Goal: Transaction & Acquisition: Purchase product/service

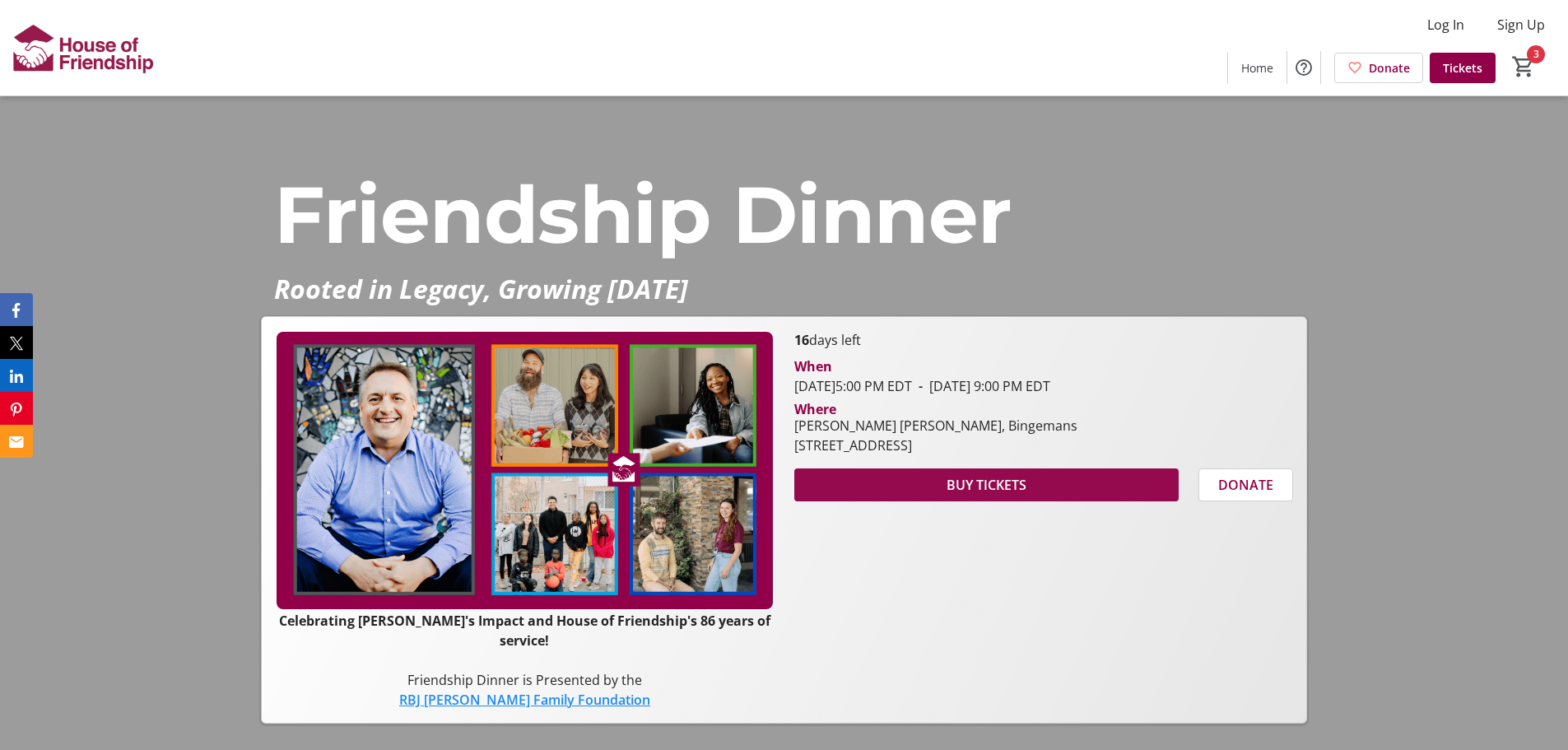
click at [904, 503] on span at bounding box center [987, 484] width 385 height 40
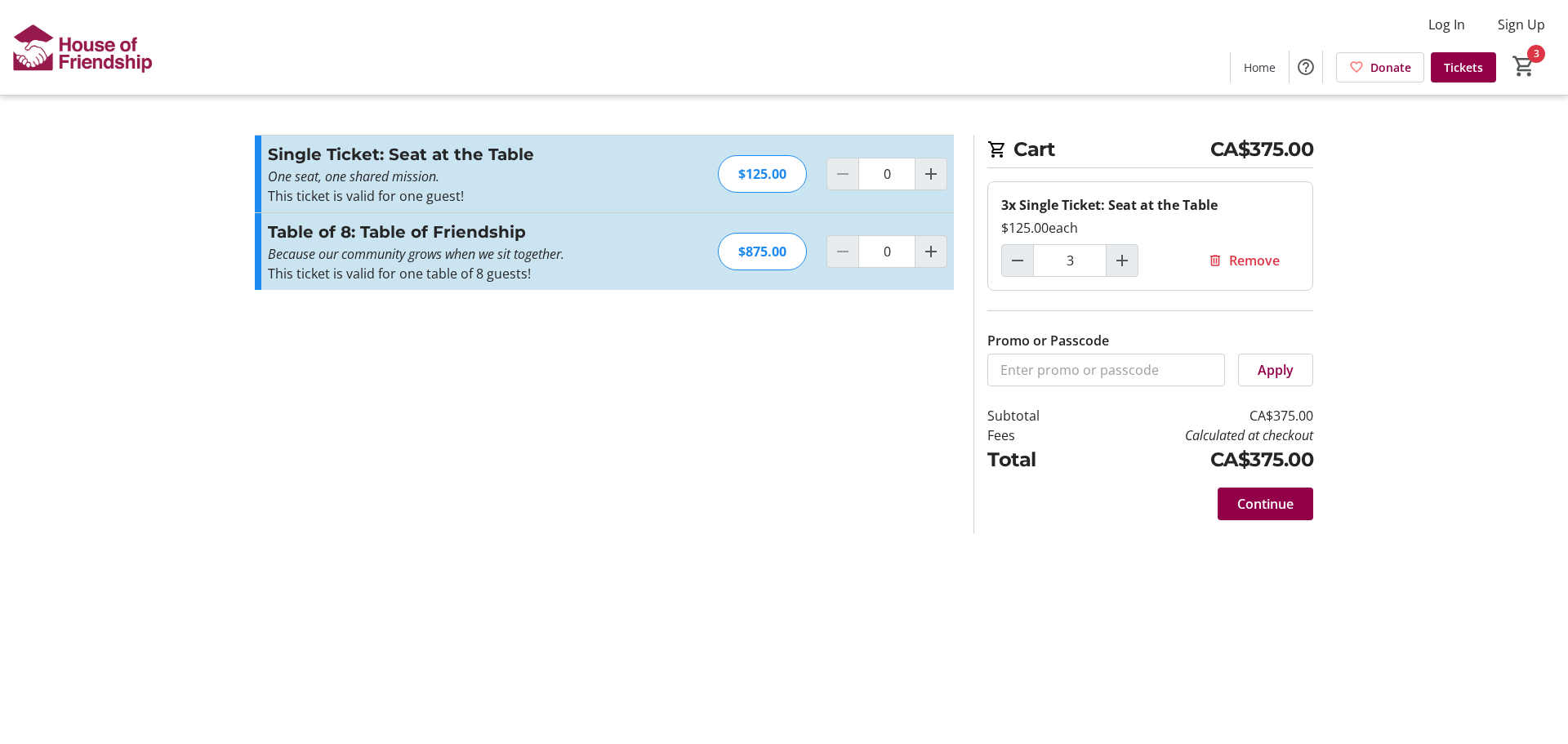
type input "3"
click at [1526, 66] on mat-icon "3" at bounding box center [1524, 67] width 25 height 25
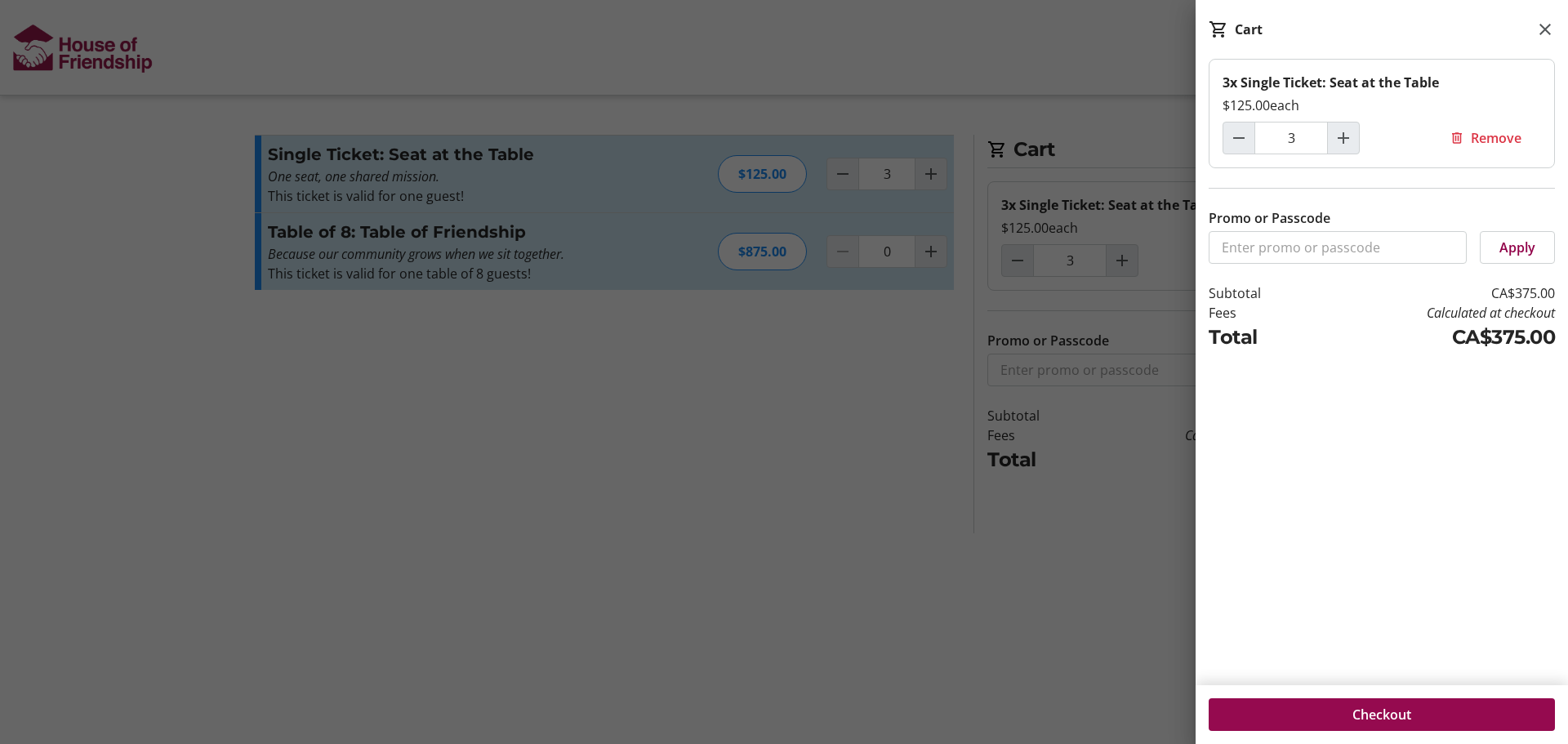
click at [1344, 719] on span at bounding box center [1382, 714] width 347 height 39
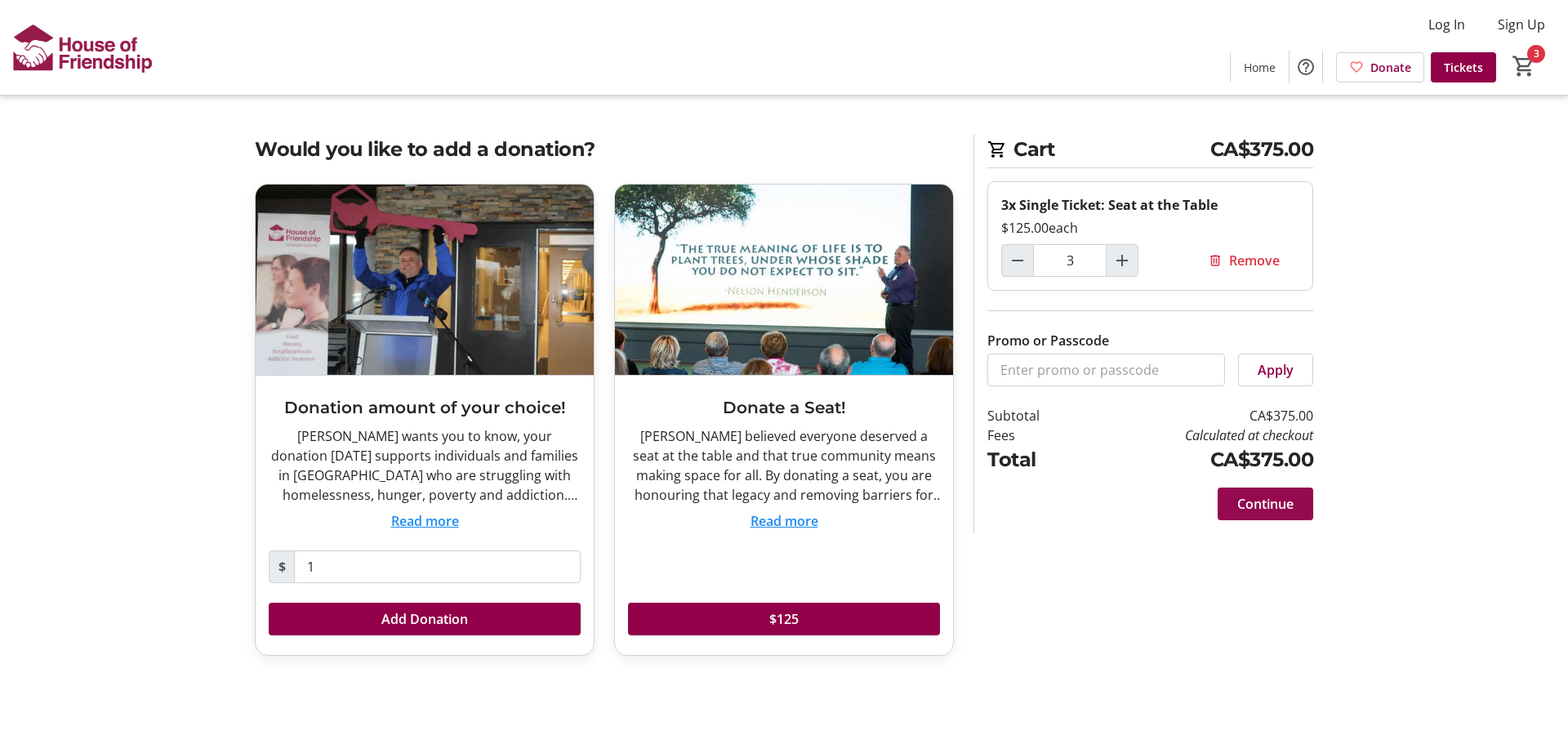
click at [1281, 502] on span "Continue" at bounding box center [1265, 503] width 56 height 19
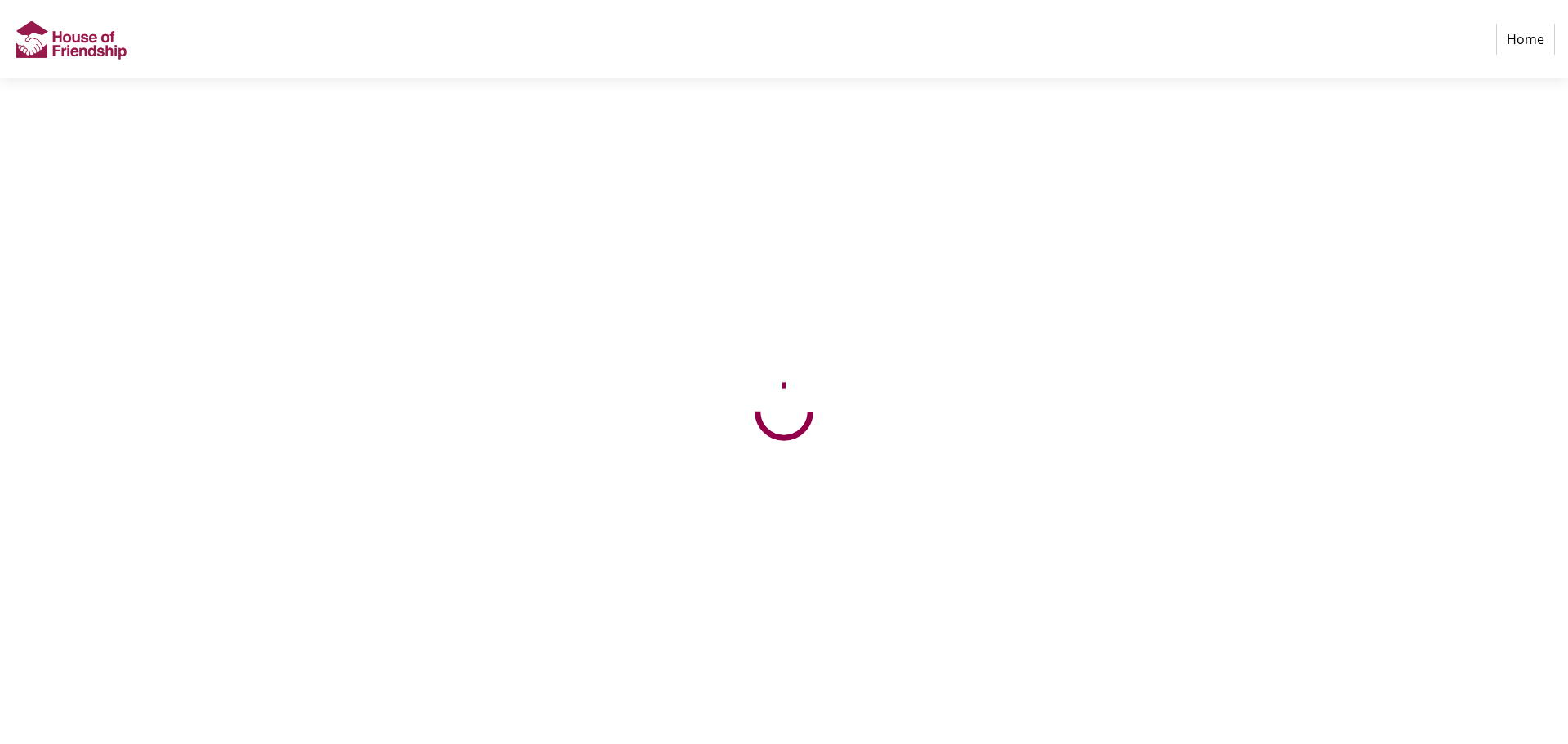
select select "CA"
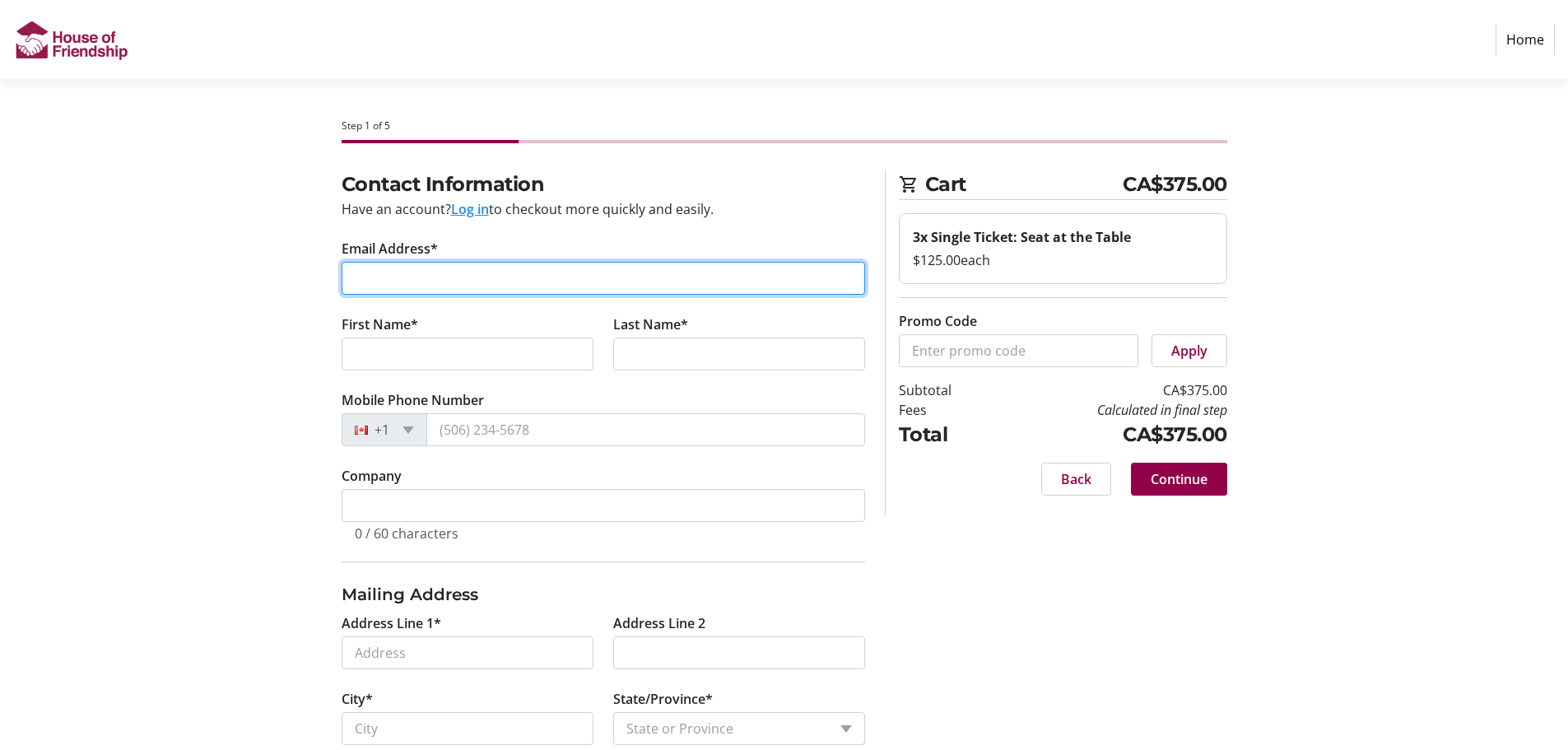
click at [407, 274] on input "Email Address*" at bounding box center [603, 278] width 523 height 33
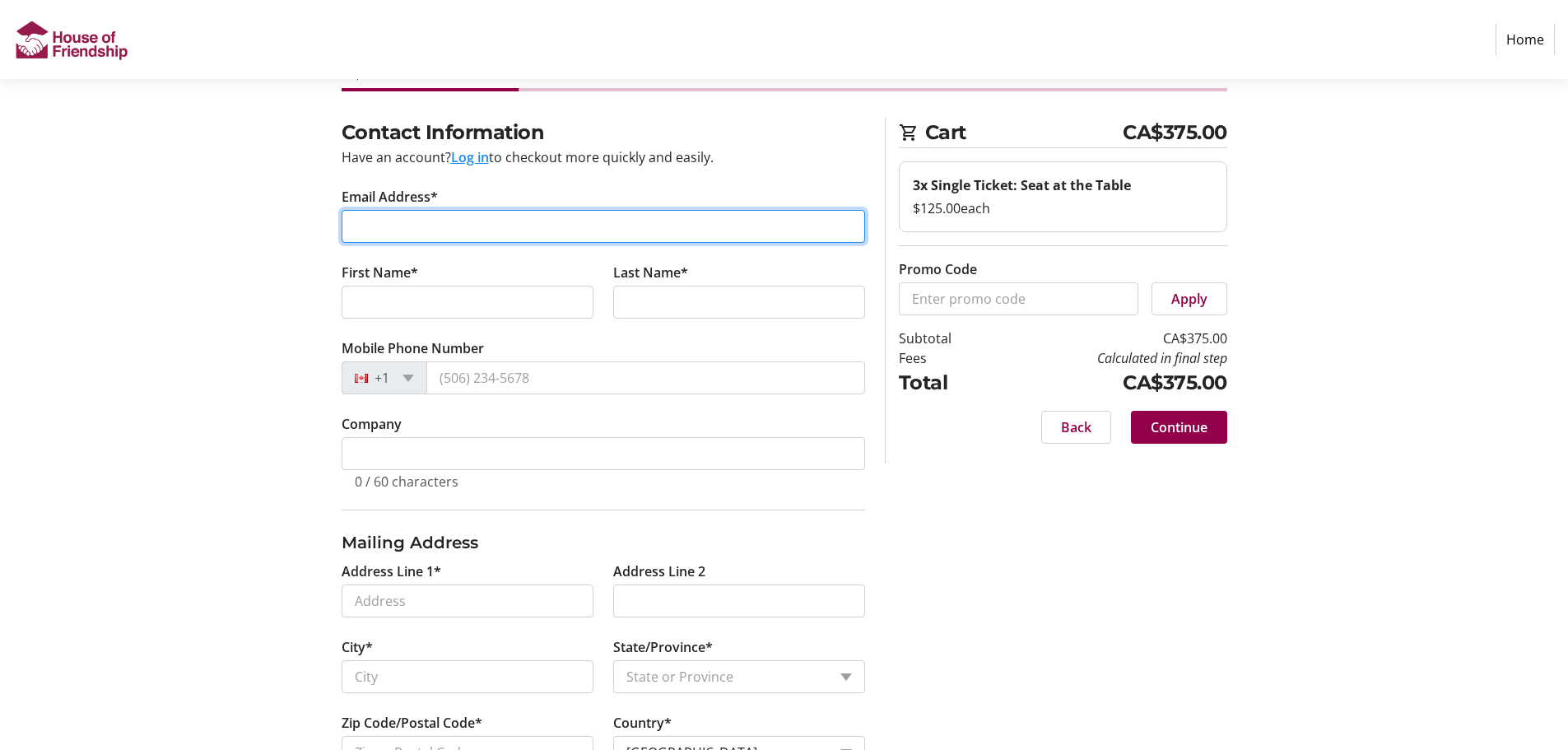
scroll to position [110, 0]
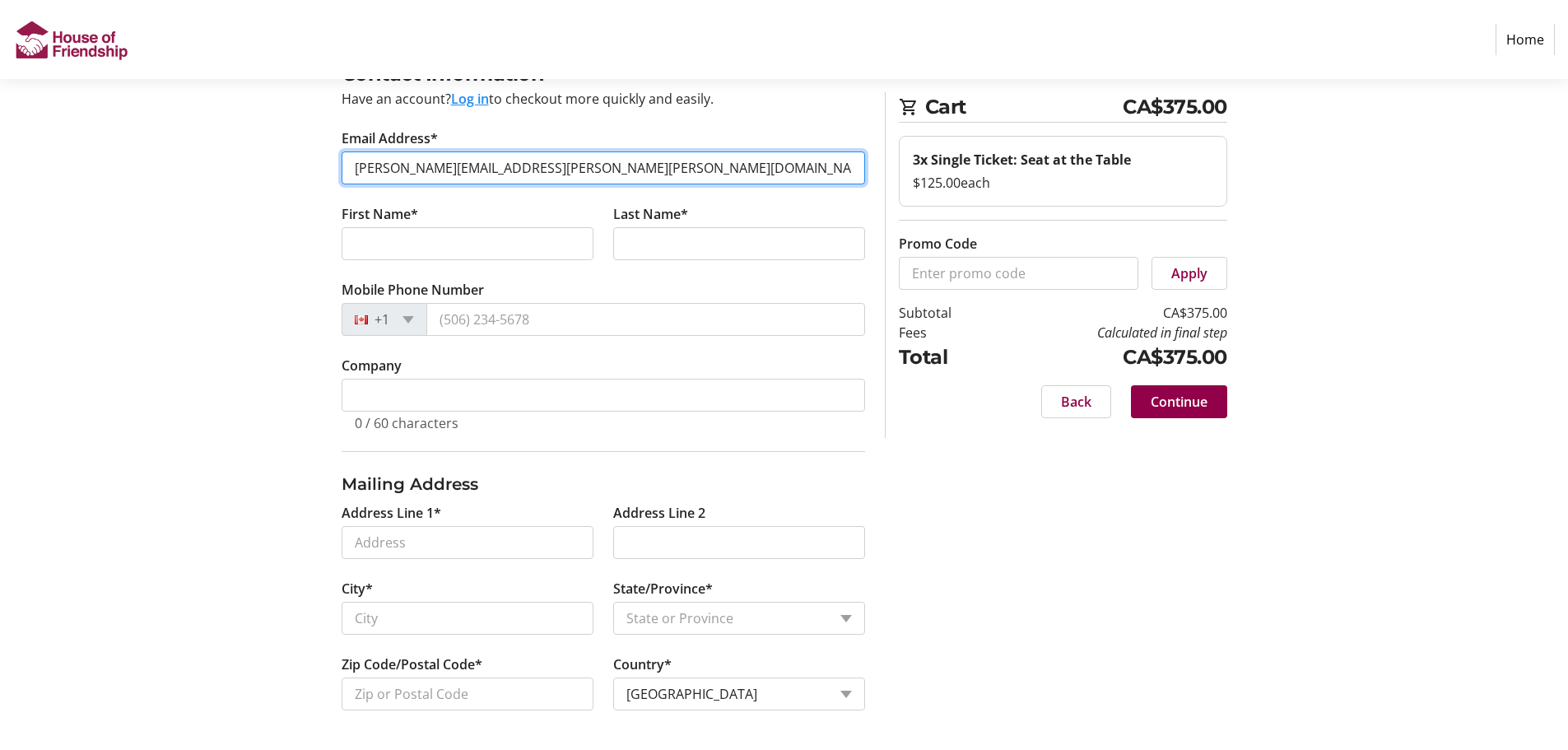
type input "[PERSON_NAME][EMAIL_ADDRESS][PERSON_NAME][PERSON_NAME][DOMAIN_NAME]"
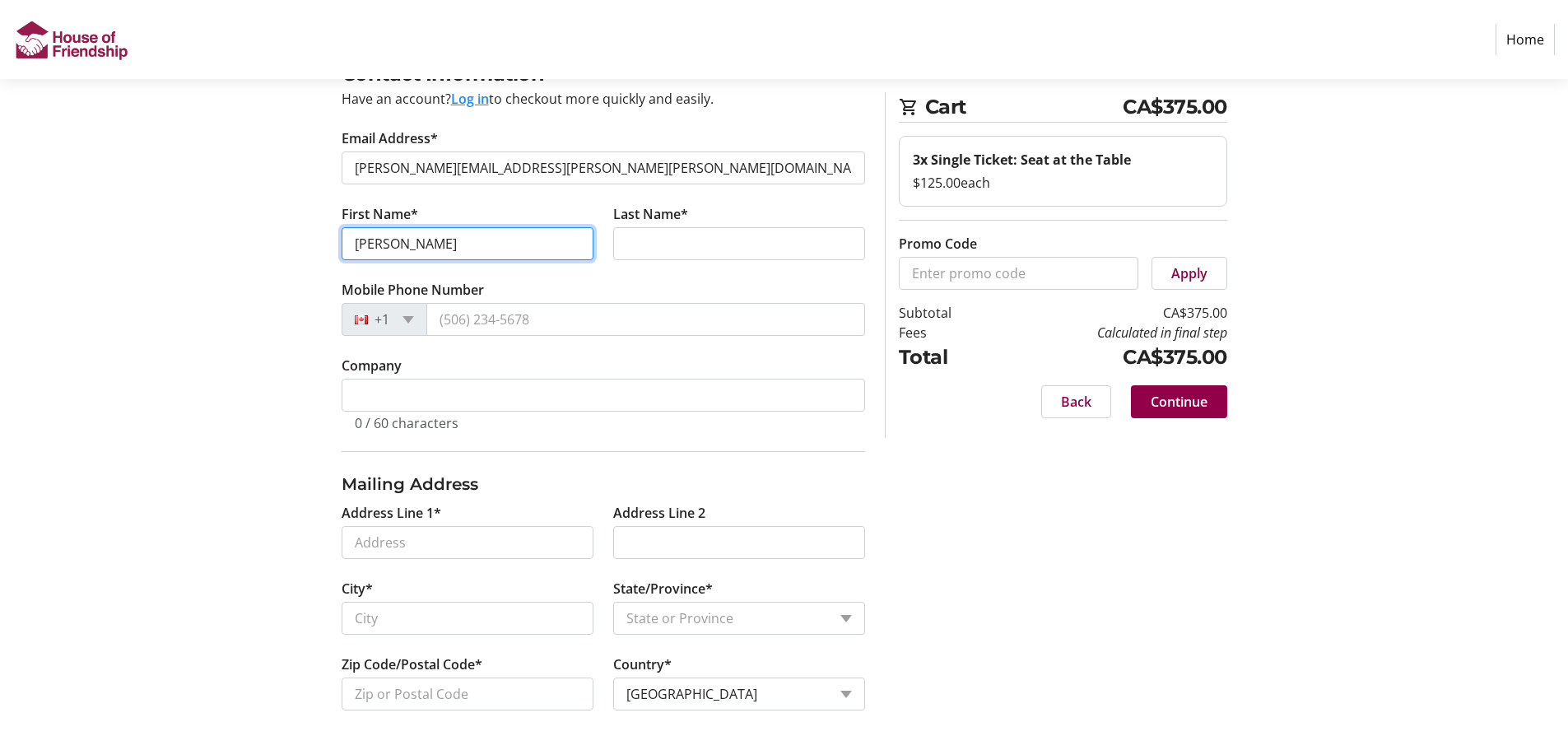
type input "[PERSON_NAME]"
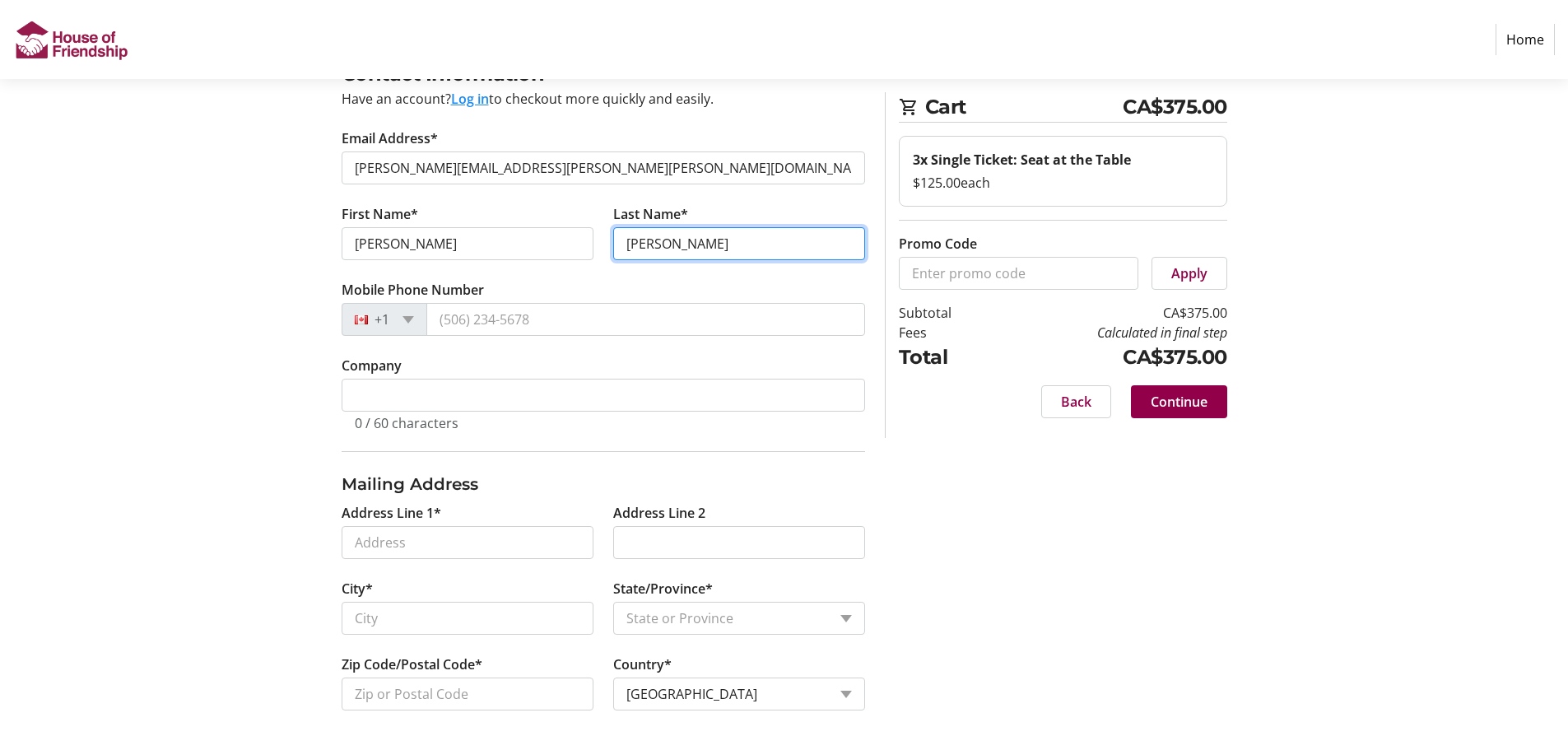
type input "[PERSON_NAME]"
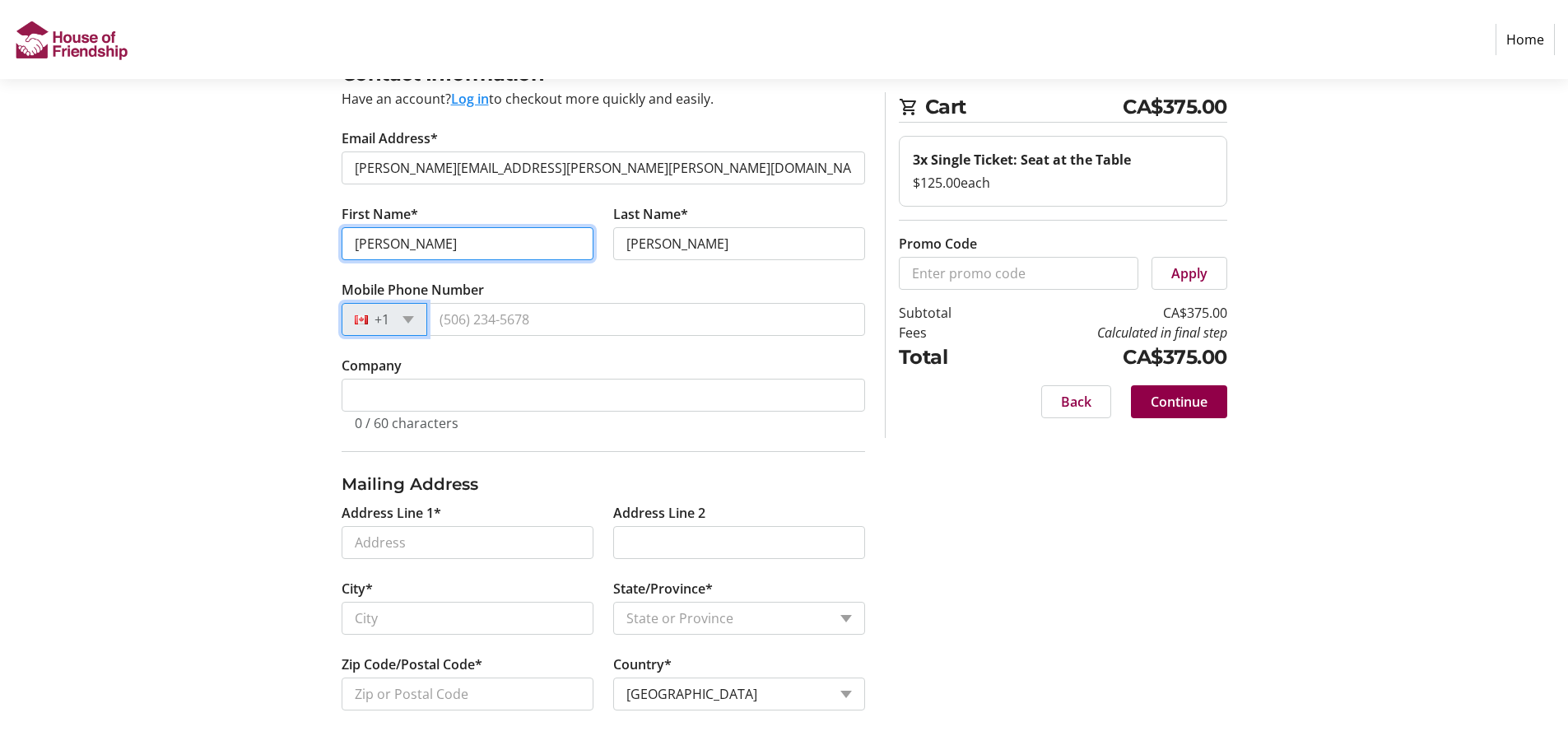
click at [408, 244] on input "[PERSON_NAME]" at bounding box center [467, 243] width 251 height 33
type input "j"
type input "[PERSON_NAME]"
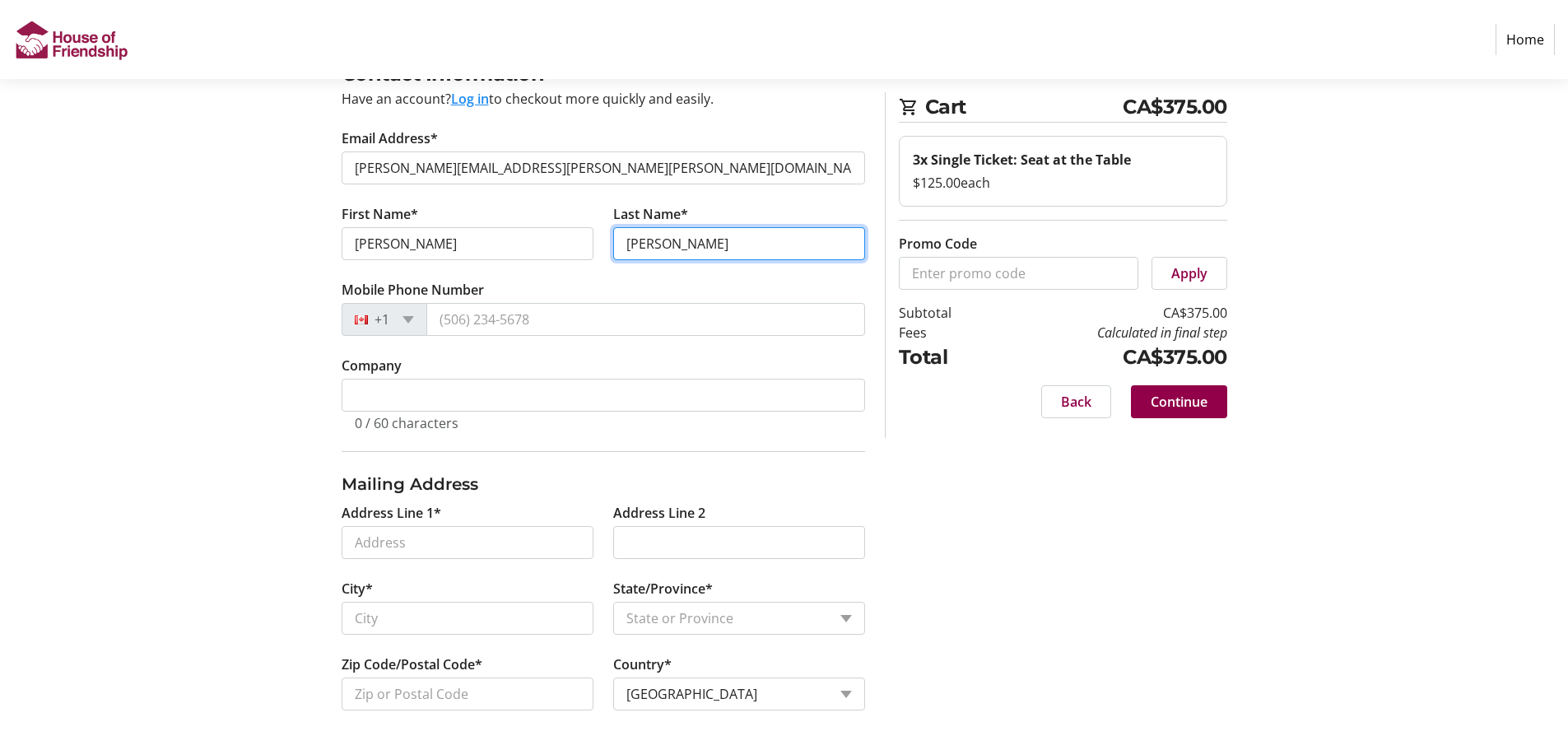
type input "[PERSON_NAME]"
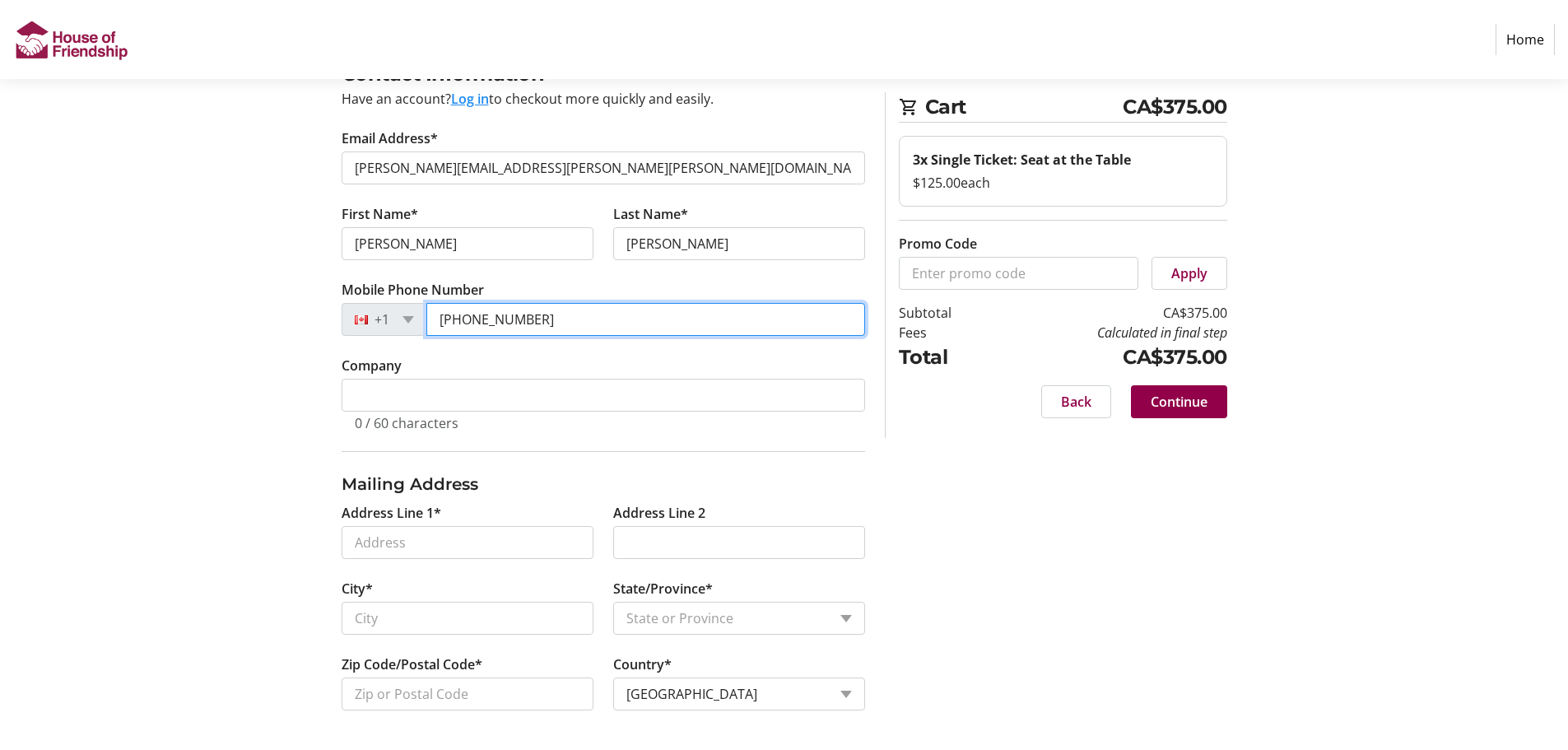
type input "[PHONE_NUMBER]"
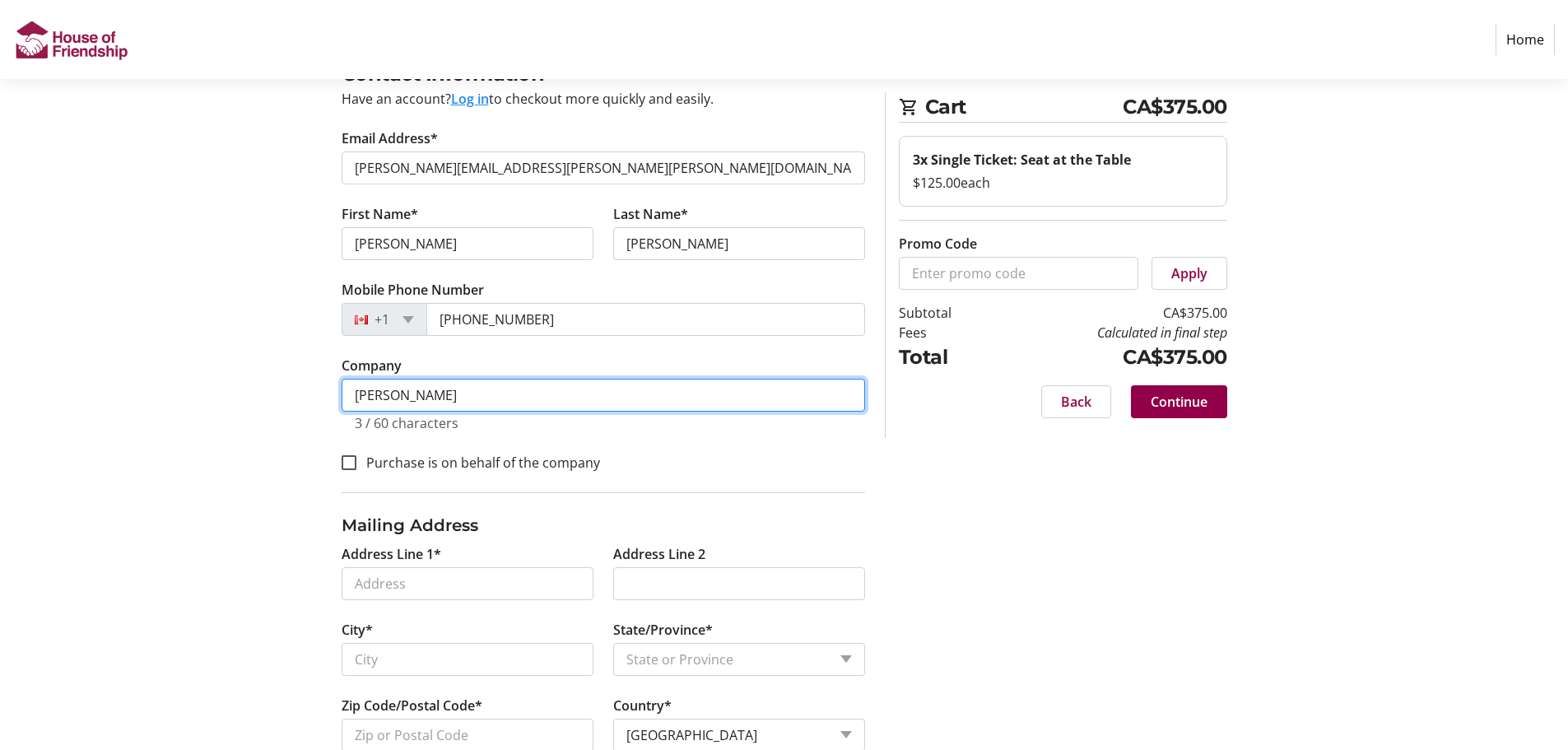
type input "[PERSON_NAME] Construction"
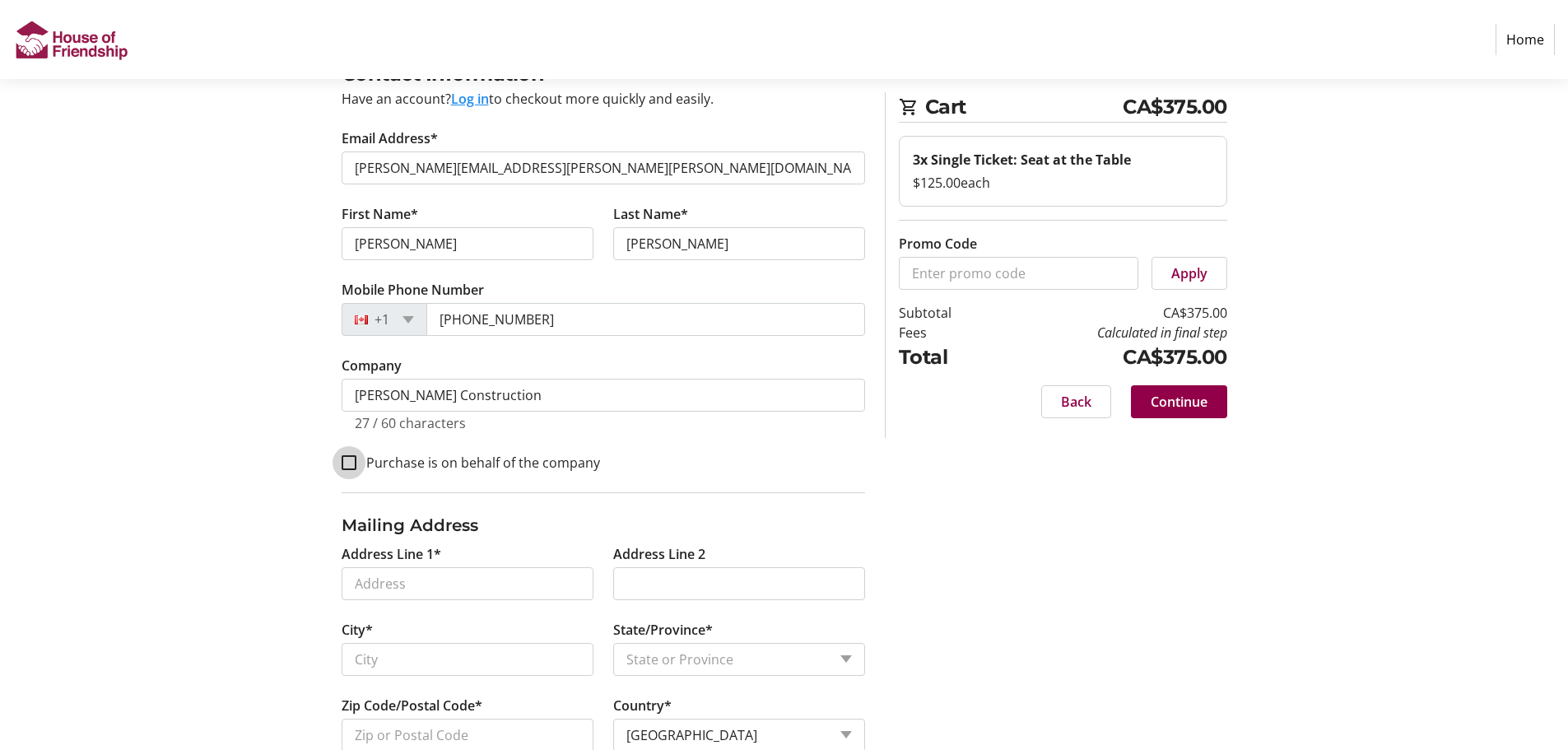
click at [346, 460] on input "Purchase is on behalf of the company" at bounding box center [349, 462] width 15 height 15
checkbox input "true"
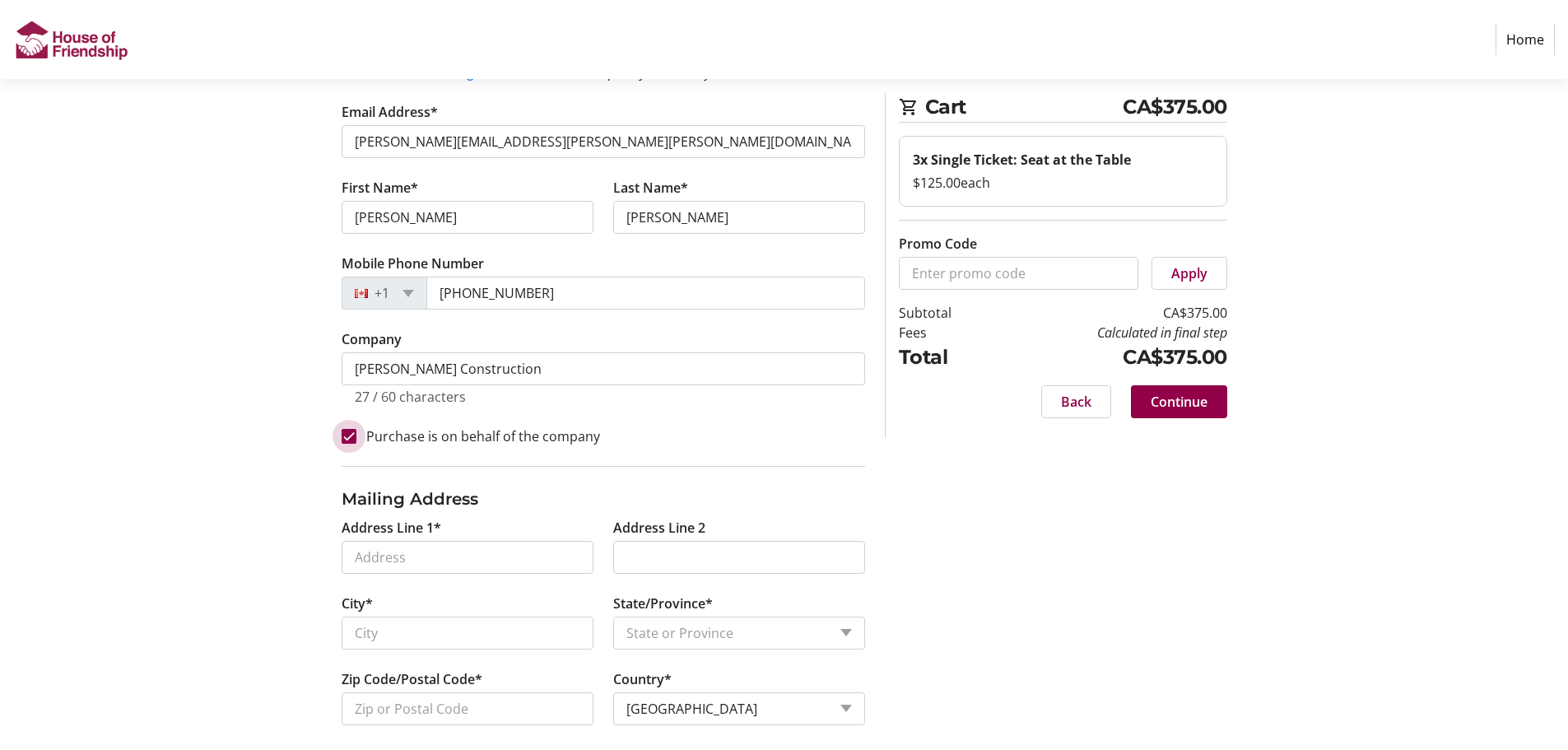
scroll to position [152, 0]
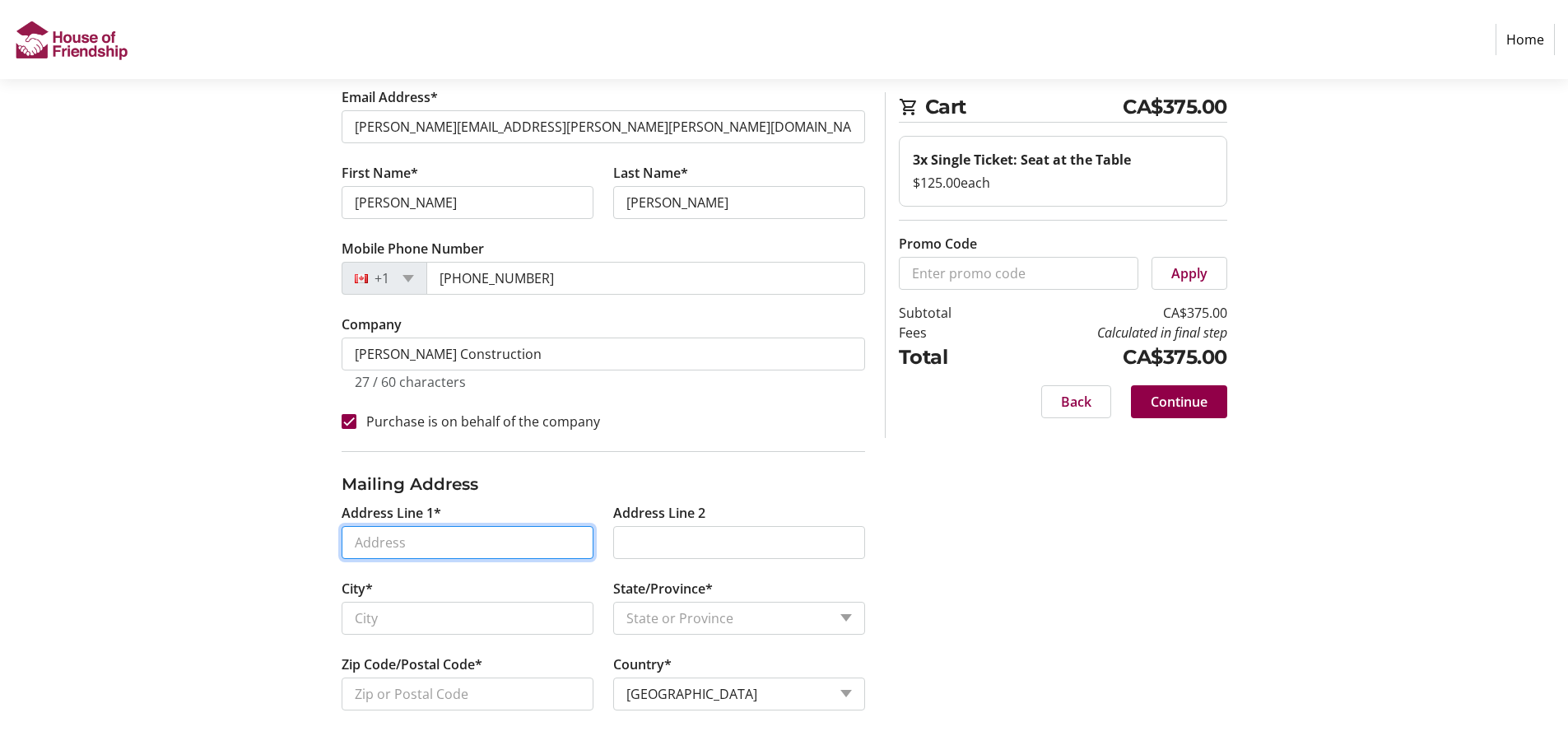
click at [415, 550] on input "Address Line 1*" at bounding box center [467, 542] width 251 height 33
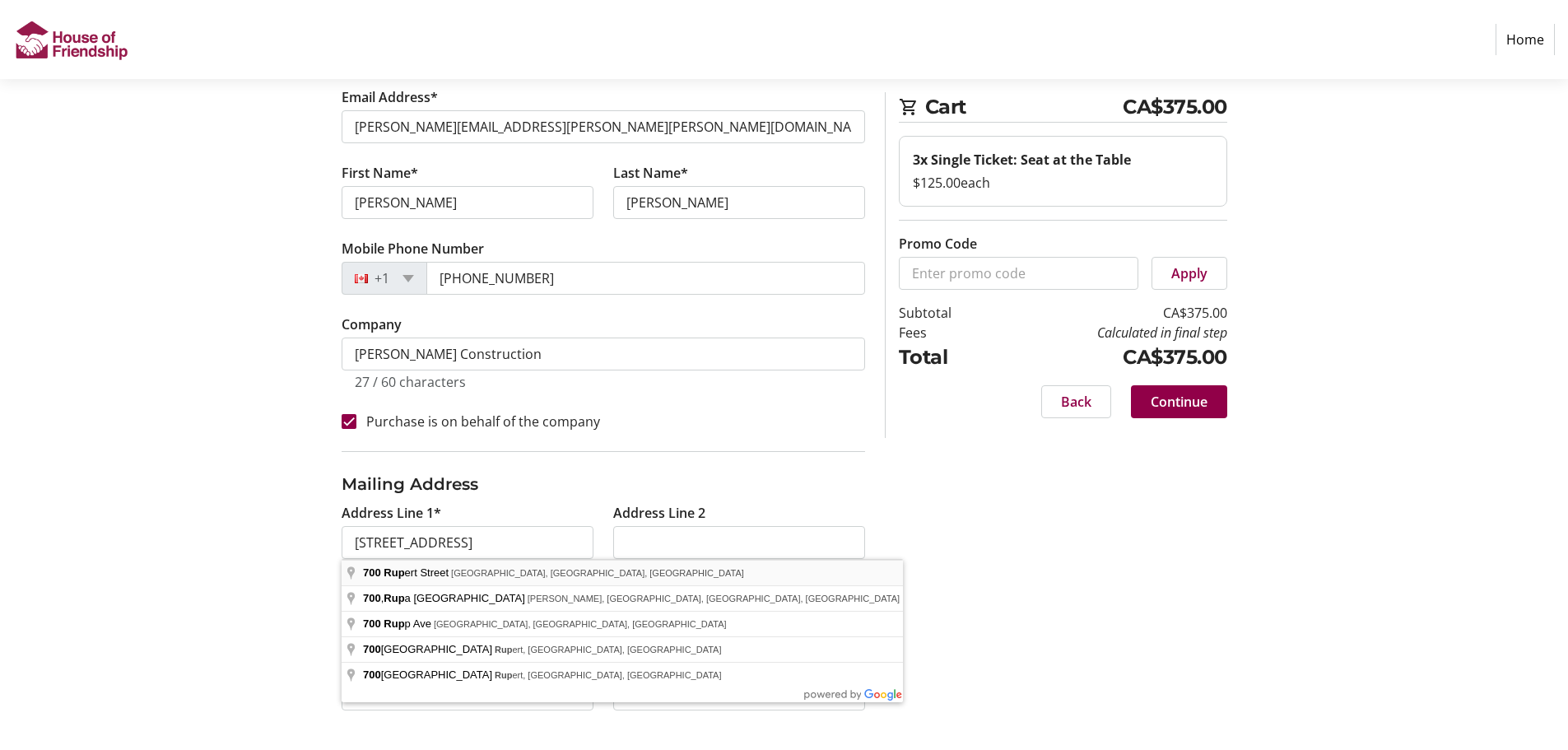
type input "[STREET_ADDRESS]"
type input "[GEOGRAPHIC_DATA]"
select select "ON"
type input "N2V 2B5"
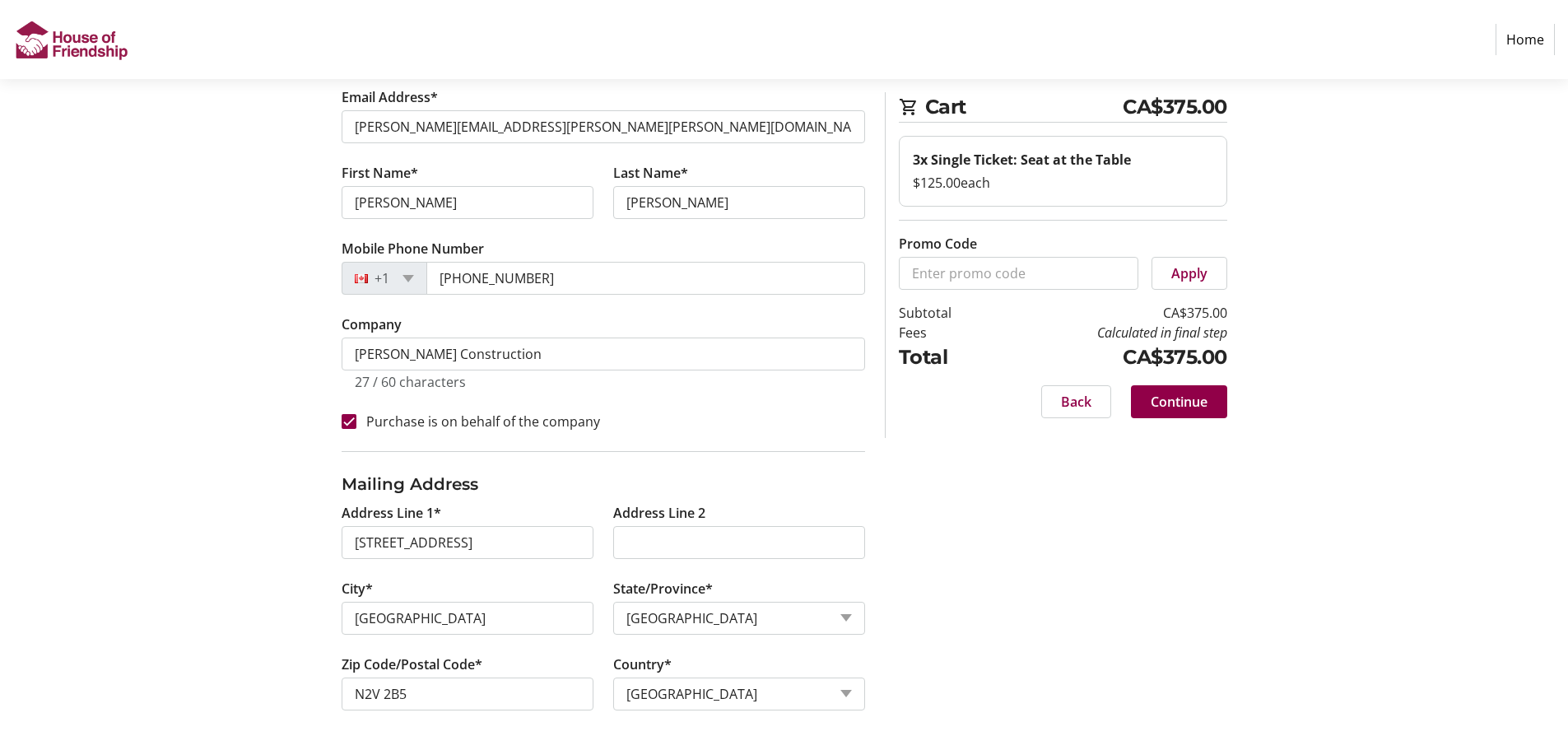
click at [1158, 399] on span "Continue" at bounding box center [1179, 401] width 56 height 19
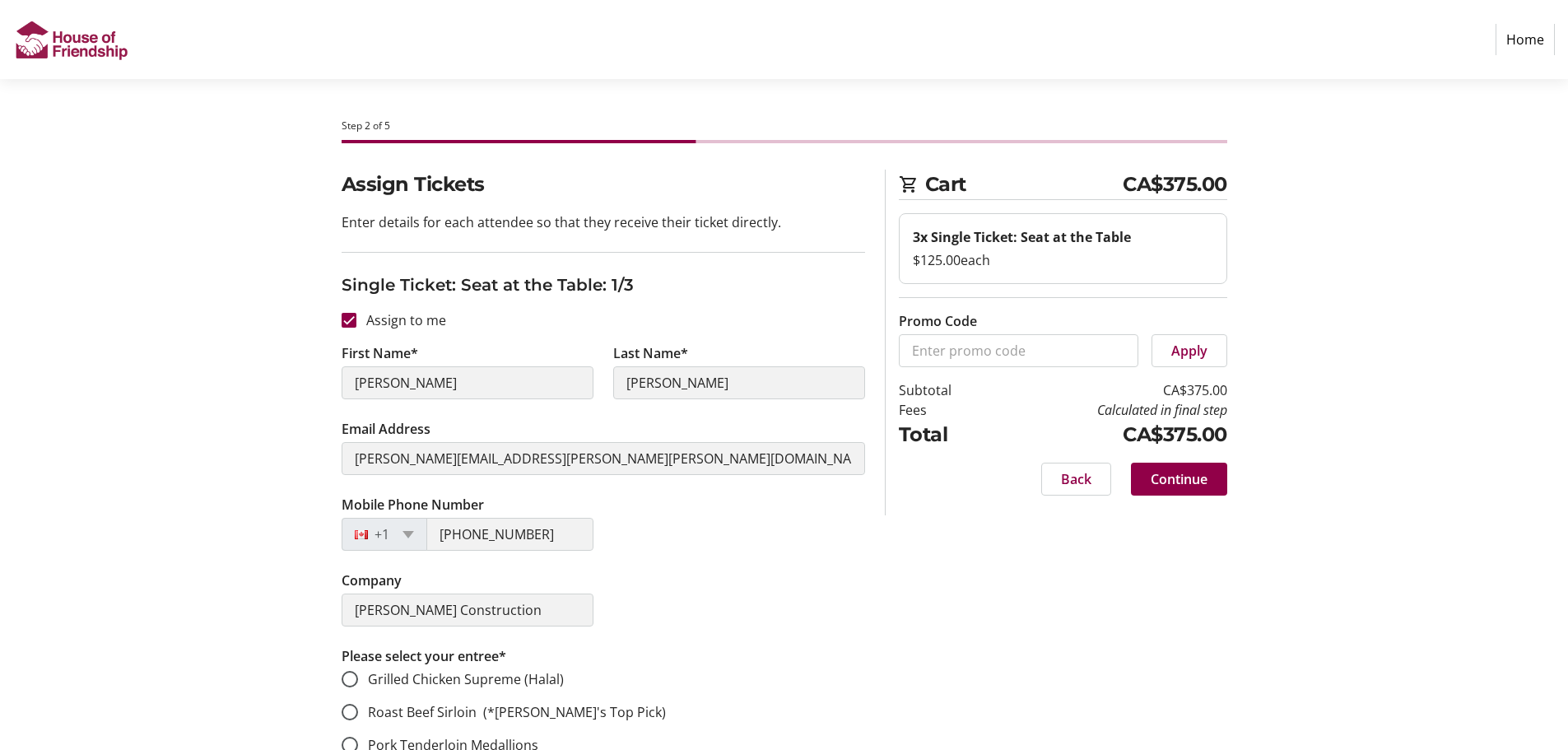
scroll to position [82, 0]
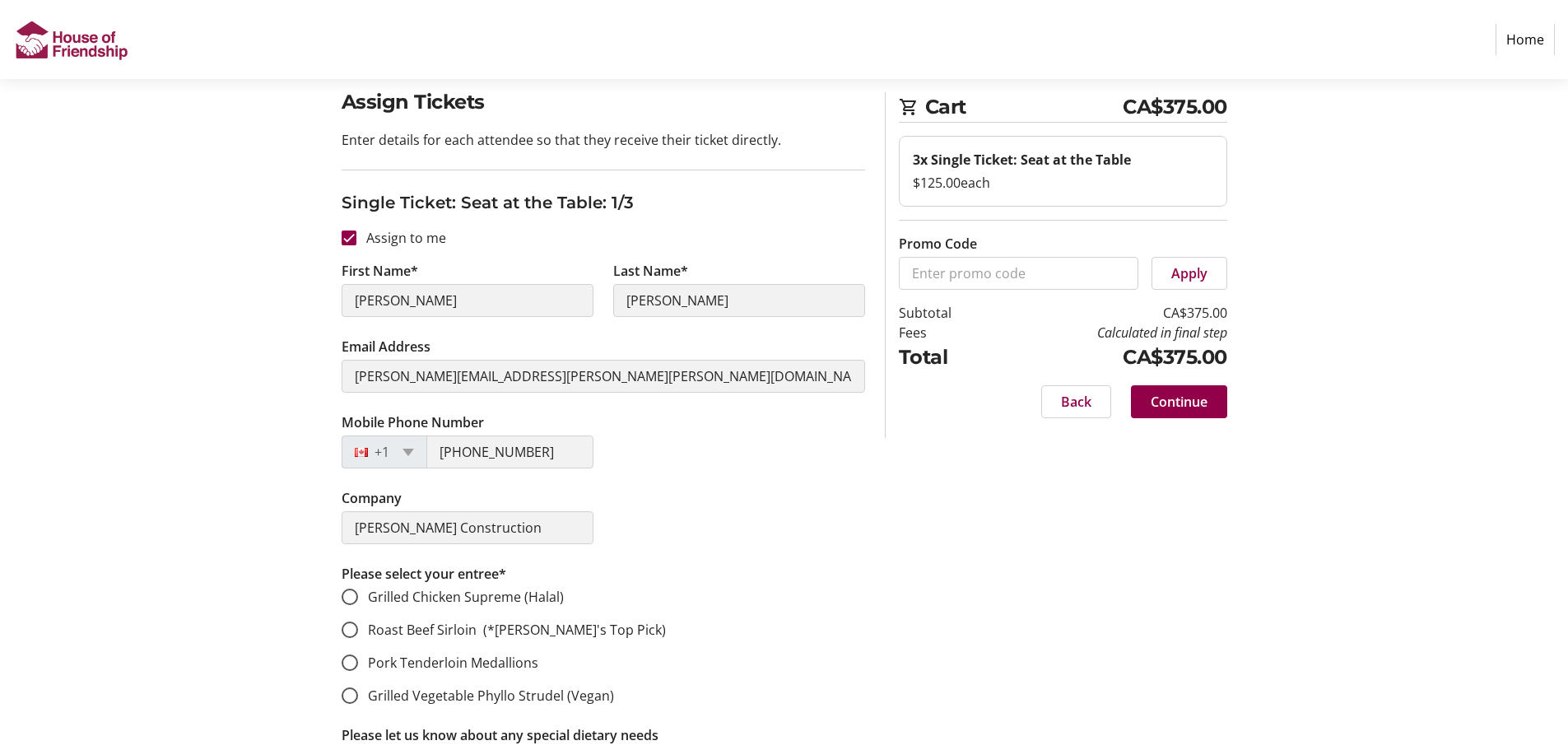
click at [782, 483] on div "Mobile Phone Number [PHONE_NUMBER]" at bounding box center [604, 450] width 544 height 76
click at [342, 237] on input "Assign to me" at bounding box center [349, 237] width 15 height 15
checkbox input "false"
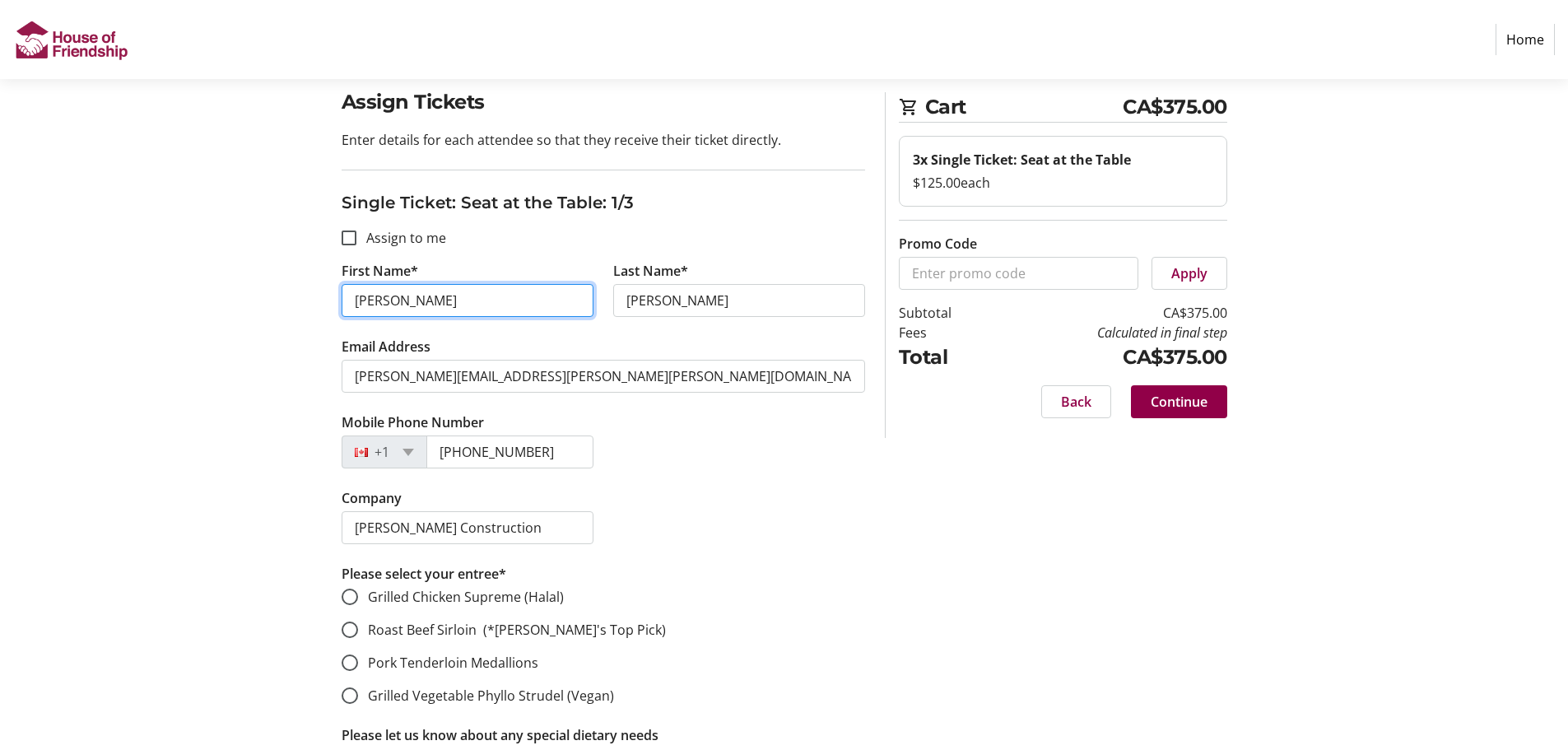
drag, startPoint x: 409, startPoint y: 304, endPoint x: 341, endPoint y: 303, distance: 68.0
click at [342, 304] on input "[PERSON_NAME]" at bounding box center [467, 300] width 251 height 33
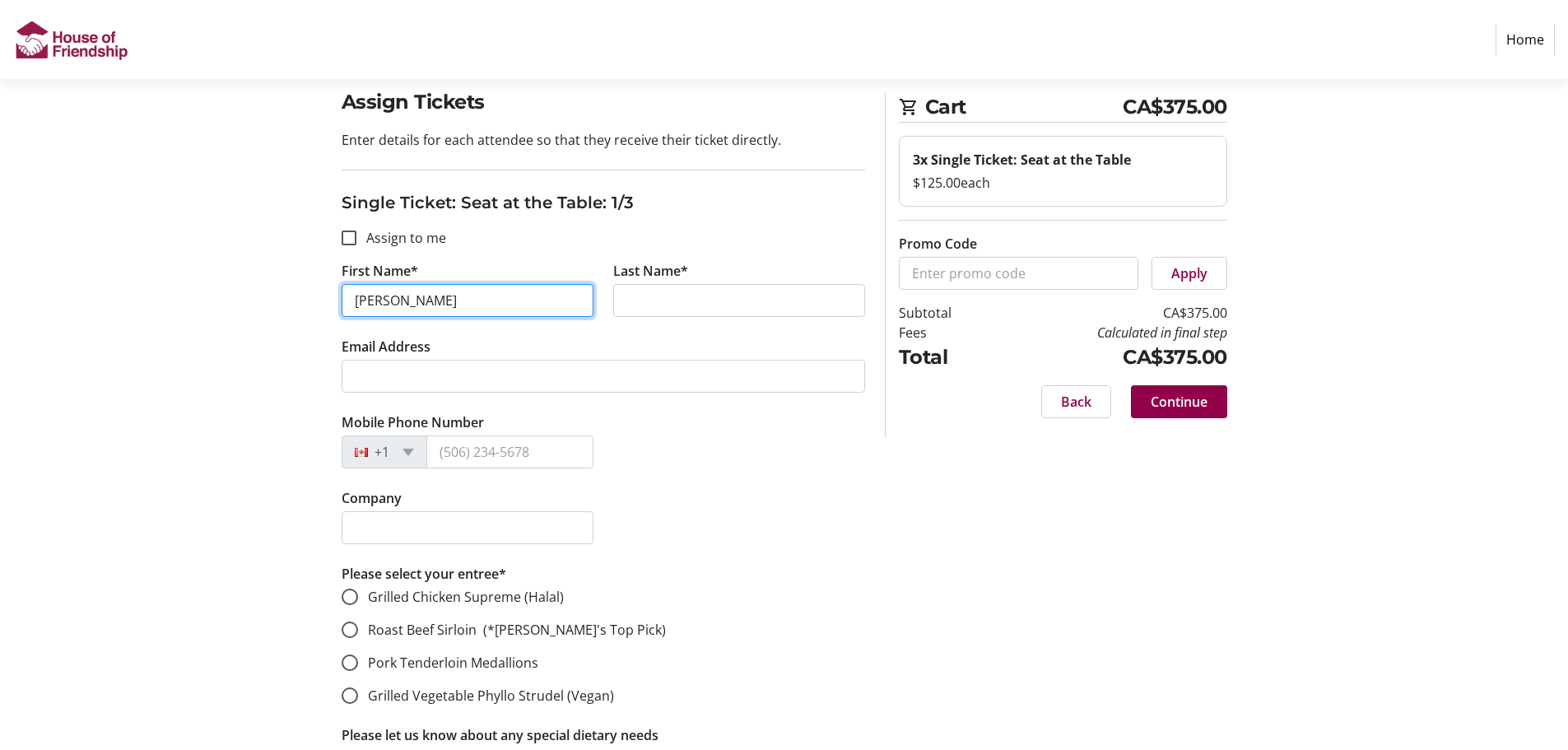
type input "[PERSON_NAME]"
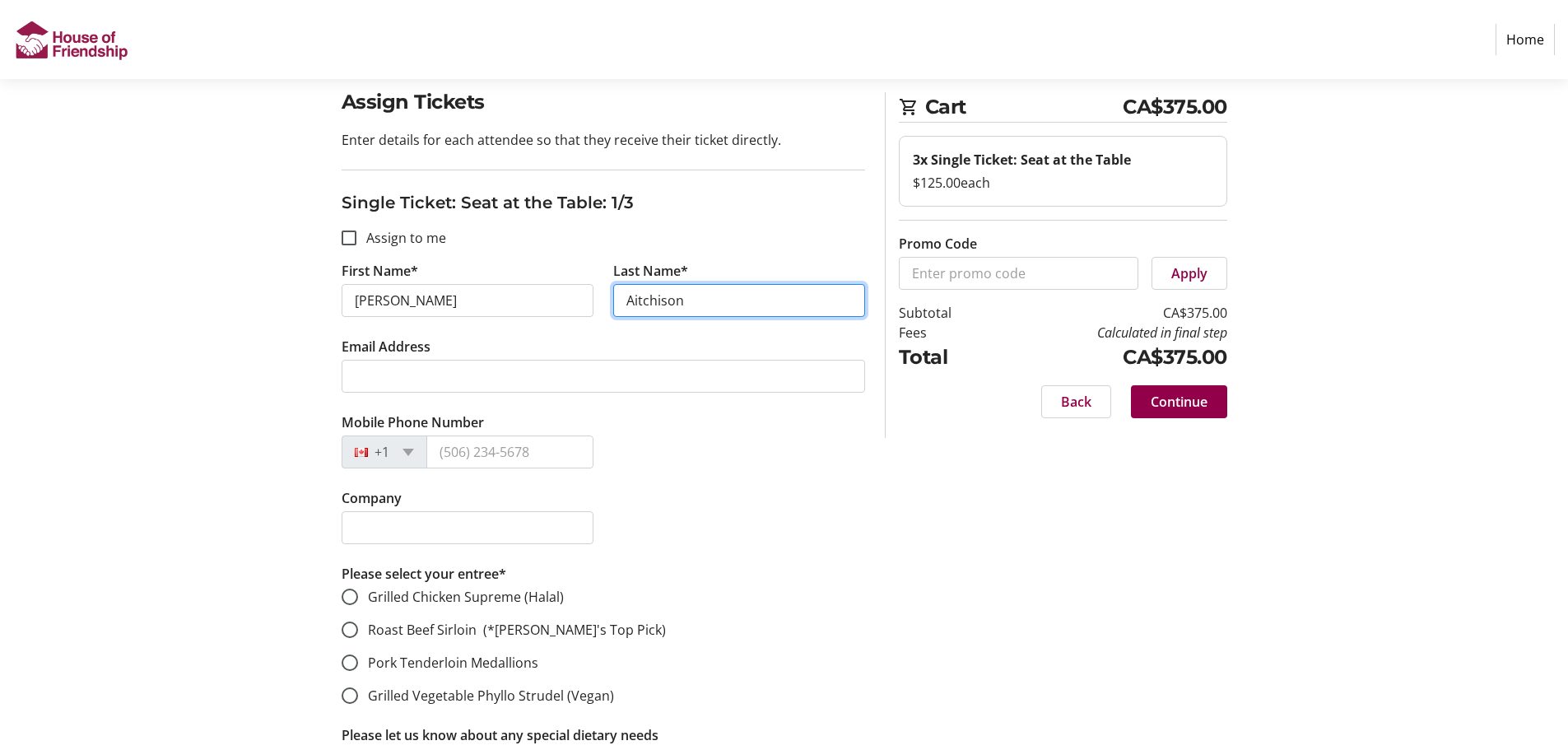
type input "Aitchison"
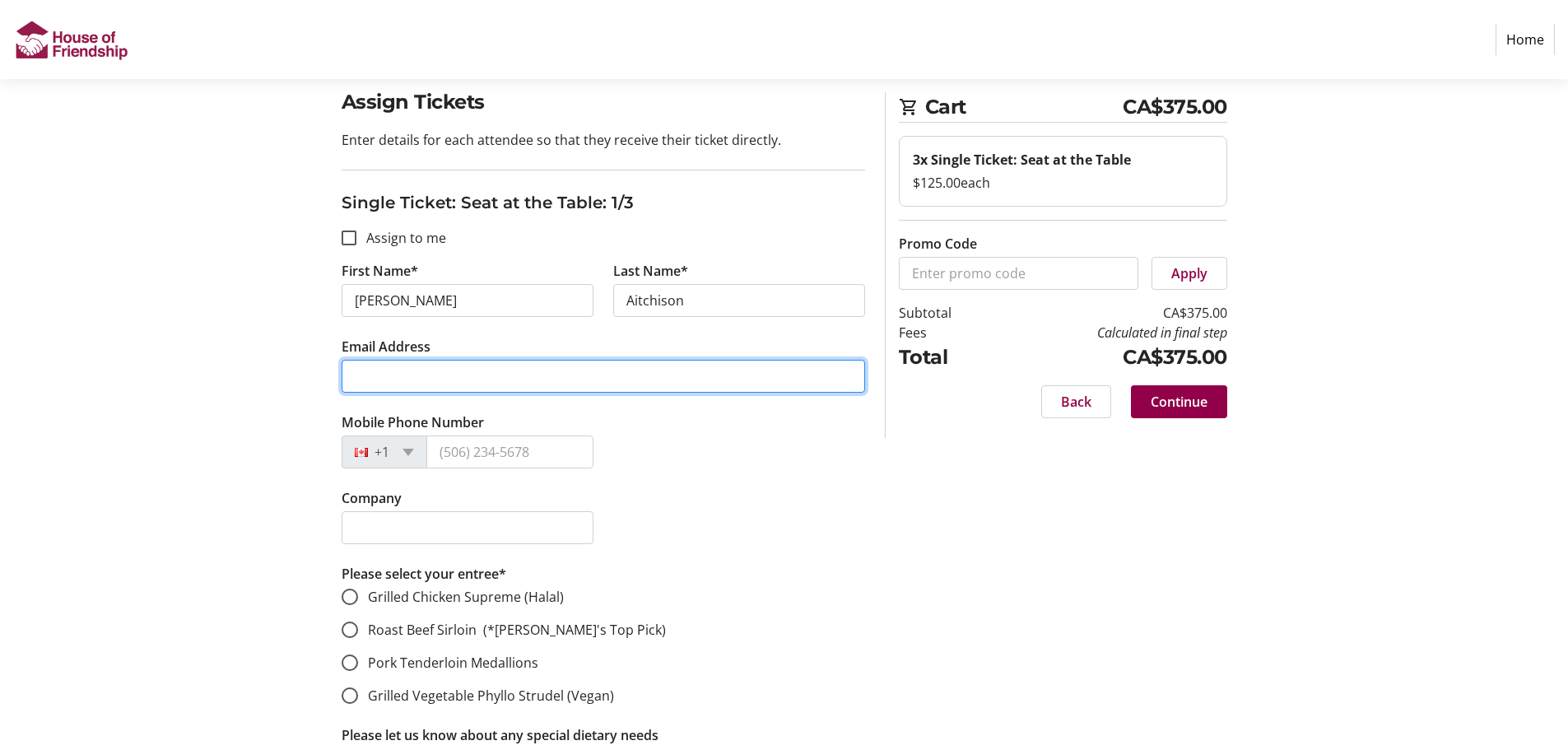
click at [694, 382] on input "Email Address" at bounding box center [603, 376] width 523 height 33
paste input "[PERSON_NAME][EMAIL_ADDRESS][PERSON_NAME][PERSON_NAME][DOMAIN_NAME]"
type input "[PERSON_NAME][EMAIL_ADDRESS][PERSON_NAME][PERSON_NAME][DOMAIN_NAME]"
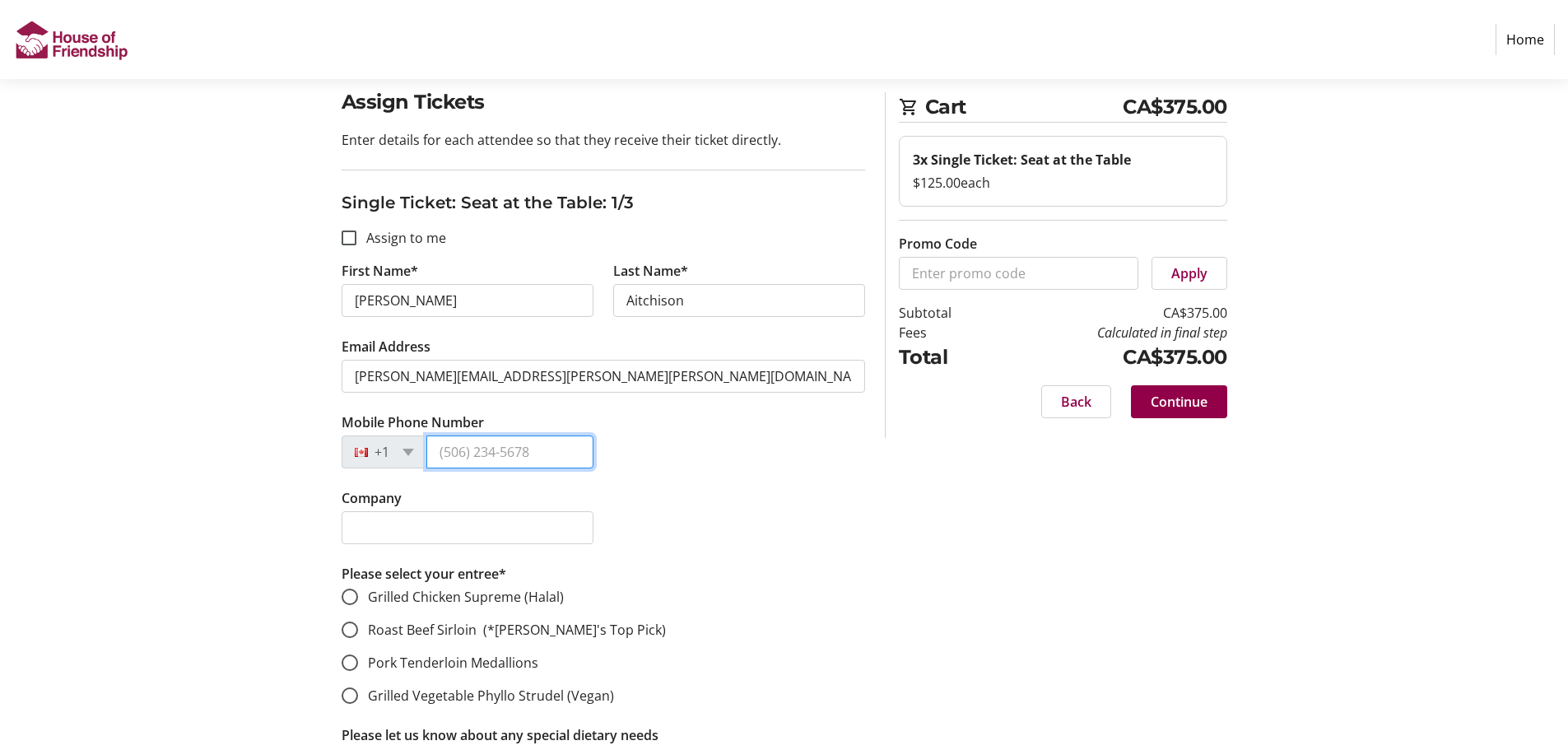
click at [581, 452] on input "Mobile Phone Number" at bounding box center [509, 451] width 167 height 33
click at [490, 445] on input "Mobile Phone Number" at bounding box center [509, 451] width 167 height 33
paste input "[PHONE_NUMBER]"
type input "[PHONE_NUMBER]"
click at [410, 531] on input "Company" at bounding box center [467, 527] width 251 height 33
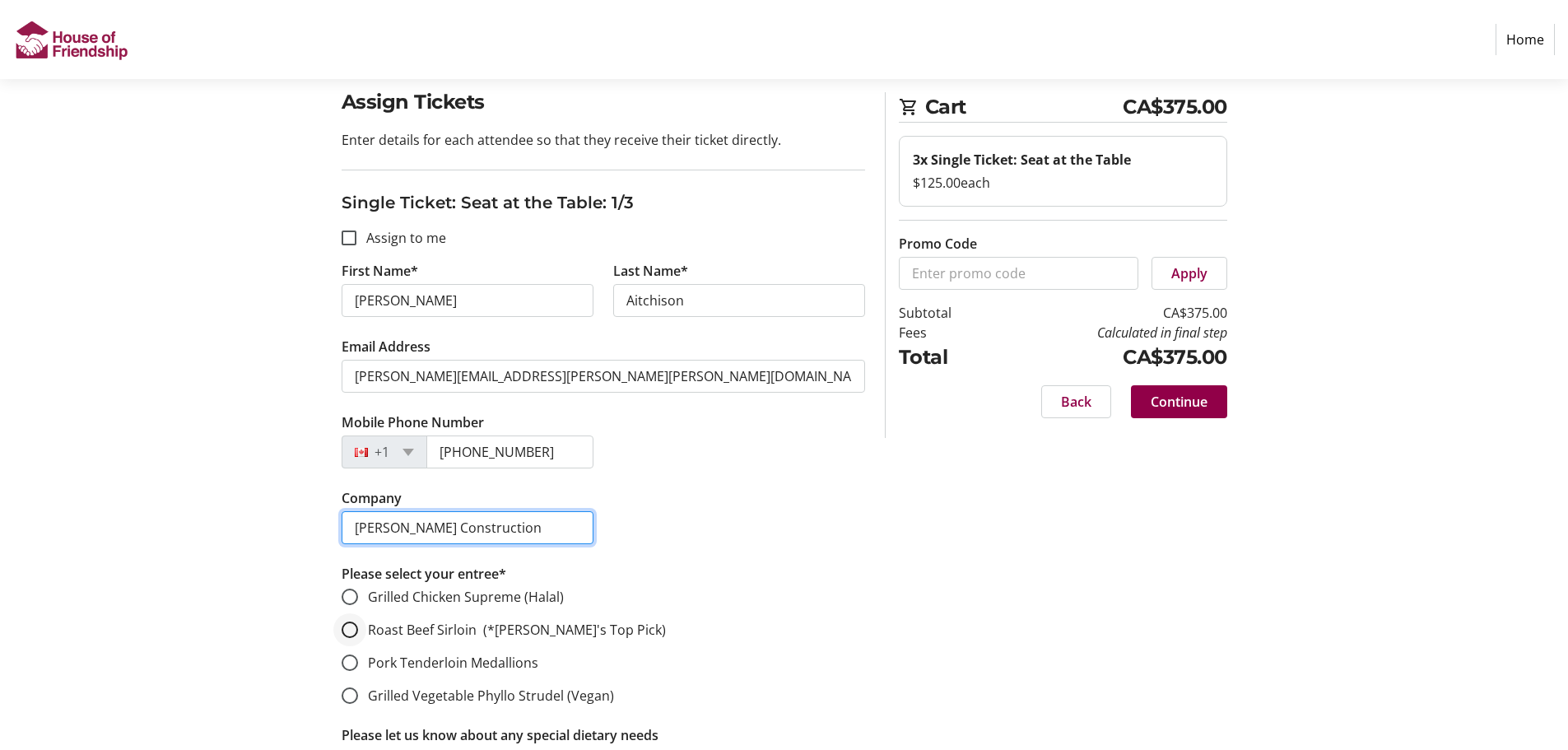
type input "[PERSON_NAME] Construction"
click at [351, 629] on input "Roast Beef Sirloin (*[PERSON_NAME]'s Top Pick)" at bounding box center [349, 629] width 17 height 17
radio input "true"
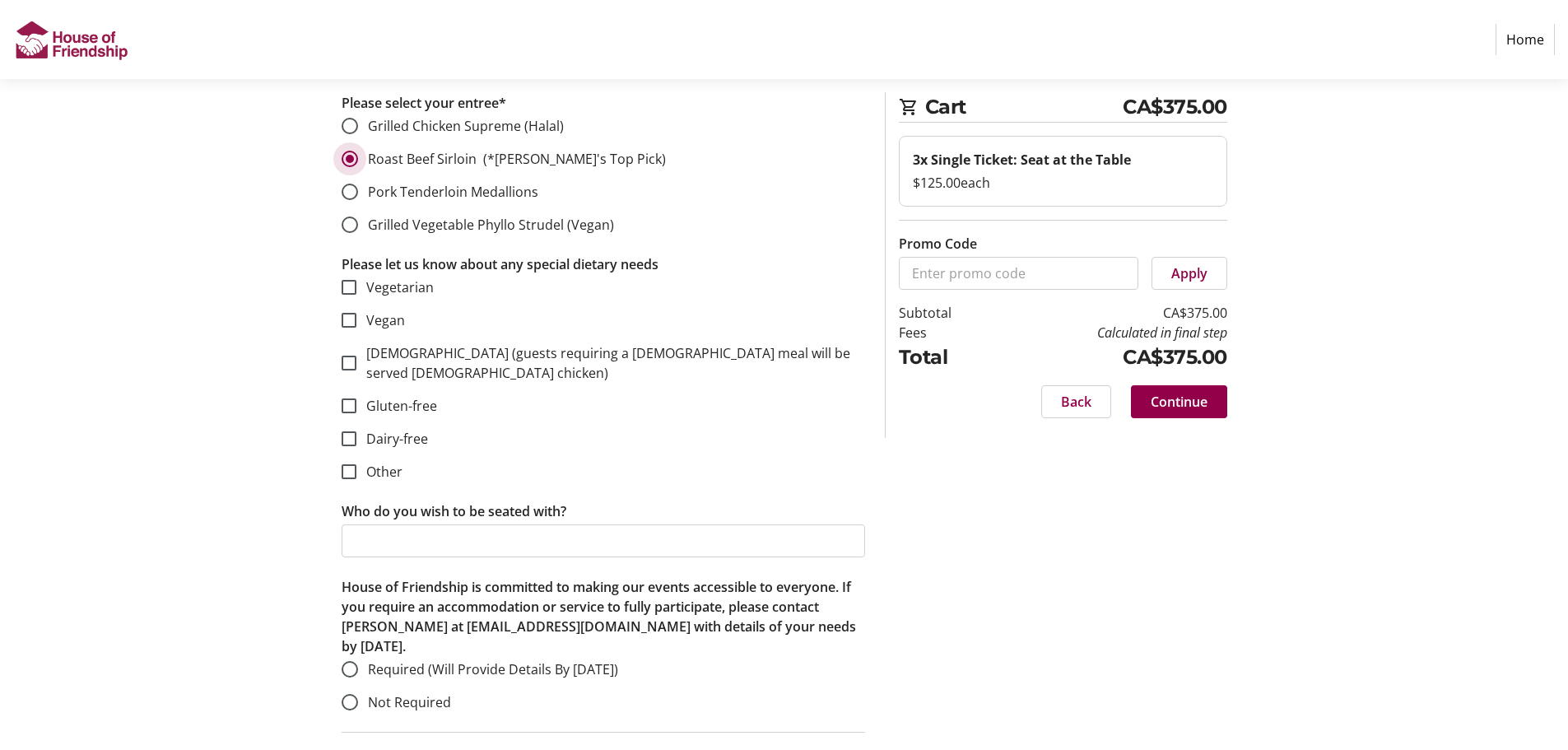
scroll to position [576, 0]
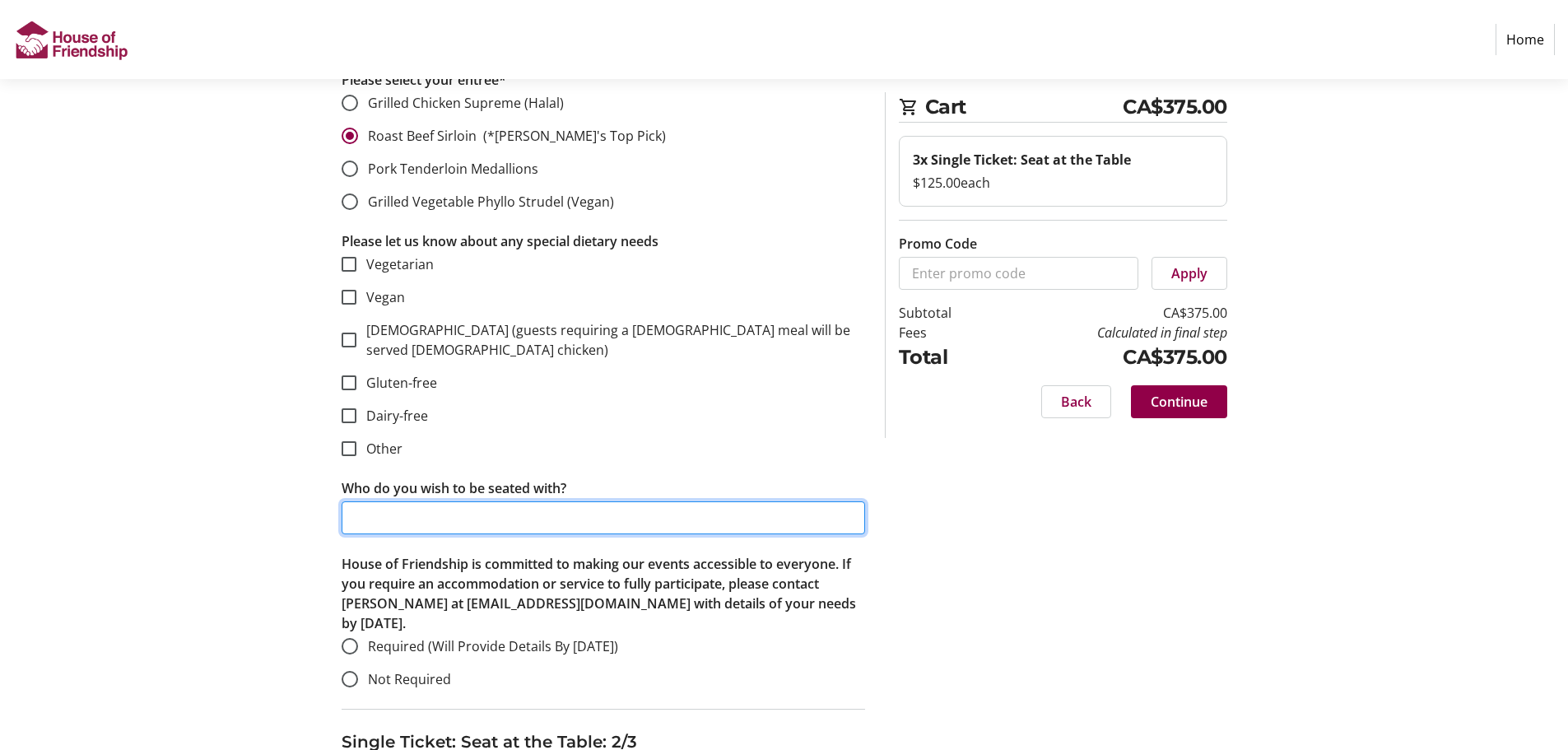
click at [423, 501] on input "Who do you wish to be seated with?" at bounding box center [603, 517] width 523 height 33
click at [488, 501] on input "[PERSON_NAME] and" at bounding box center [603, 517] width 523 height 33
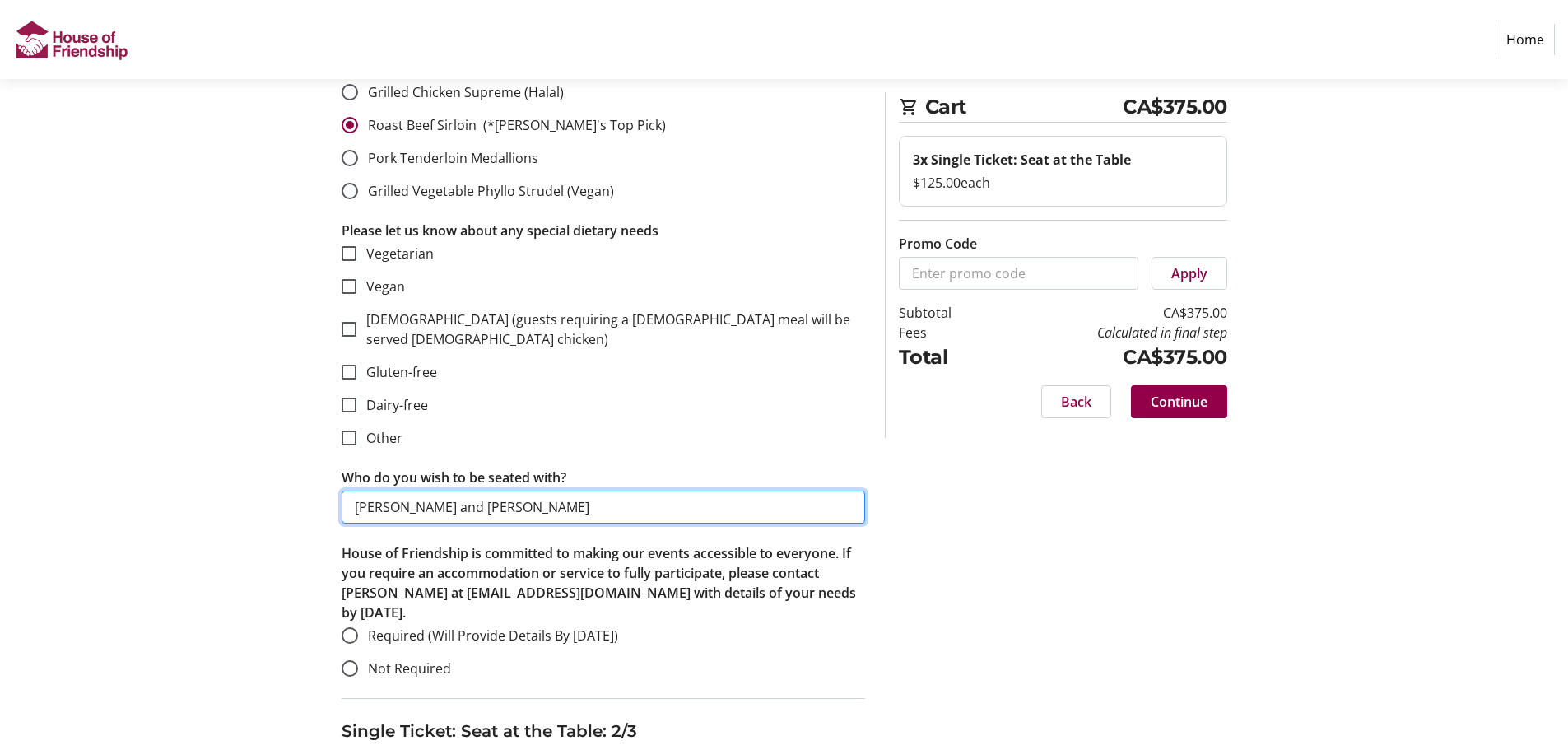
scroll to position [658, 0]
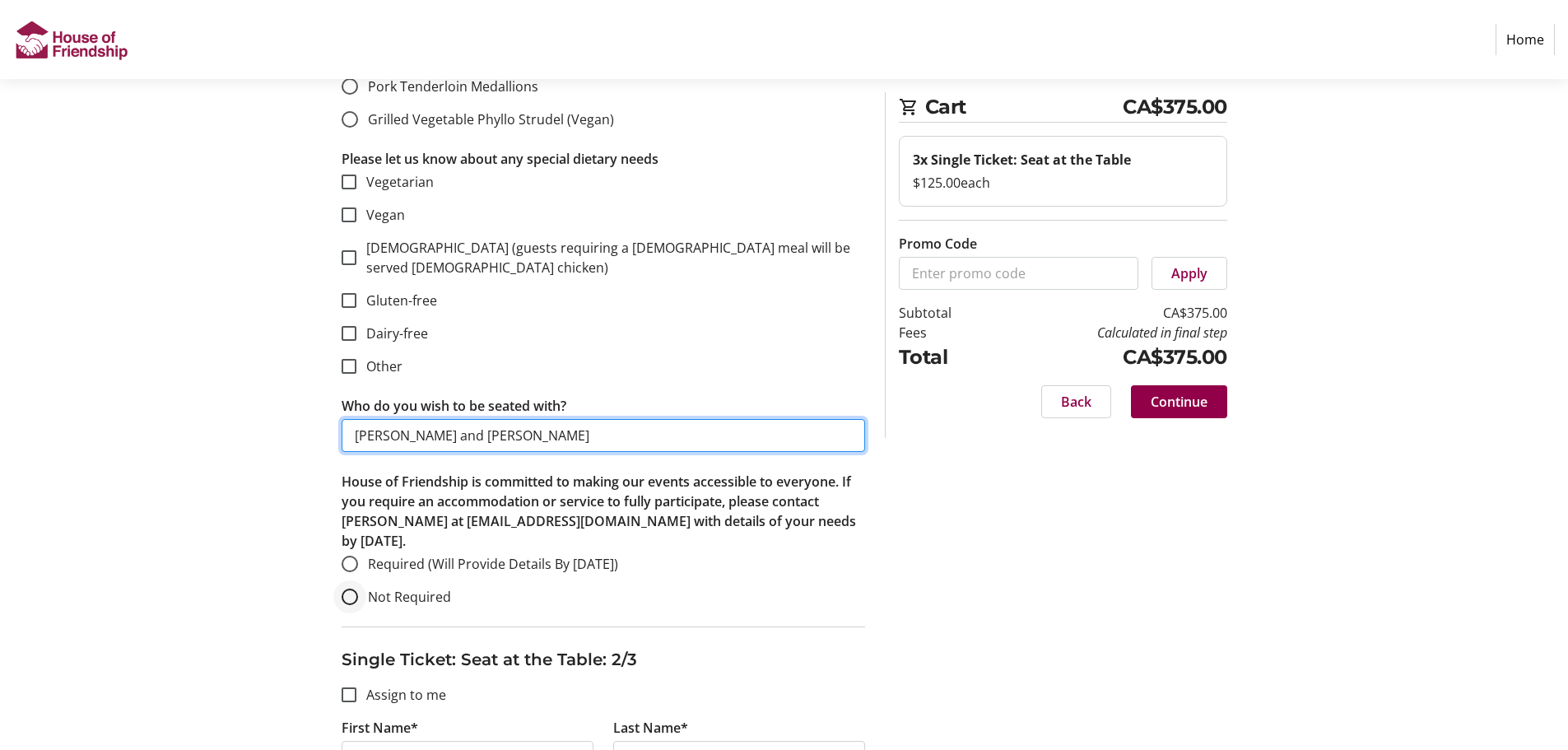
type input "[PERSON_NAME] and [PERSON_NAME]"
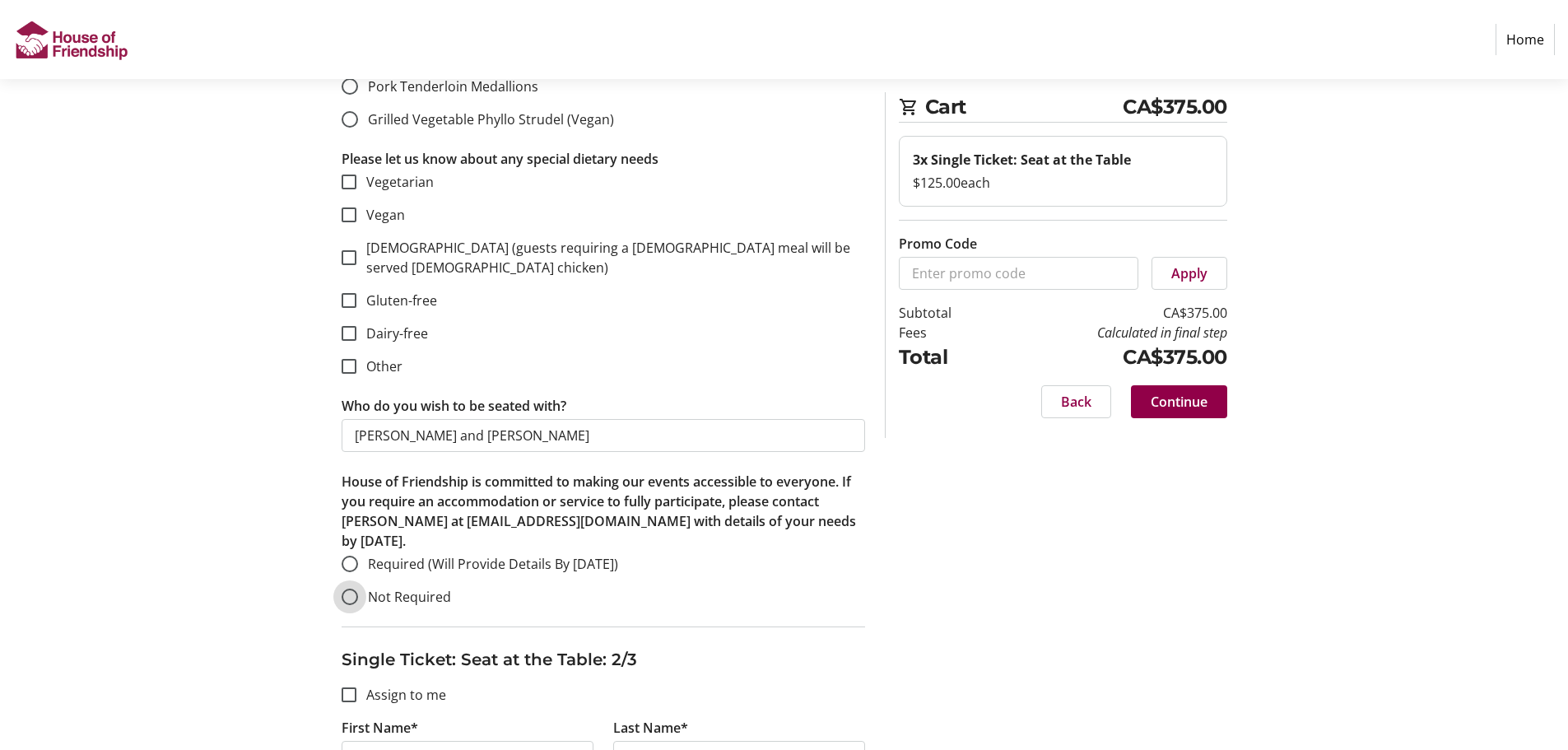
click at [348, 589] on input "Not Required" at bounding box center [349, 596] width 17 height 17
radio input "true"
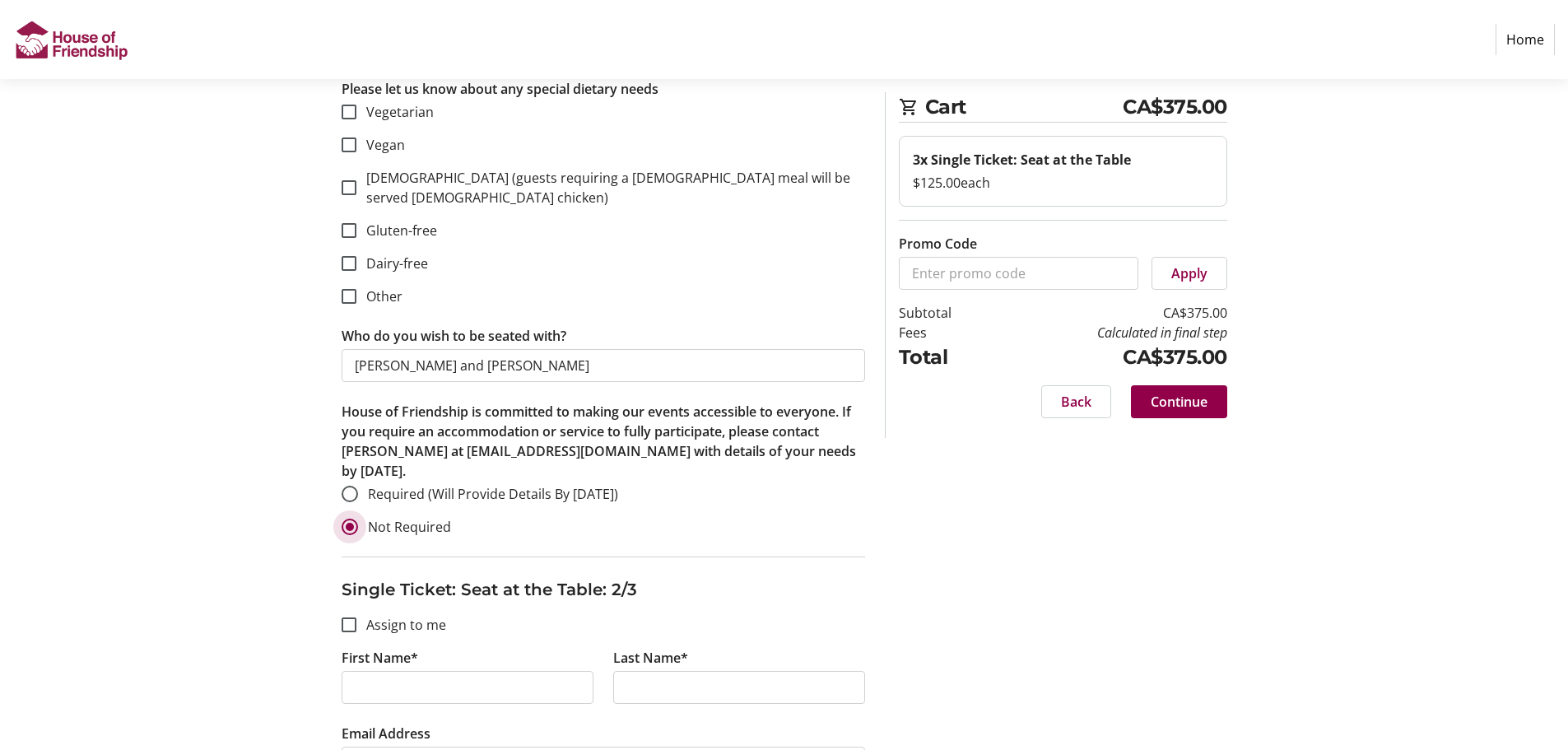
scroll to position [823, 0]
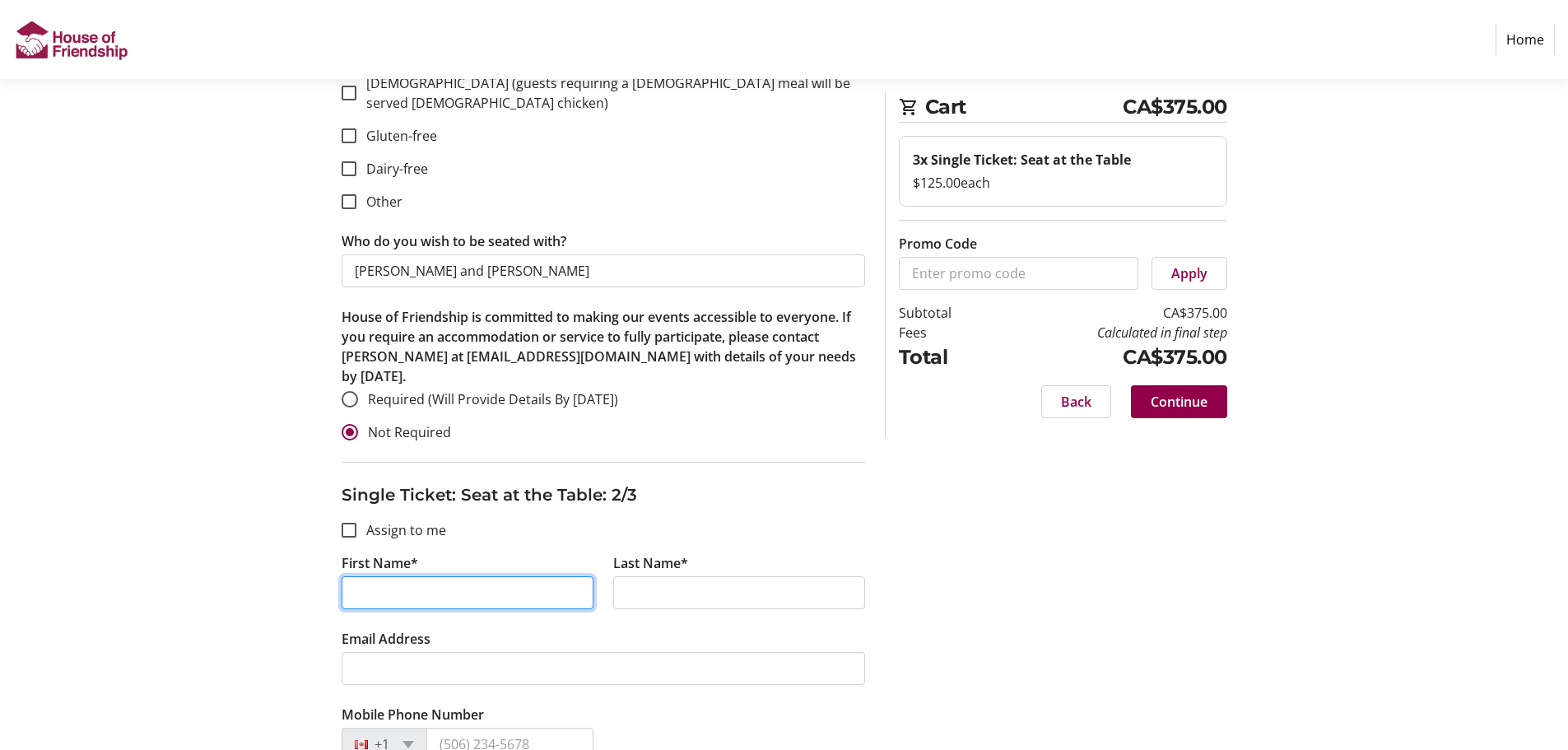
click at [374, 576] on input "First Name*" at bounding box center [467, 592] width 251 height 33
type input "[PERSON_NAME]"
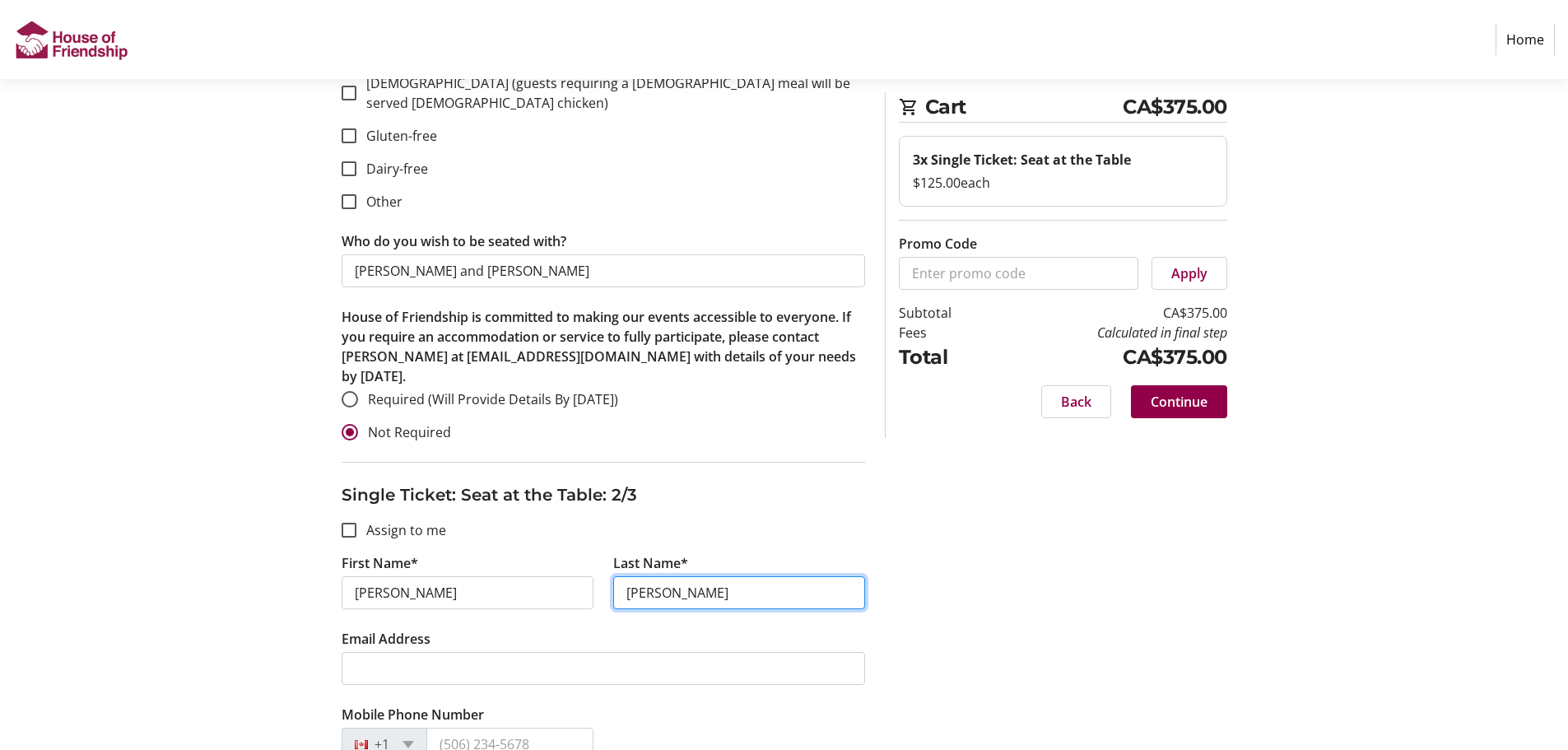
type input "[PERSON_NAME]"
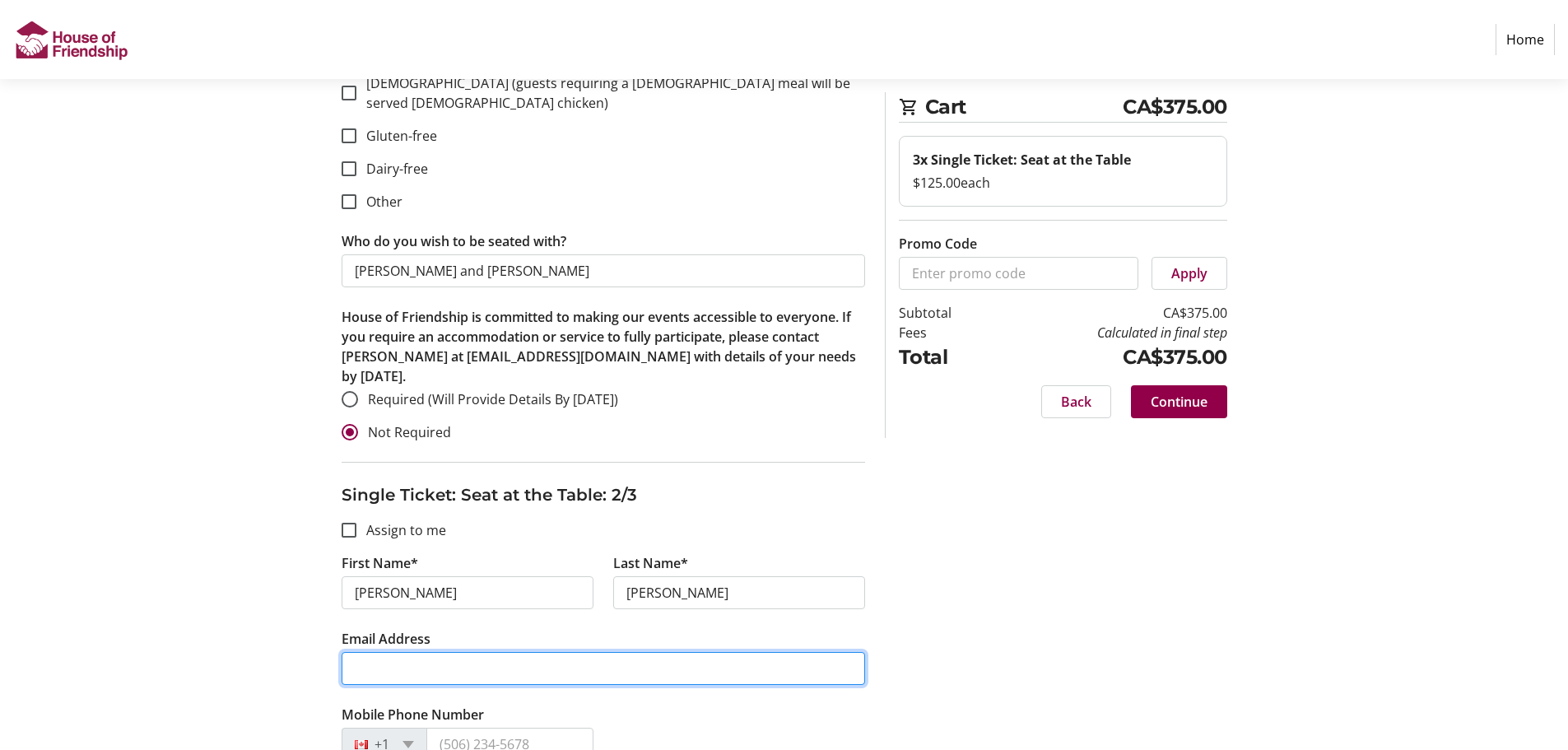
click at [411, 656] on input "Email Address" at bounding box center [603, 668] width 523 height 33
paste input "[PERSON_NAME][EMAIL_ADDRESS][PERSON_NAME][DOMAIN_NAME]"
type input "[PERSON_NAME][EMAIL_ADDRESS][PERSON_NAME][DOMAIN_NAME]"
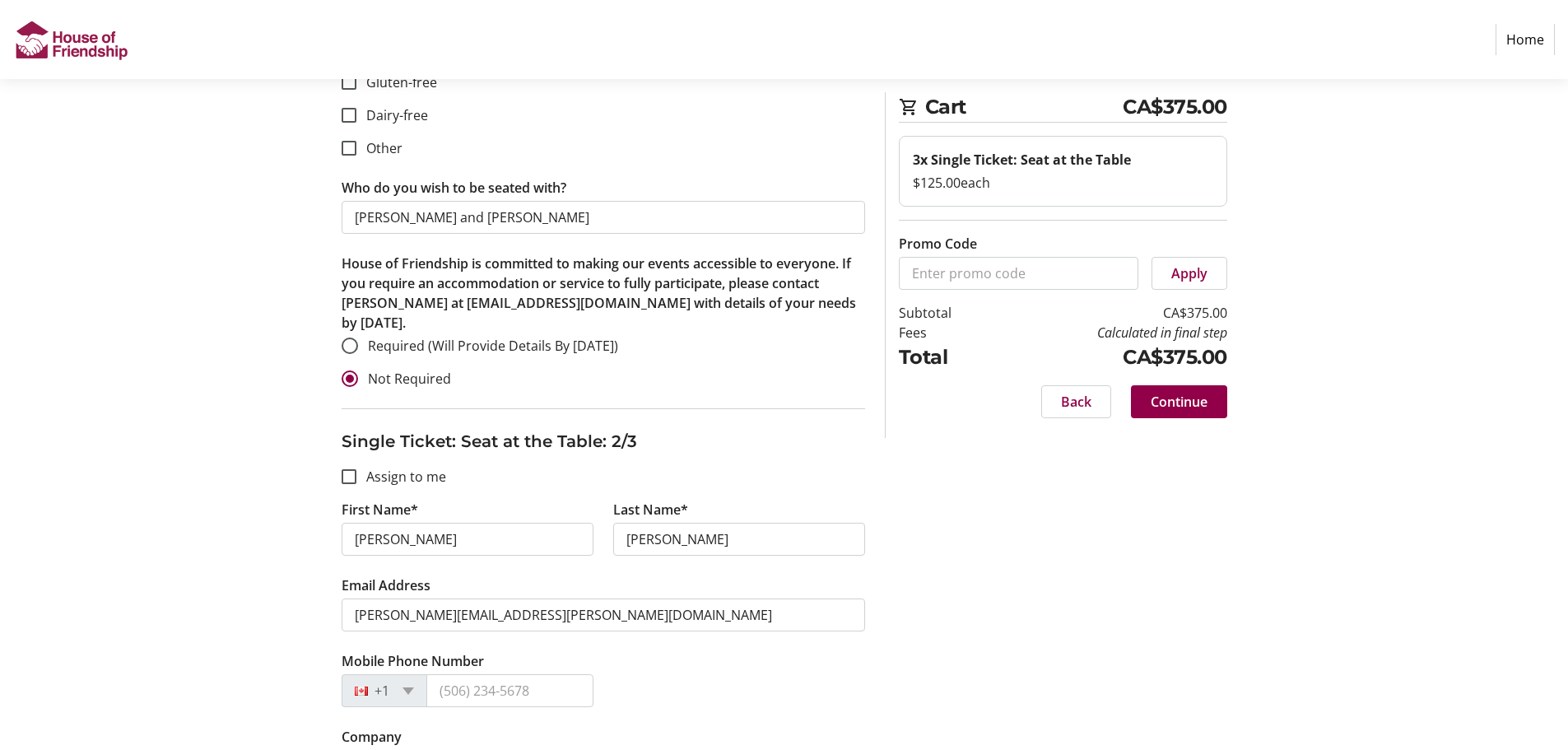
scroll to position [905, 0]
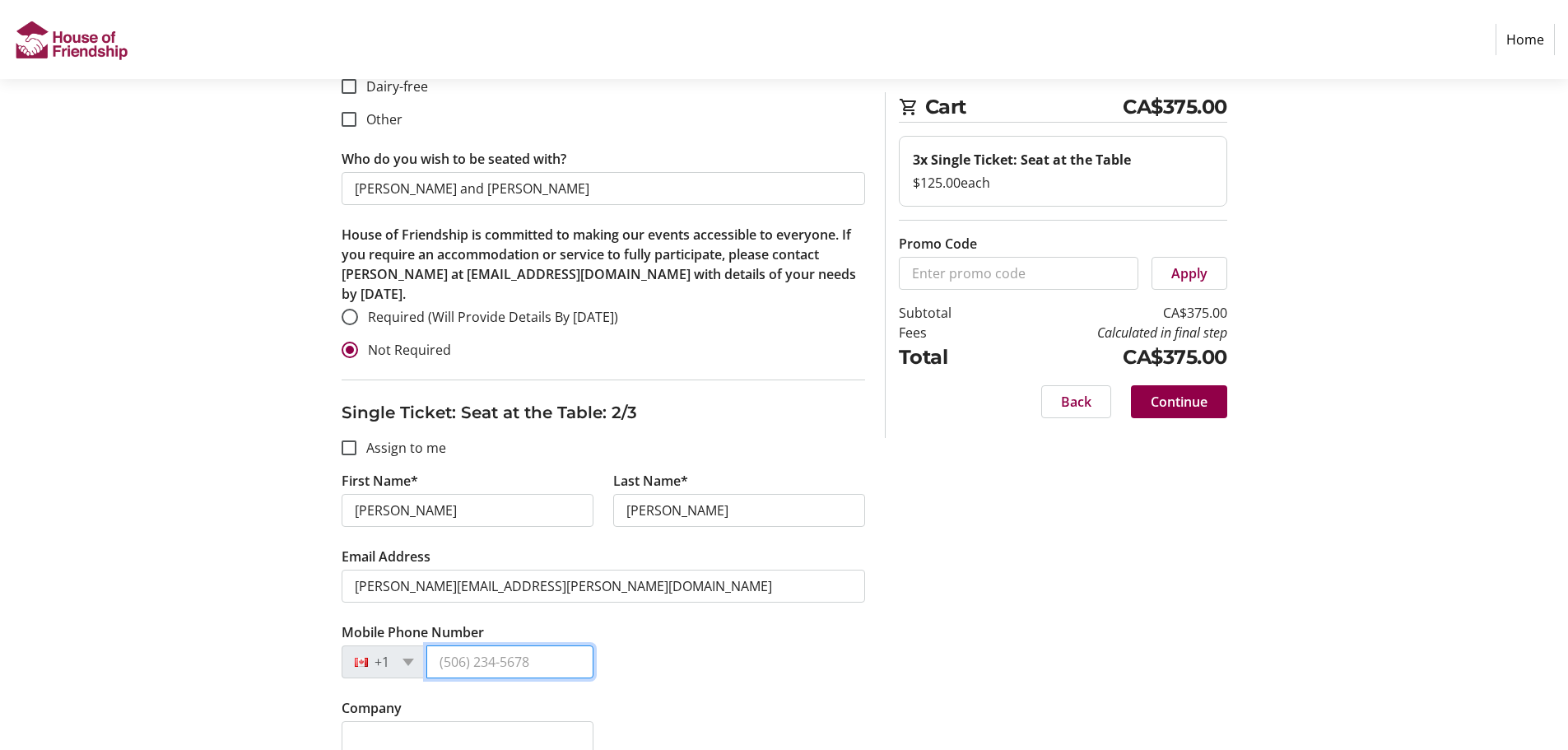
click at [478, 647] on input "Mobile Phone Number" at bounding box center [509, 661] width 167 height 33
paste input "[PHONE_NUMBER]"
type input "[PHONE_NUMBER]"
click at [444, 721] on input "Company" at bounding box center [467, 737] width 251 height 33
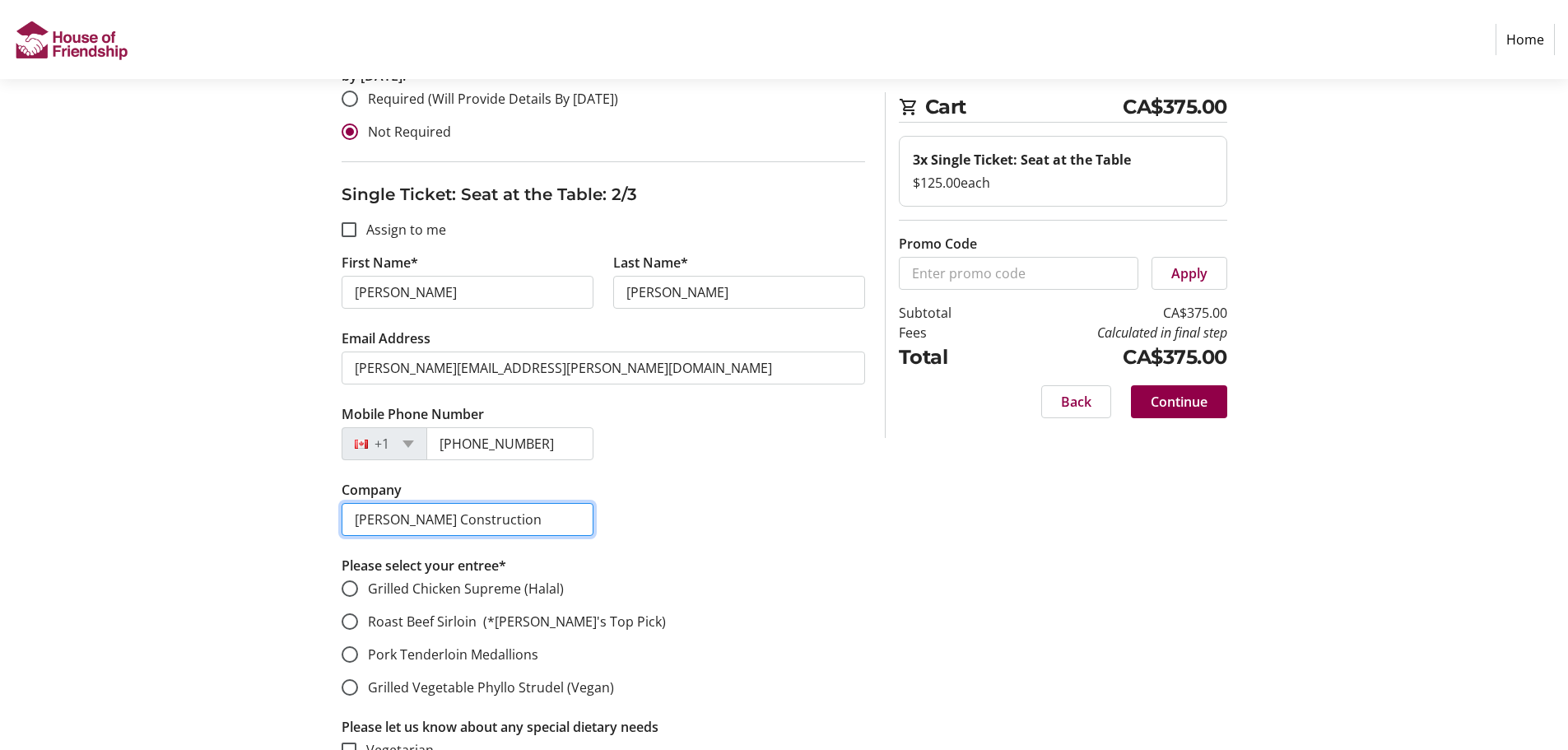
scroll to position [1152, 0]
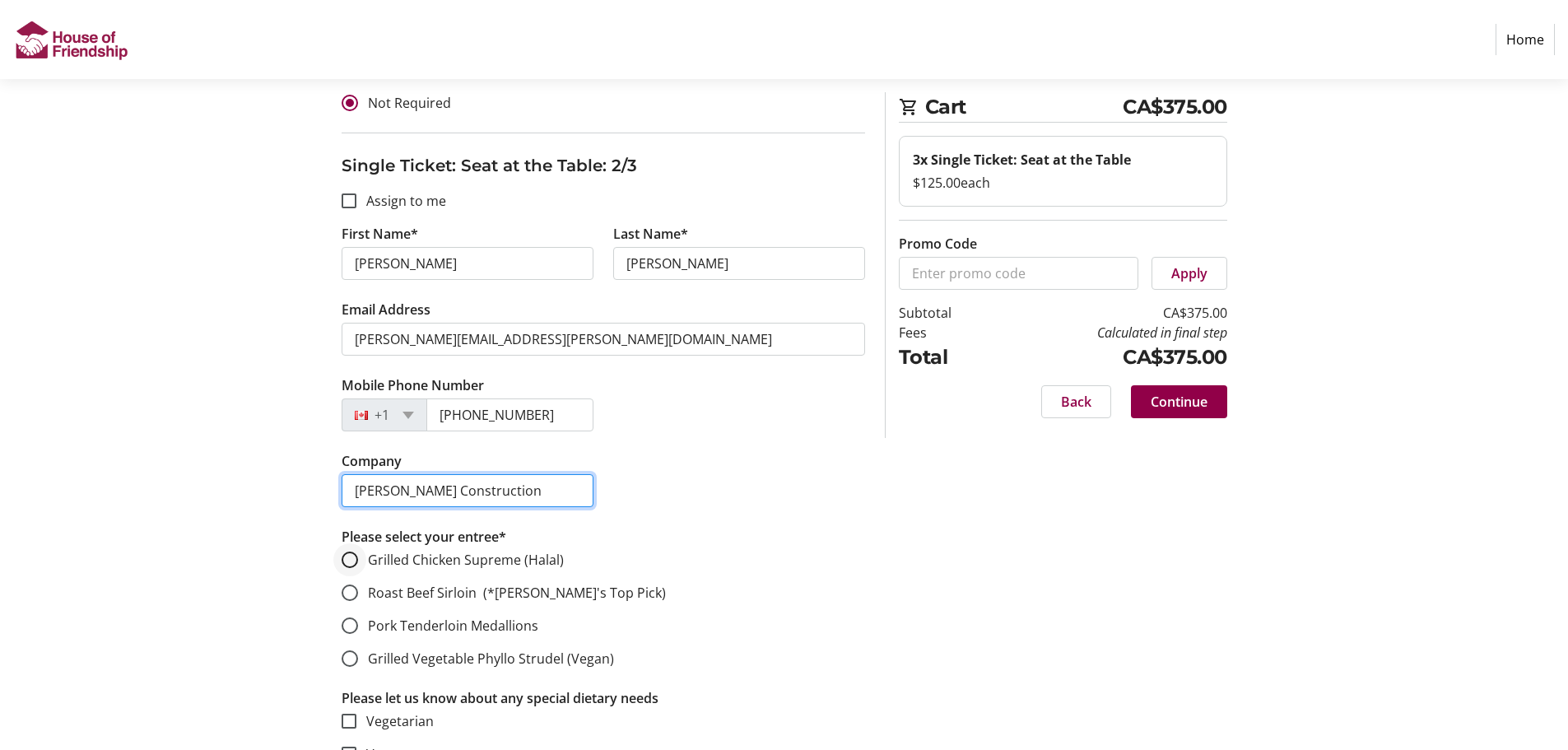
type input "[PERSON_NAME] Construction"
click at [351, 551] on input "Grilled Chicken Supreme (Halal)" at bounding box center [349, 559] width 17 height 17
radio input "true"
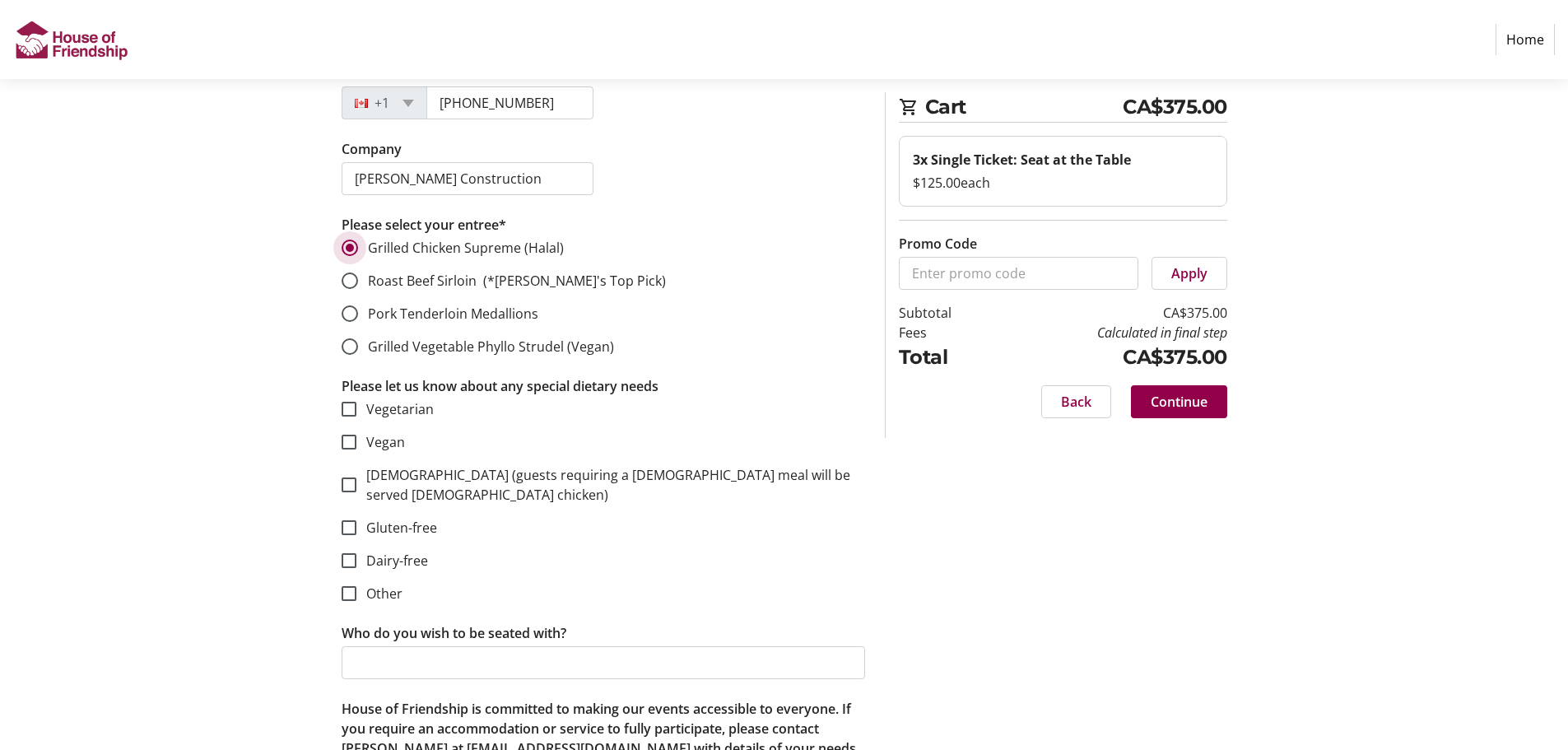
scroll to position [1481, 0]
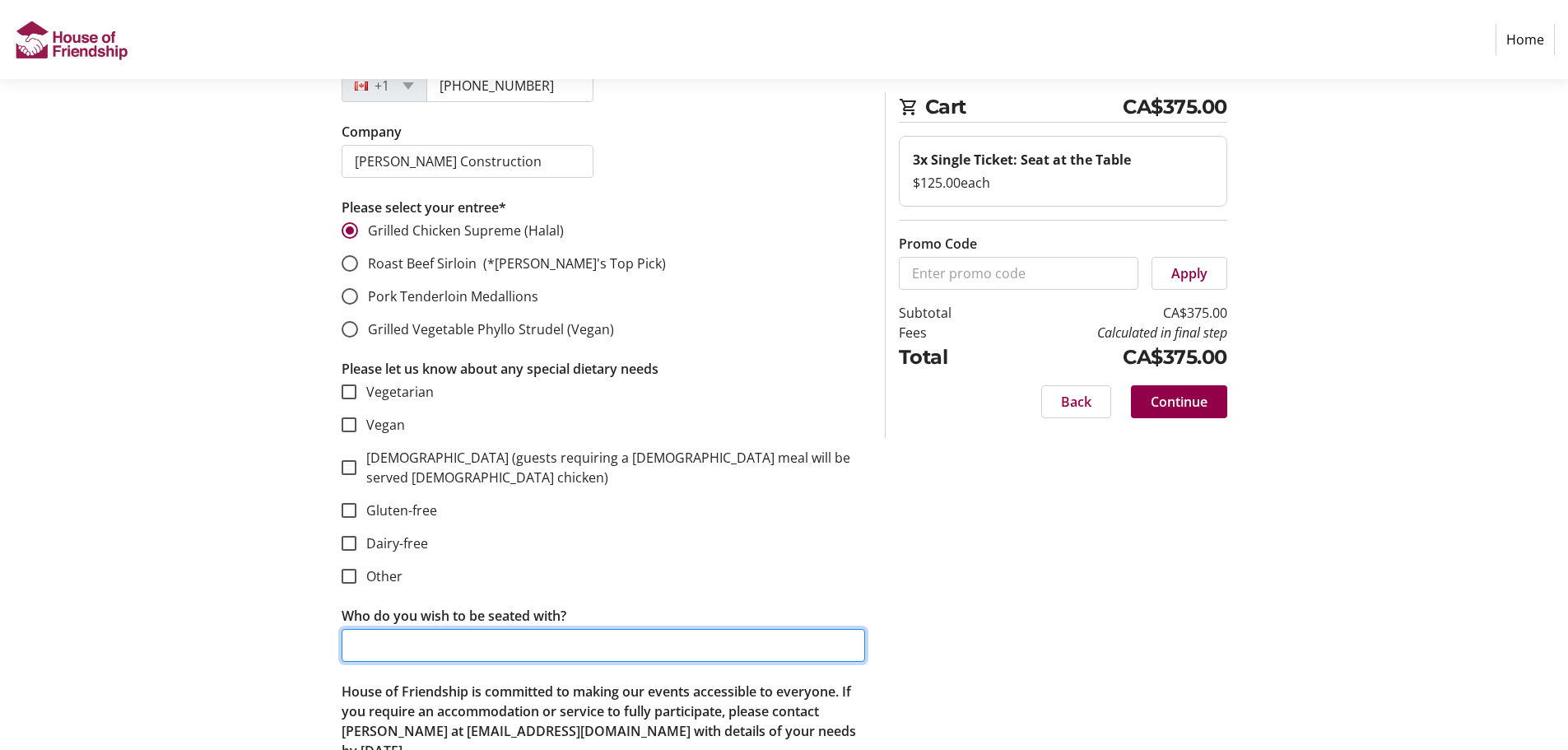
click at [401, 629] on input "Who do you wish to be seated with?" at bounding box center [603, 645] width 523 height 33
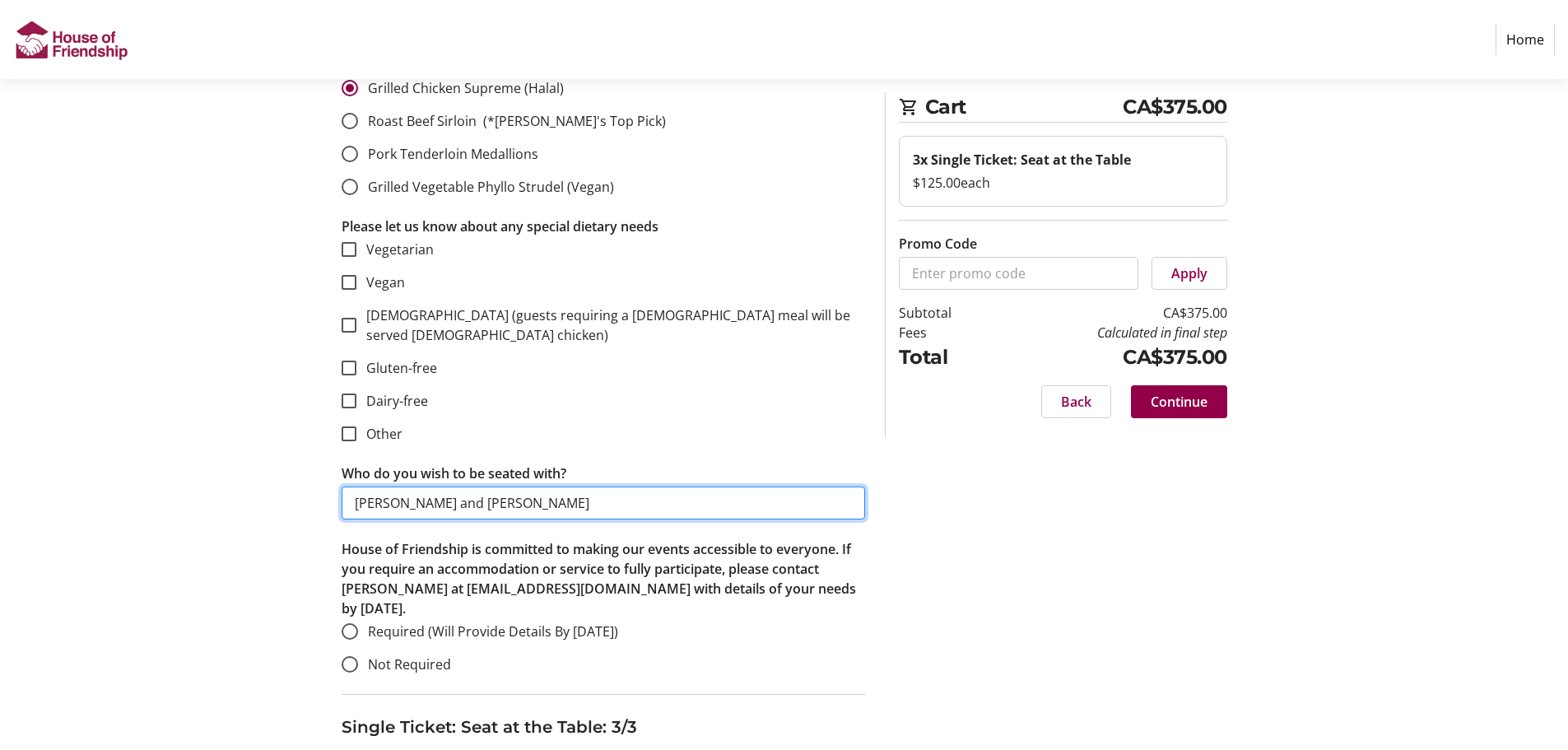
scroll to position [1646, 0]
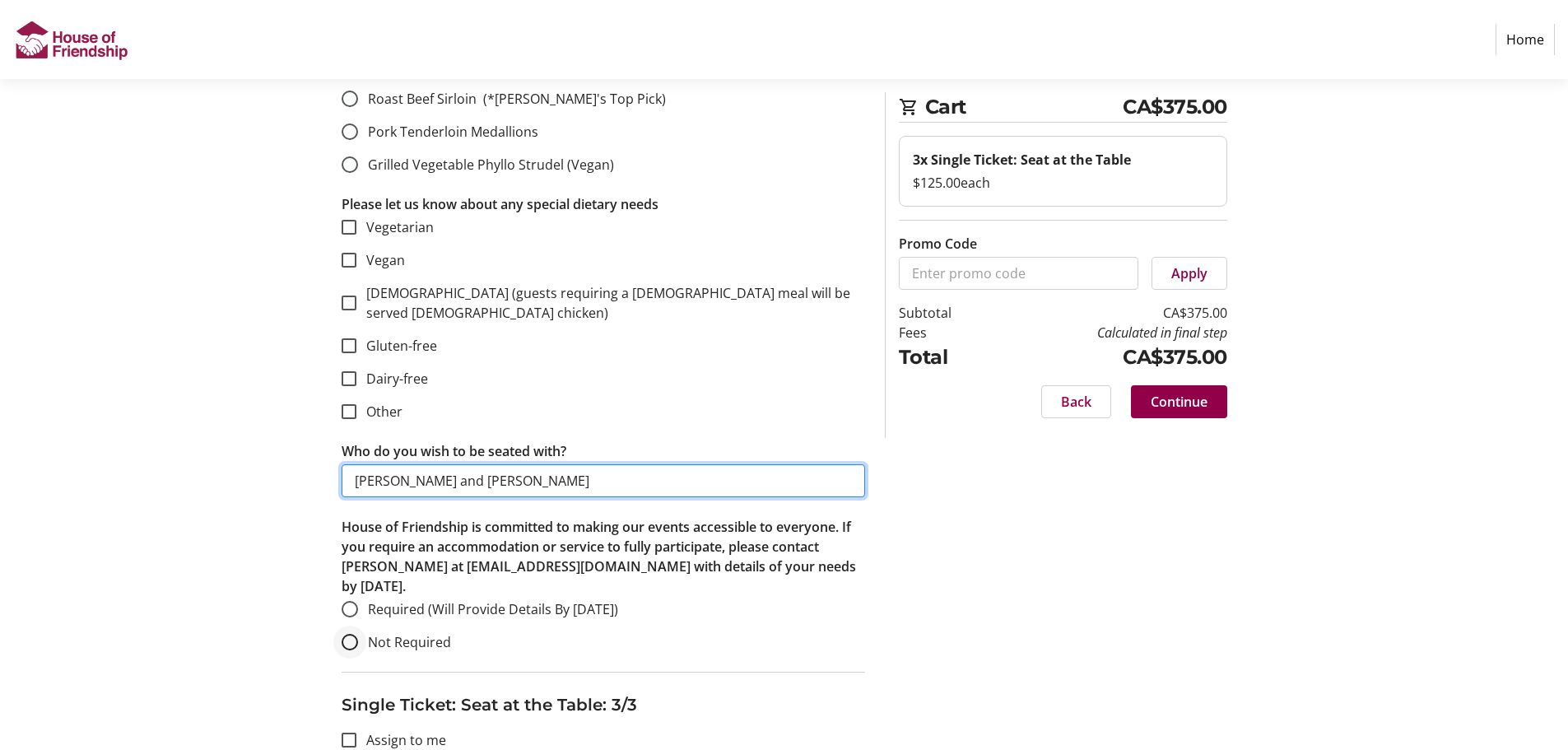
type input "[PERSON_NAME] and [PERSON_NAME]"
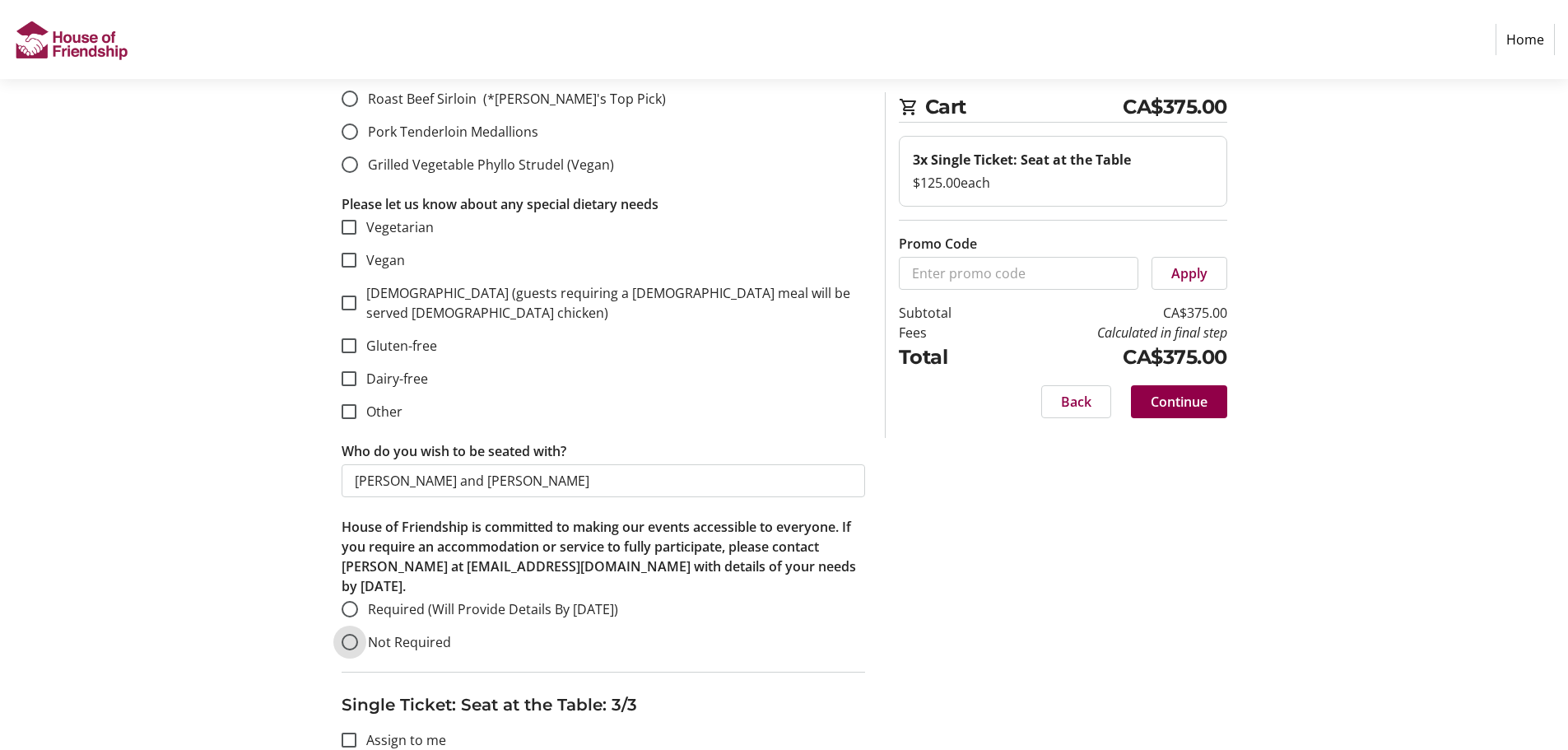
click at [356, 634] on input "Not Required" at bounding box center [349, 641] width 17 height 17
radio input "true"
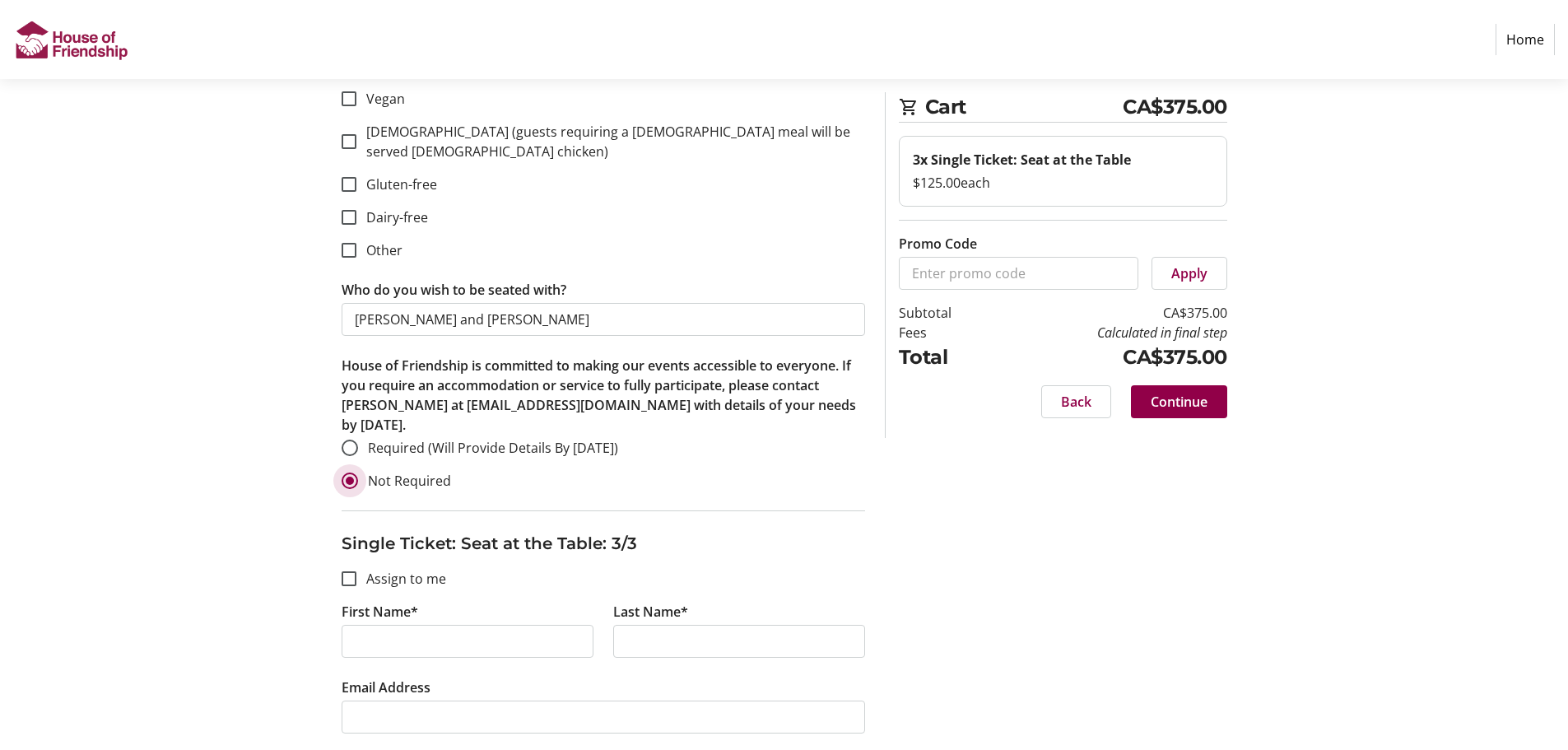
scroll to position [1811, 0]
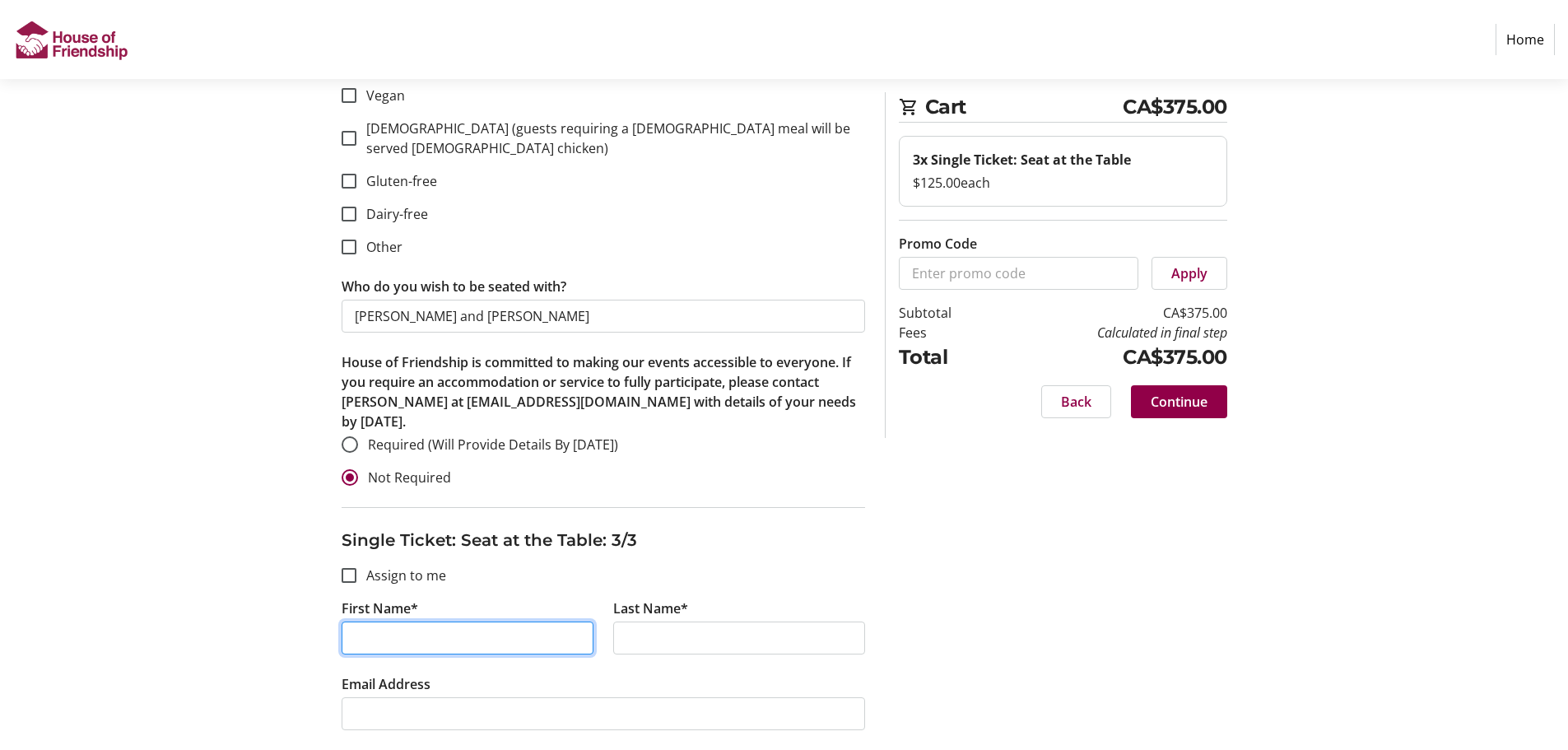
click at [375, 621] on input "First Name*" at bounding box center [467, 637] width 251 height 33
type input "[PERSON_NAME]"
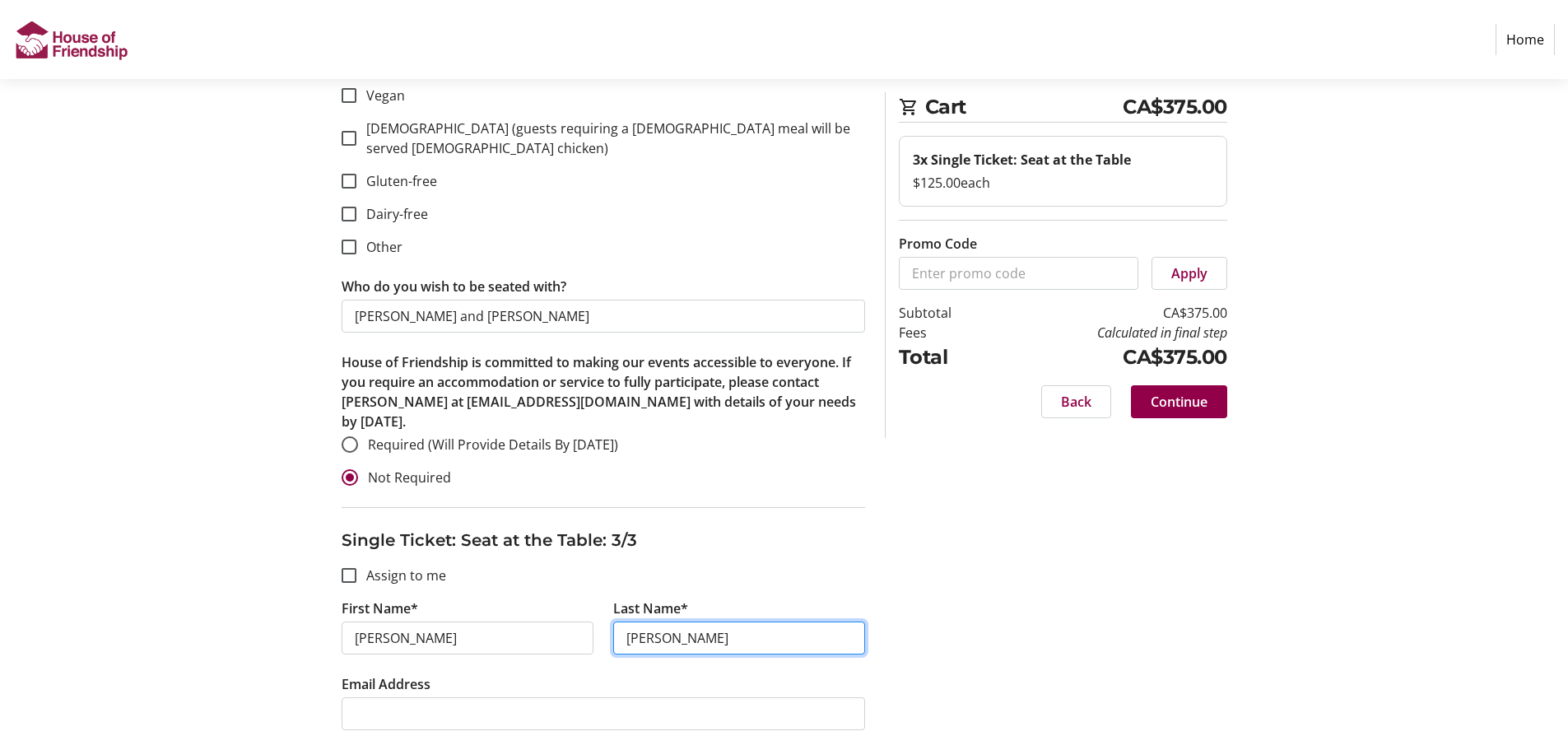
type input "[PERSON_NAME]"
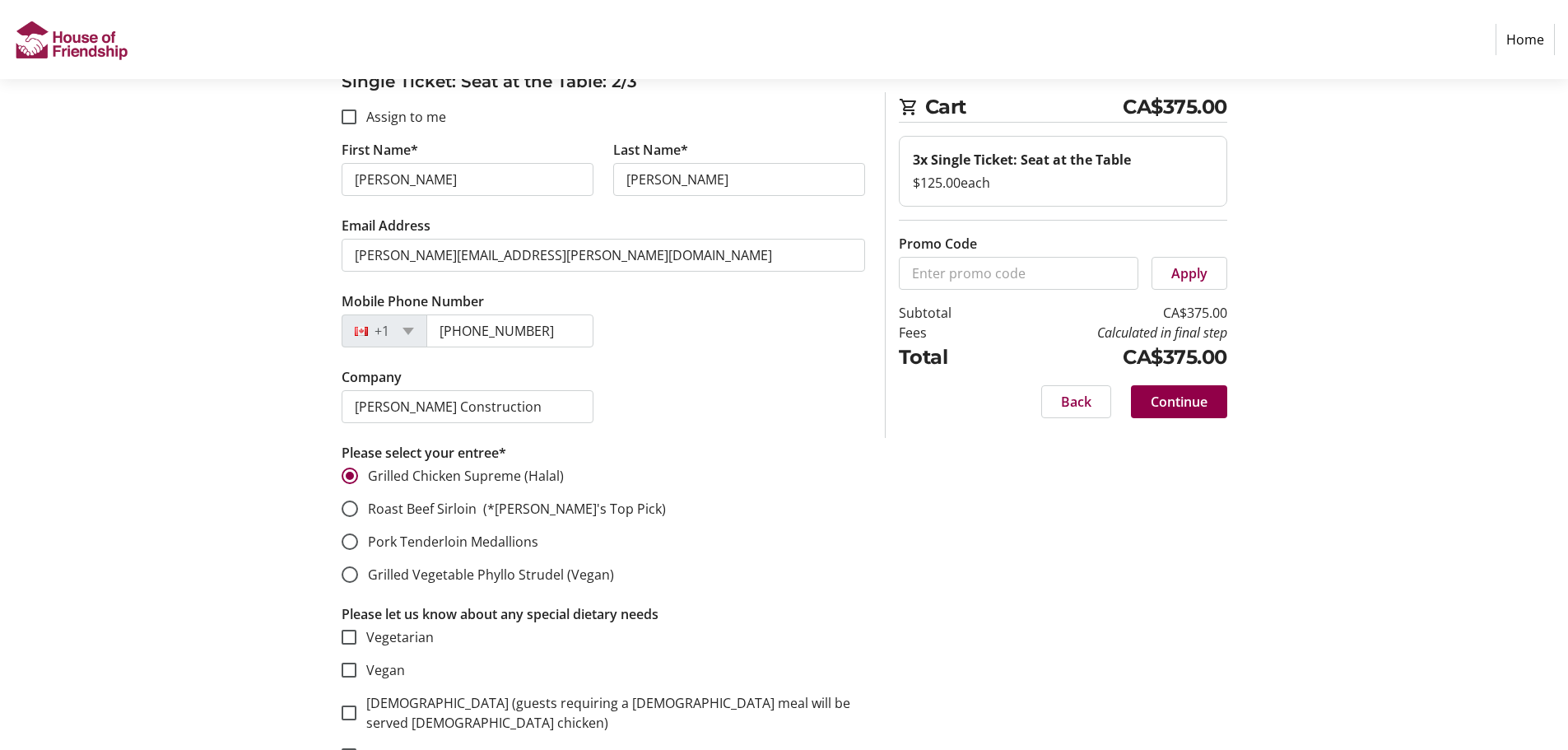
scroll to position [1234, 0]
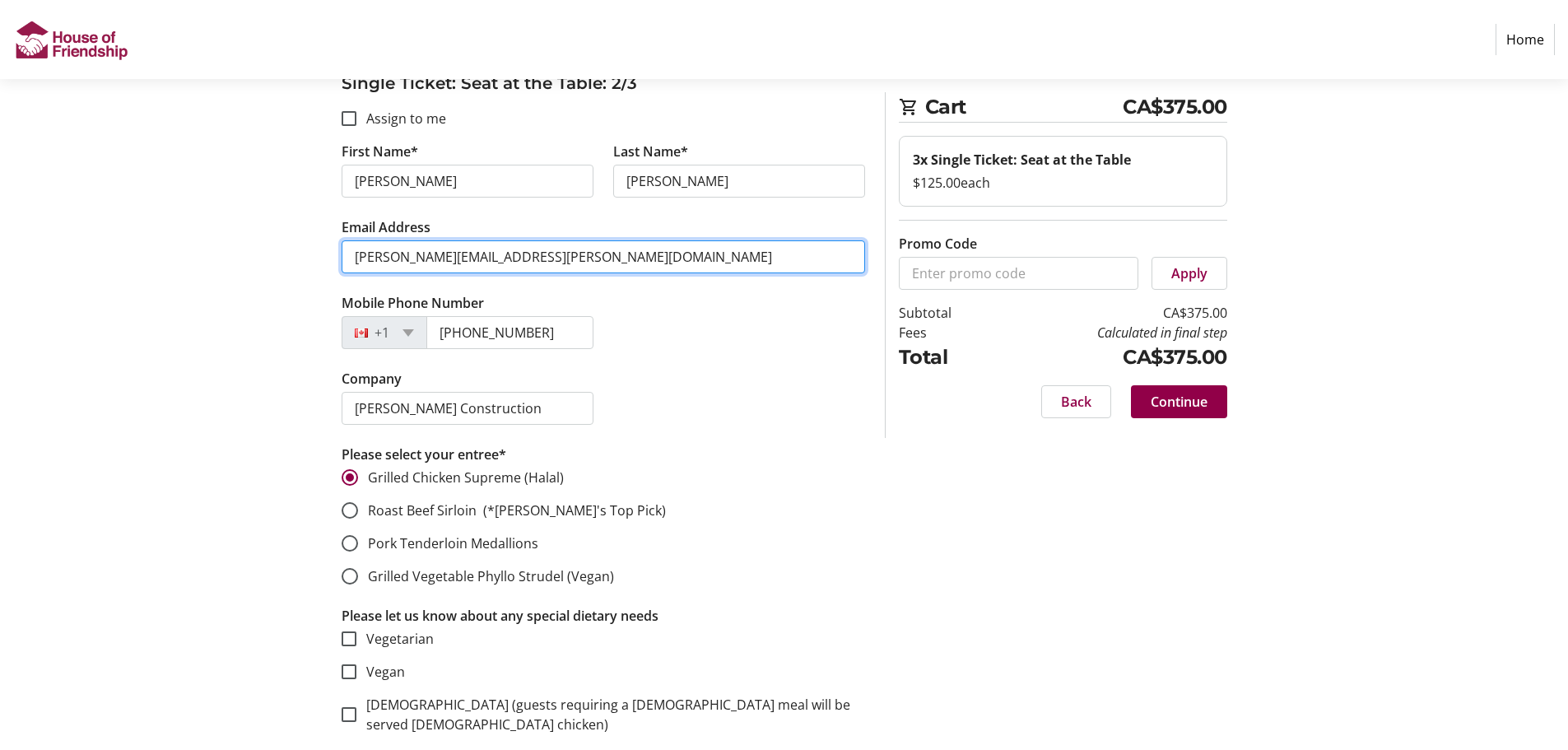
drag, startPoint x: 538, startPoint y: 242, endPoint x: 349, endPoint y: 247, distance: 189.1
click at [349, 247] on input "[PERSON_NAME][EMAIL_ADDRESS][PERSON_NAME][DOMAIN_NAME]" at bounding box center [603, 256] width 523 height 33
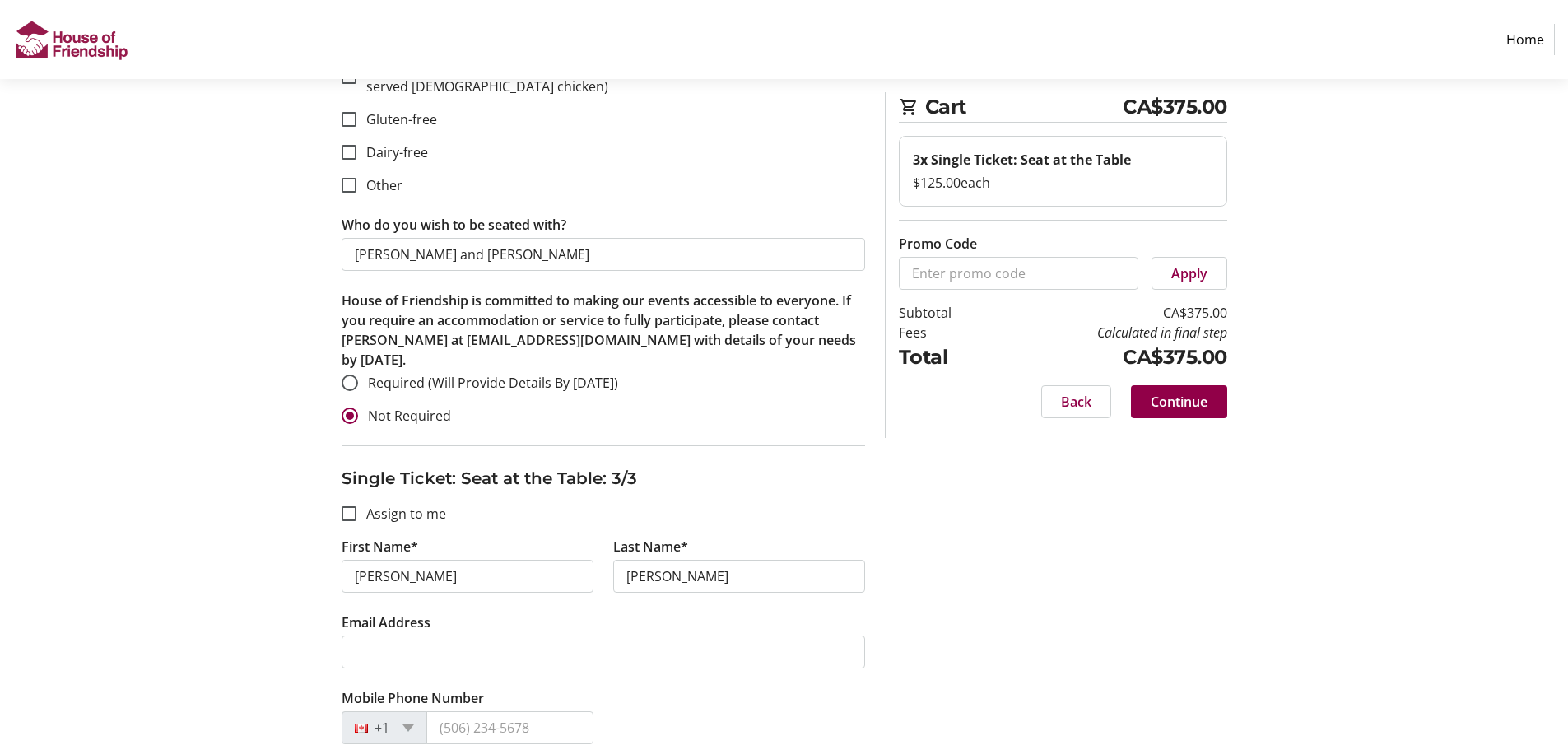
scroll to position [1893, 0]
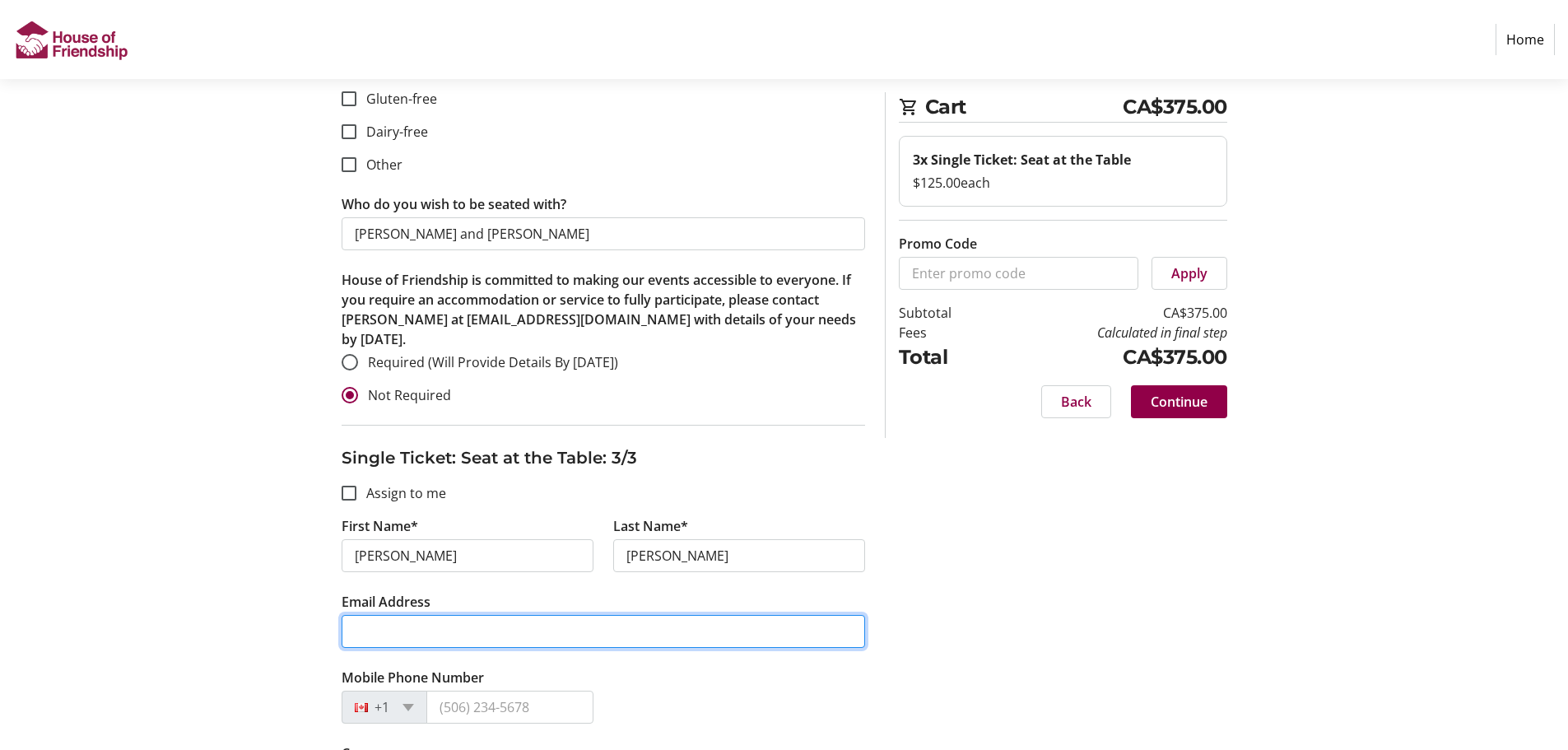
click at [420, 615] on input "Email Address" at bounding box center [603, 631] width 523 height 33
paste input "[PERSON_NAME][EMAIL_ADDRESS][PERSON_NAME][DOMAIN_NAME]"
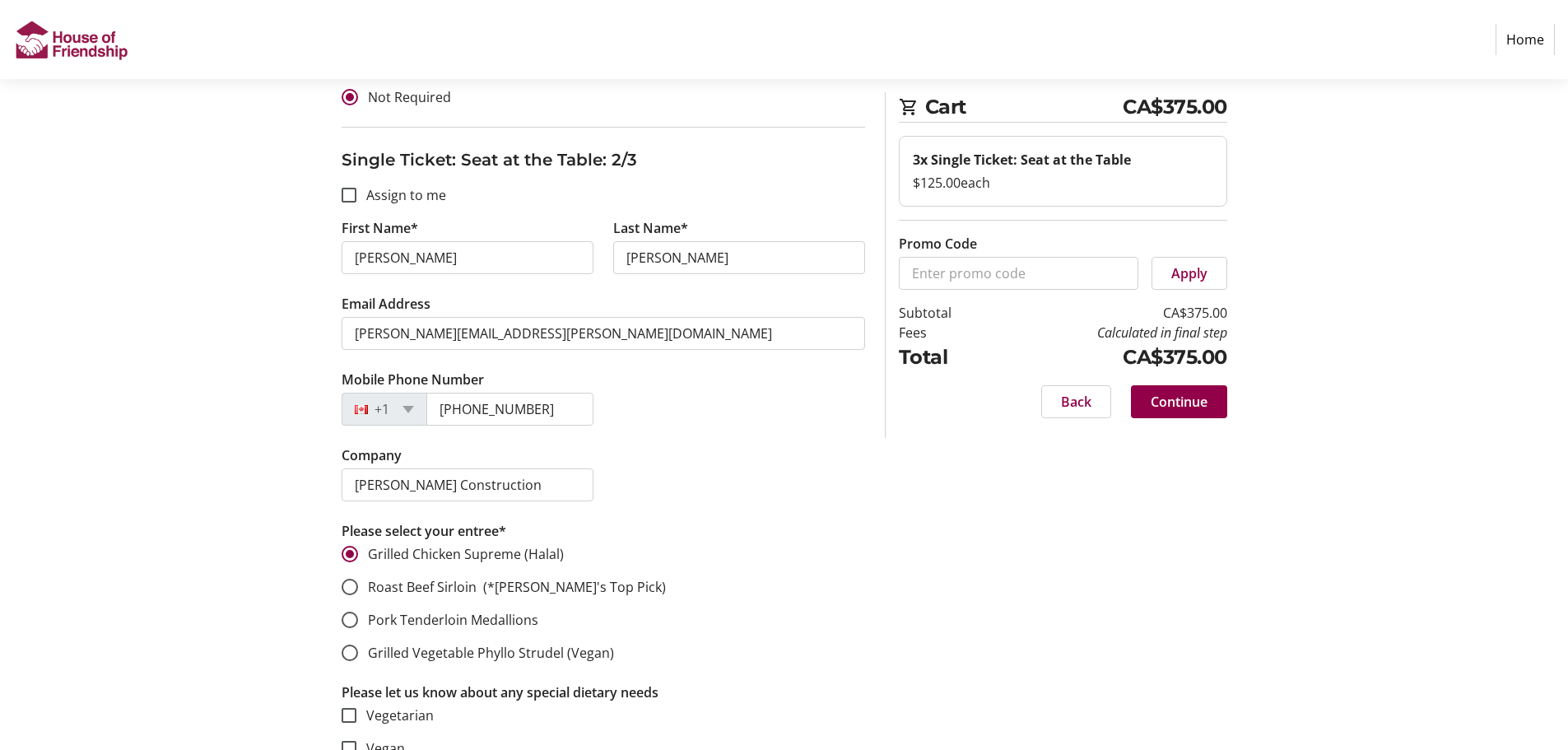
scroll to position [1152, 0]
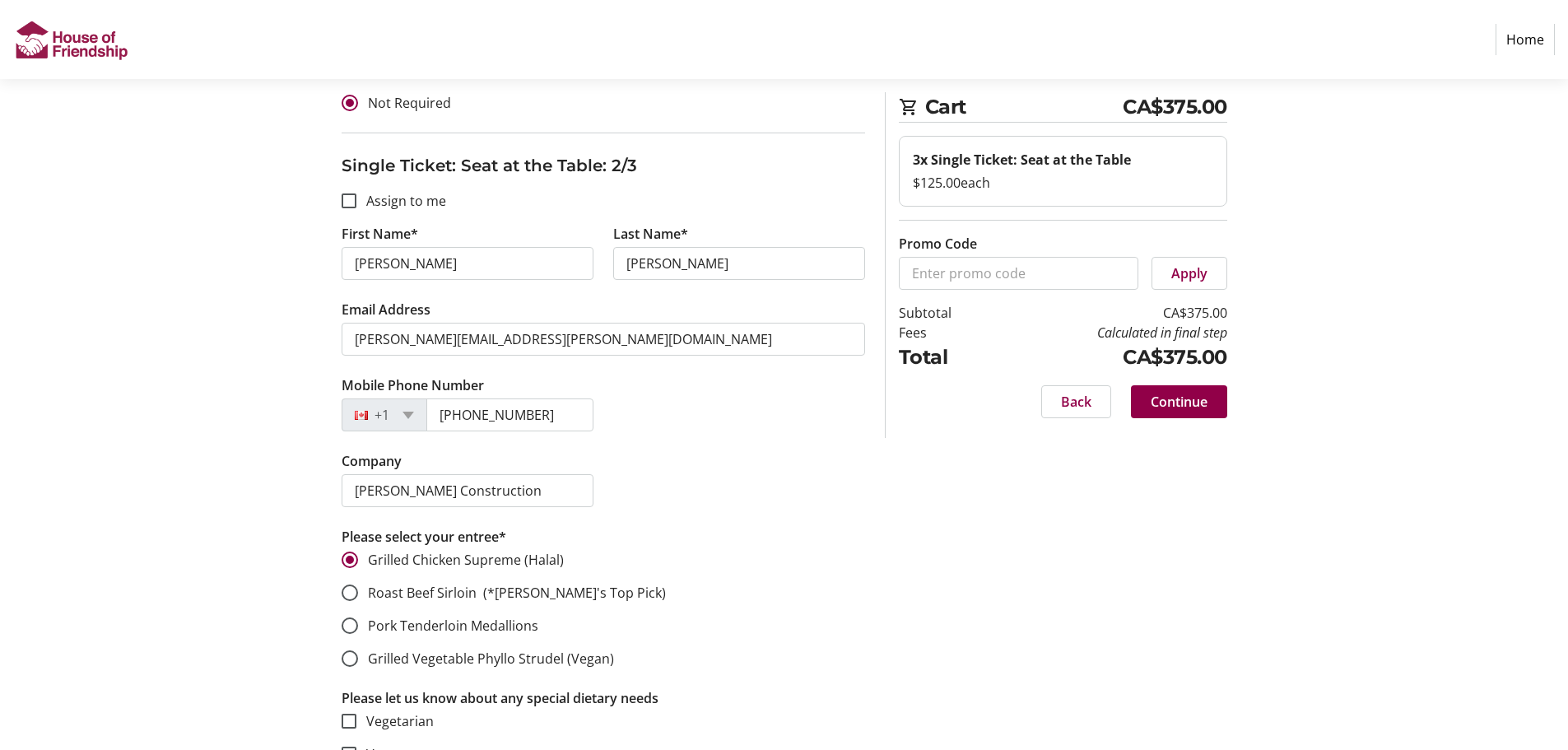
type input "[PERSON_NAME][EMAIL_ADDRESS][PERSON_NAME][DOMAIN_NAME]"
drag, startPoint x: 532, startPoint y: 399, endPoint x: 438, endPoint y: 386, distance: 94.9
click at [438, 398] on input "[PHONE_NUMBER]" at bounding box center [509, 414] width 167 height 33
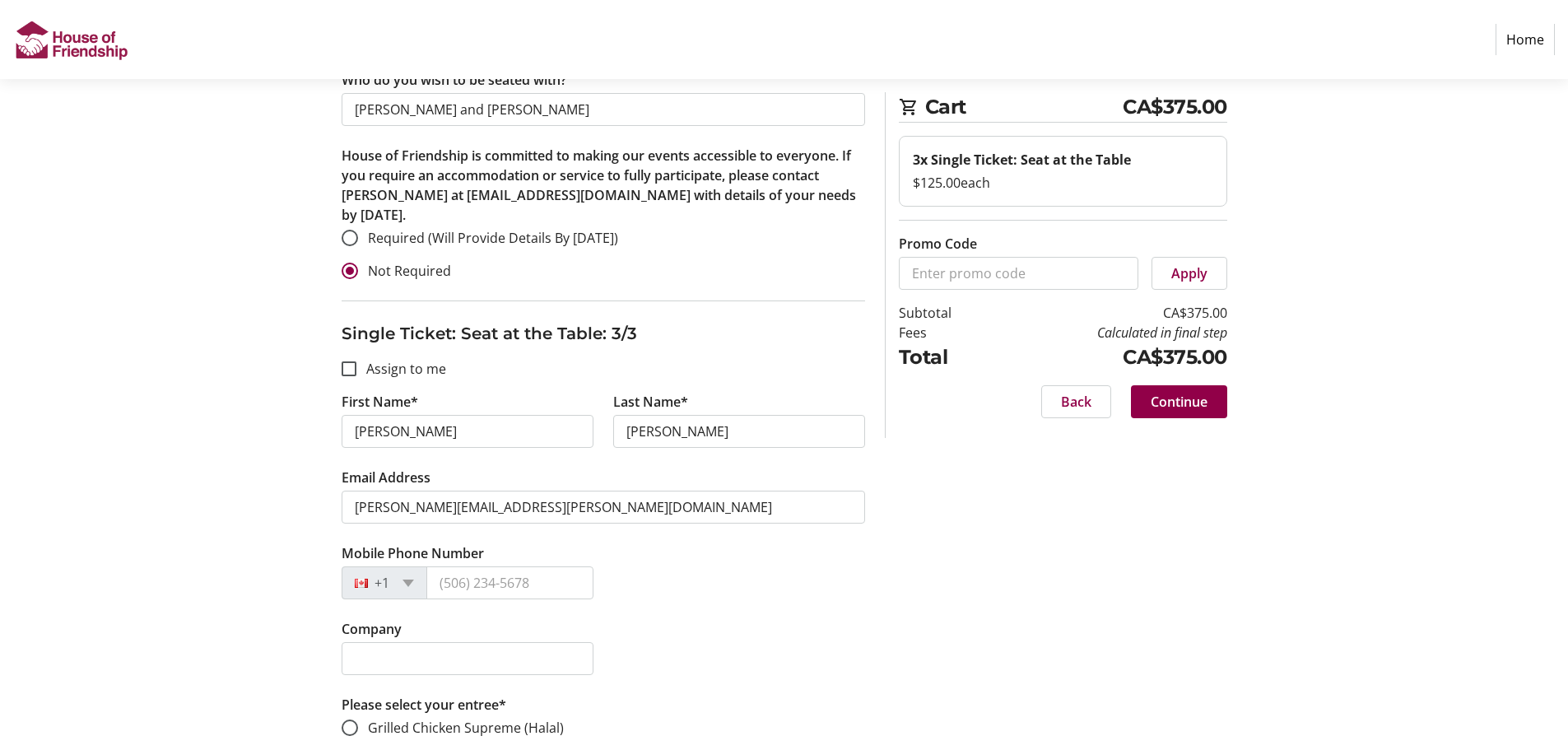
scroll to position [2058, 0]
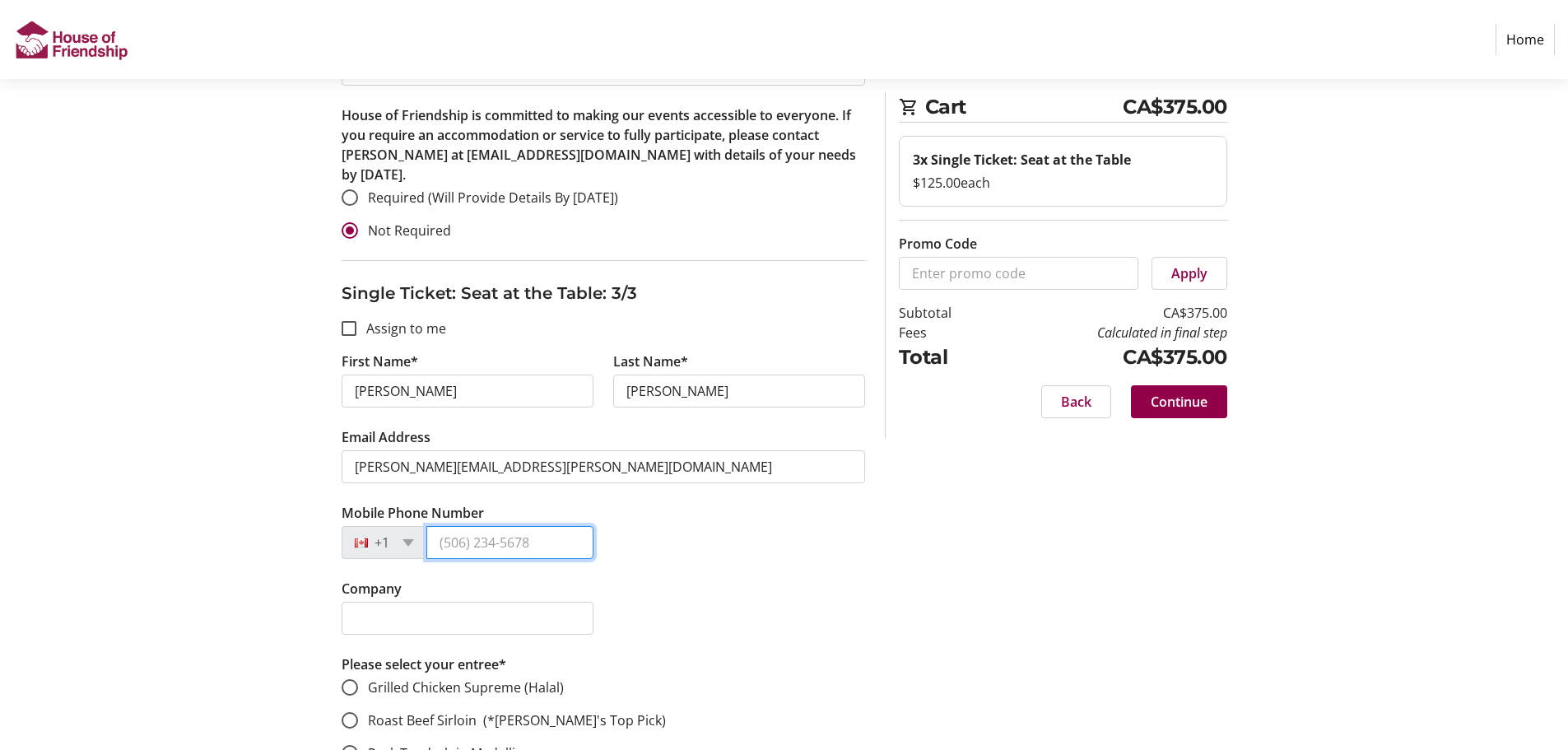
click at [468, 526] on input "Mobile Phone Number" at bounding box center [509, 542] width 167 height 33
paste input "[PHONE_NUMBER]"
type input "[PHONE_NUMBER]"
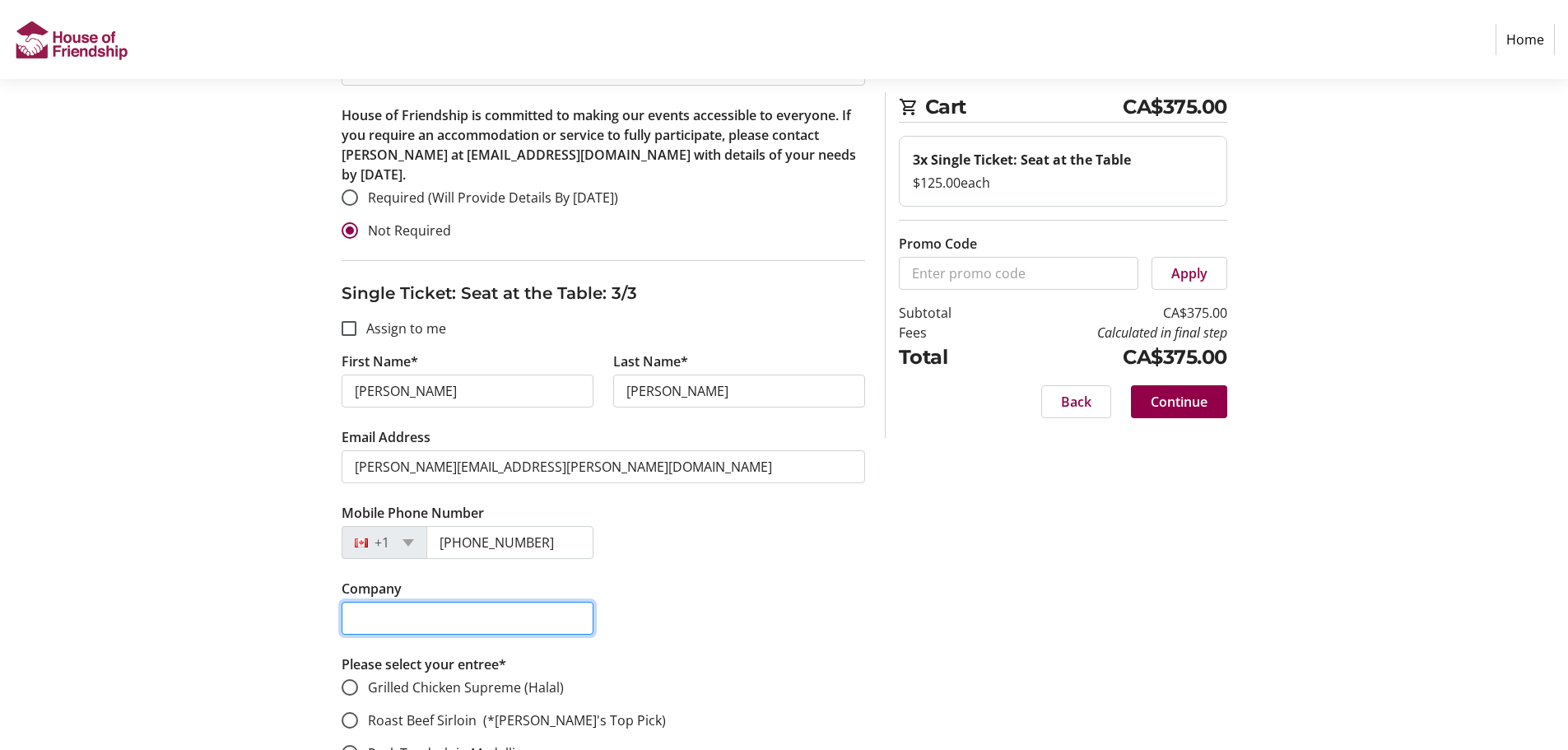
click at [421, 602] on input "Company" at bounding box center [467, 618] width 251 height 33
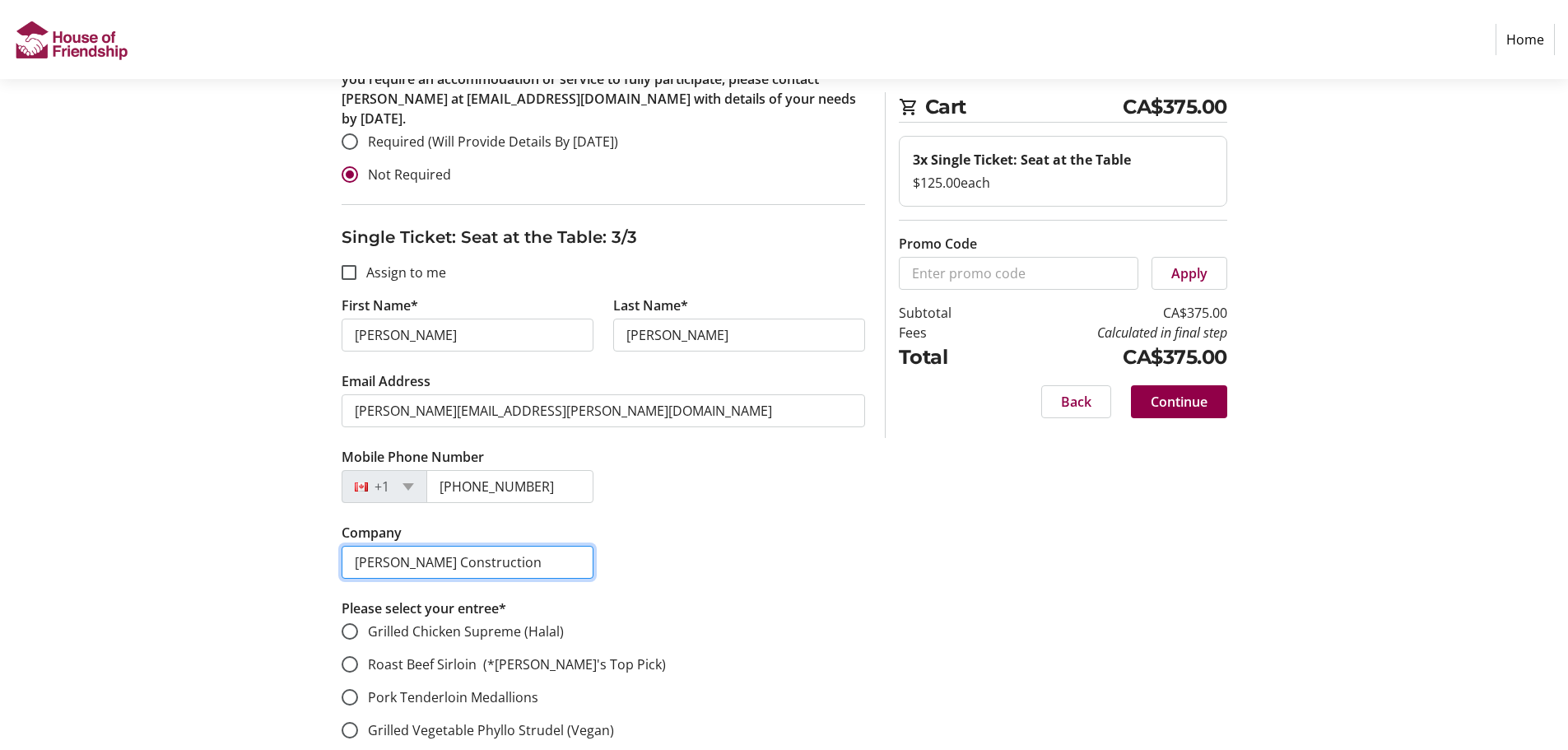
scroll to position [2140, 0]
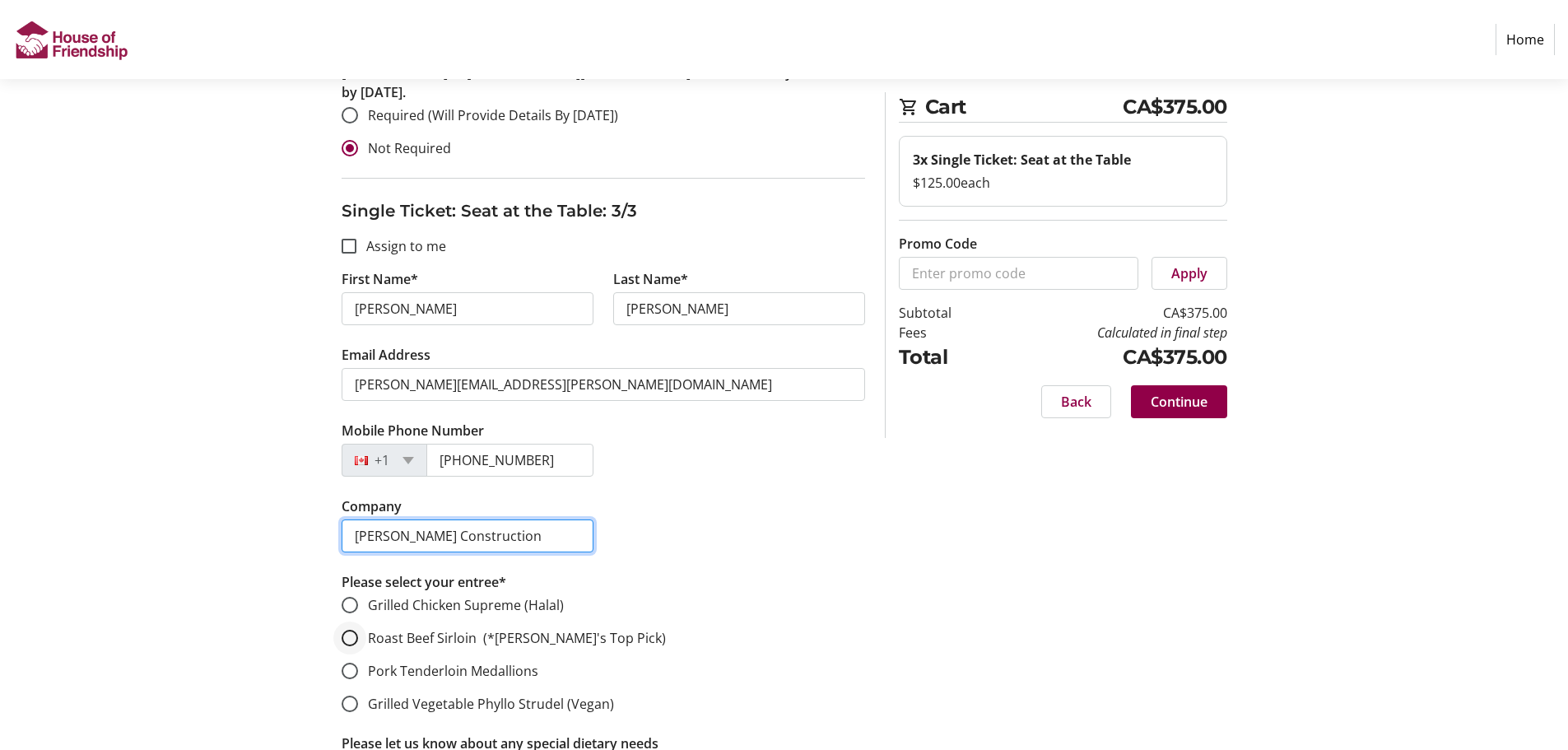
type input "[PERSON_NAME] Construction"
click at [347, 630] on input "Roast Beef Sirloin (*[PERSON_NAME]'s Top Pick)" at bounding box center [349, 638] width 17 height 17
radio input "true"
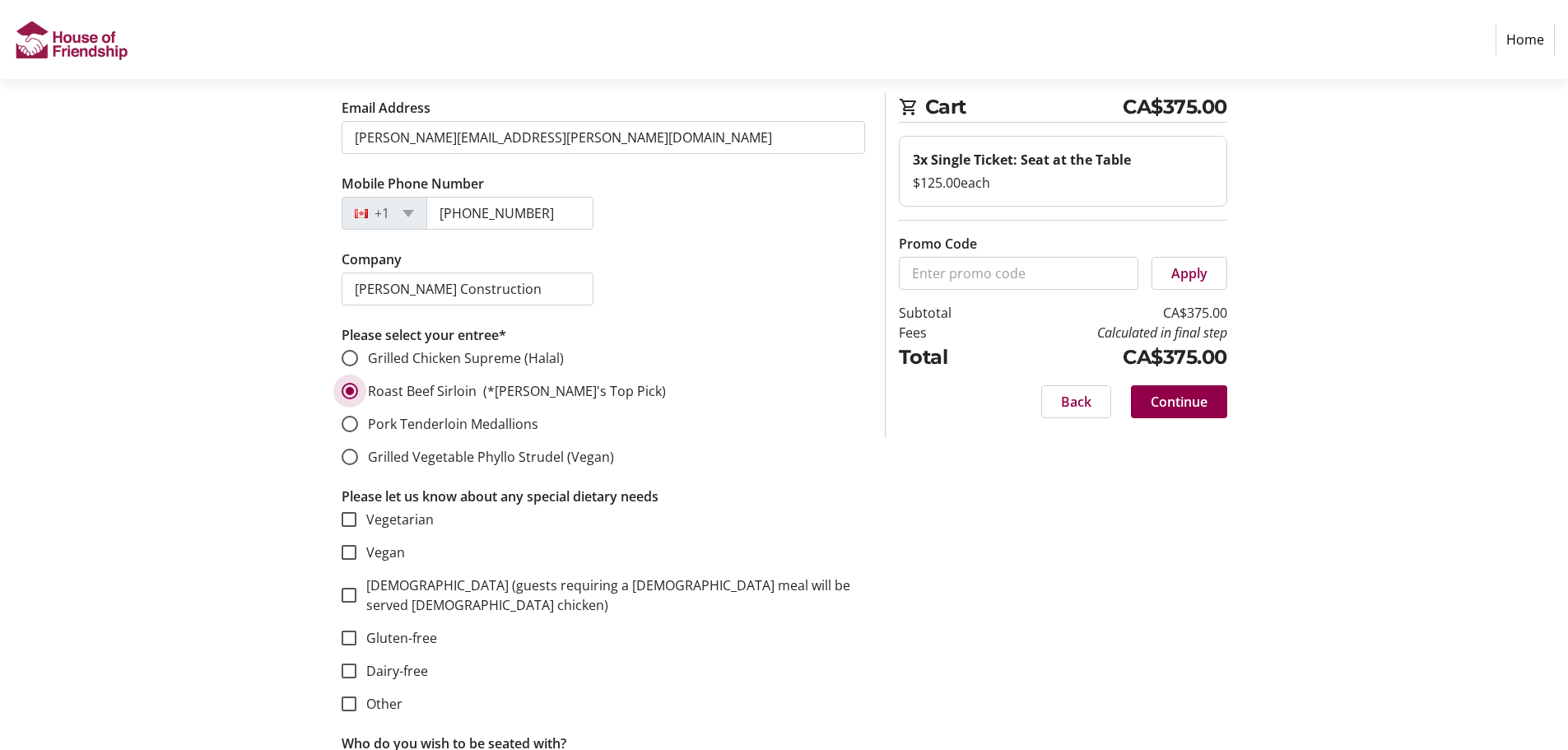
scroll to position [2469, 0]
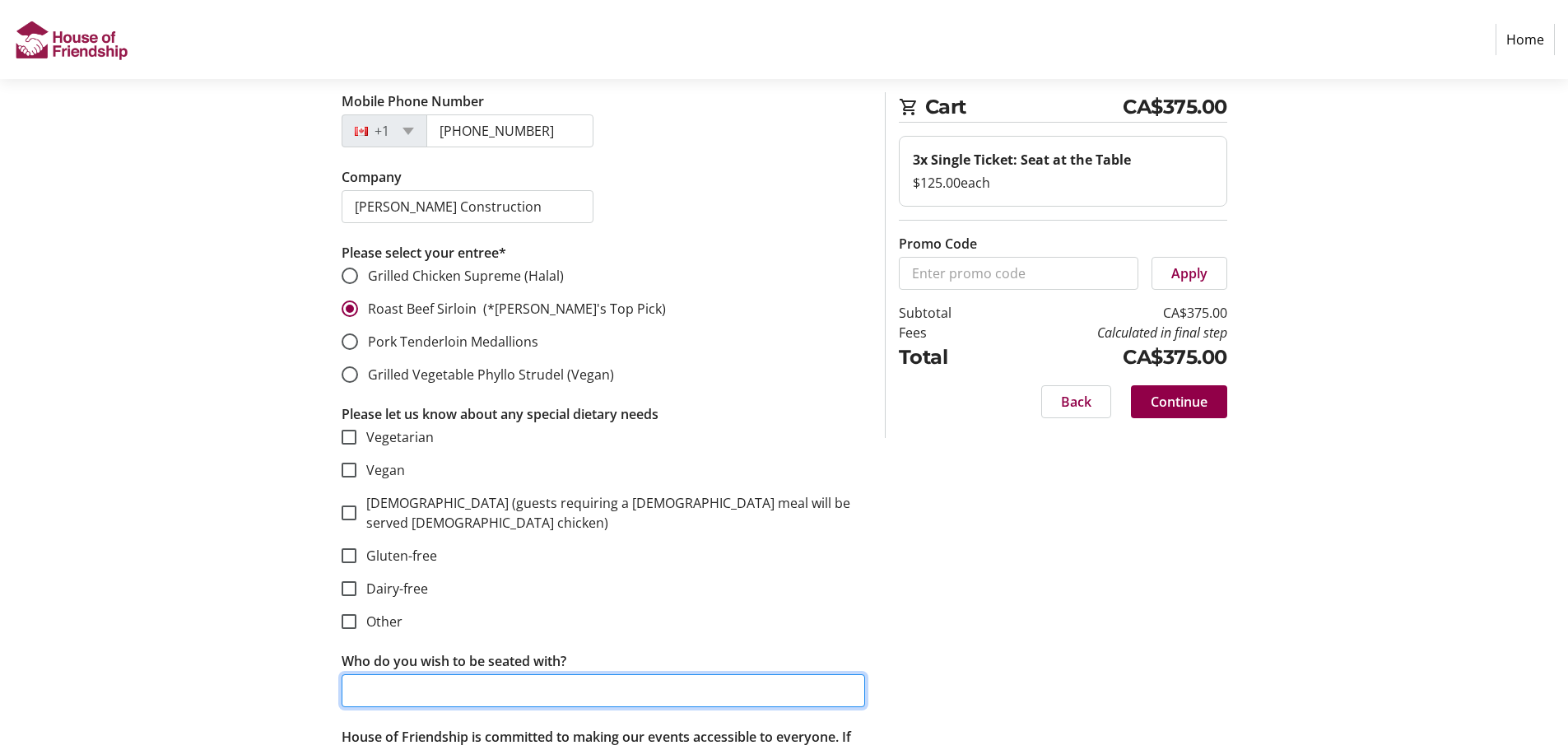
click at [514, 674] on input "Who do you wish to be seated with?" at bounding box center [603, 690] width 523 height 33
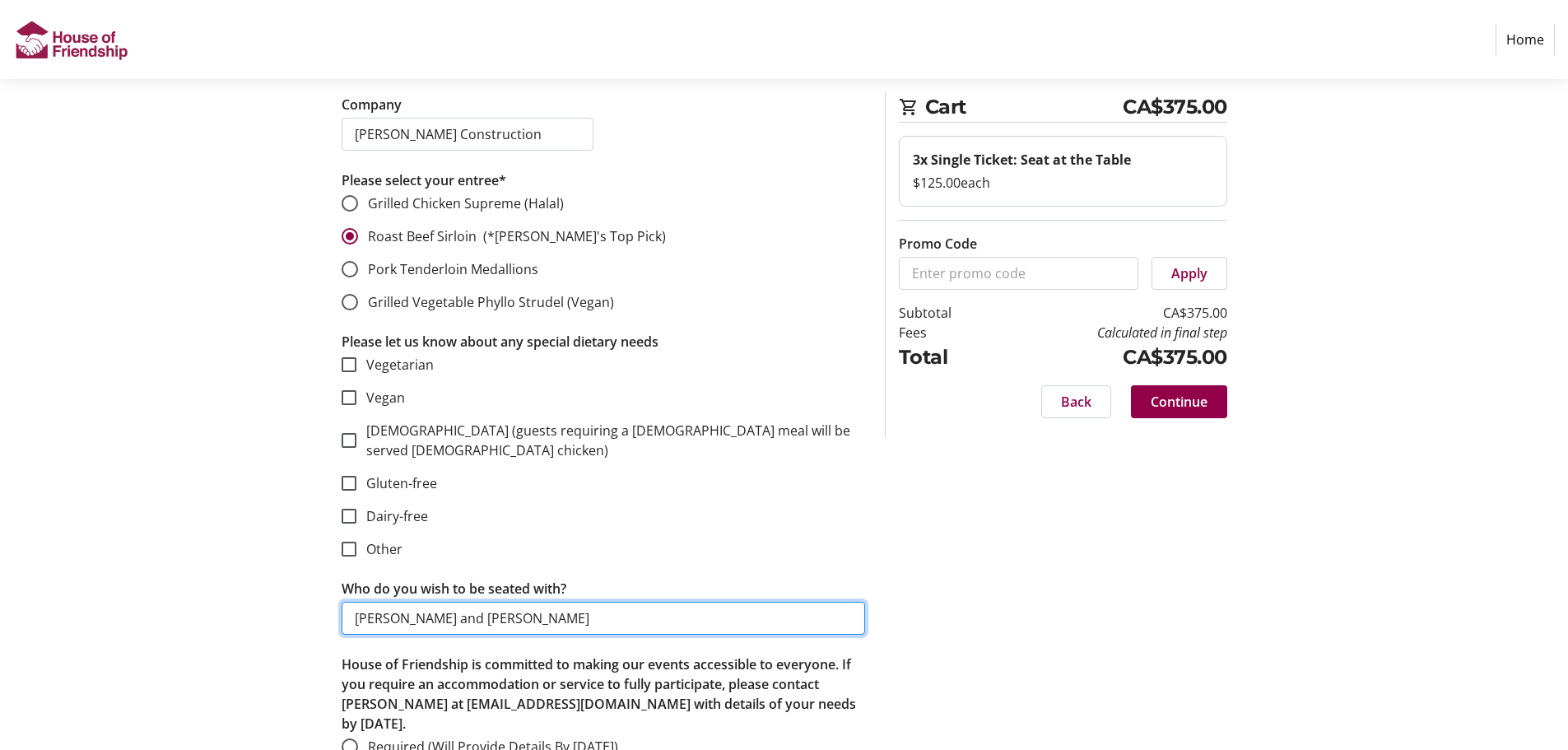
type input "[PERSON_NAME] and [PERSON_NAME]"
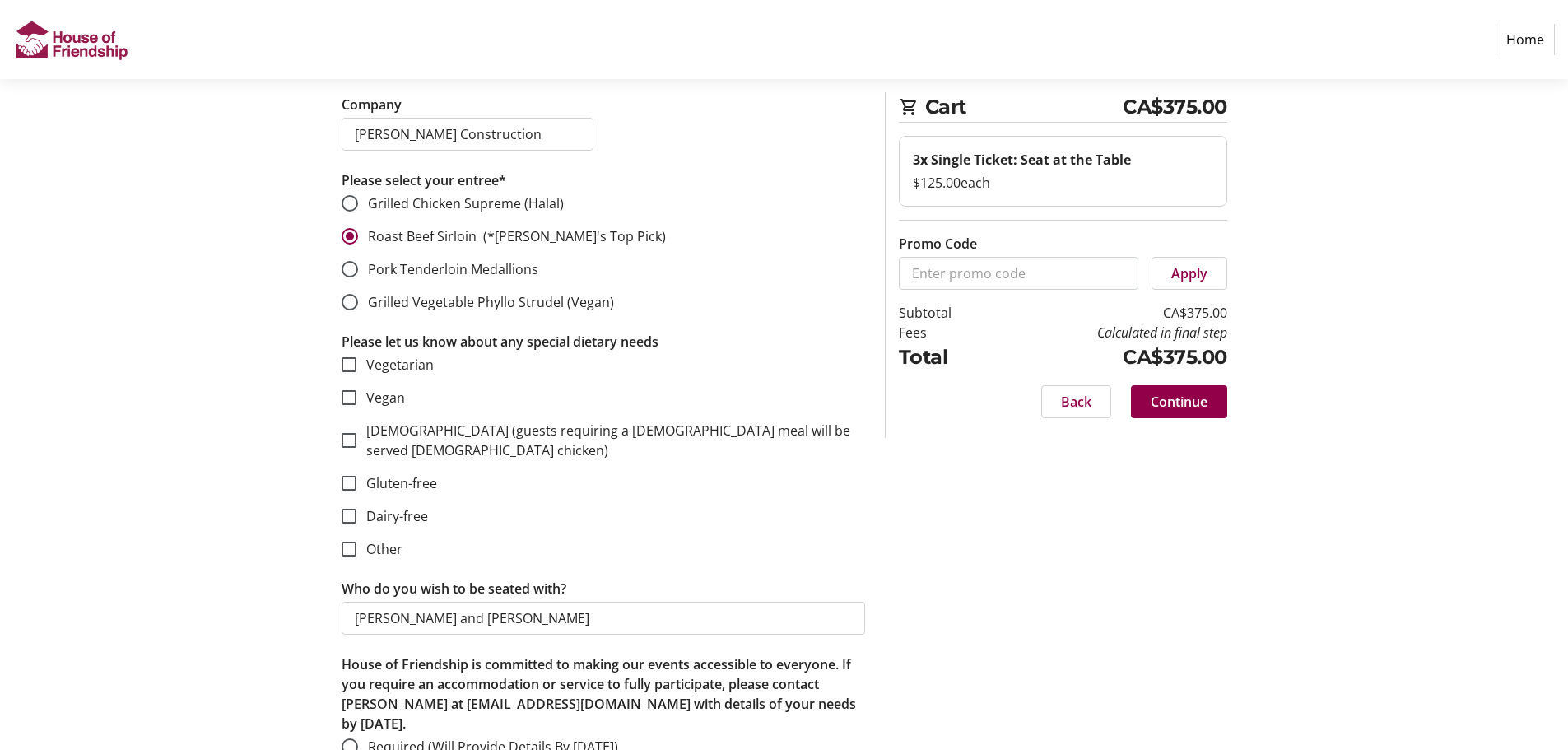
radio input "true"
click at [1167, 405] on span "Continue" at bounding box center [1179, 401] width 56 height 19
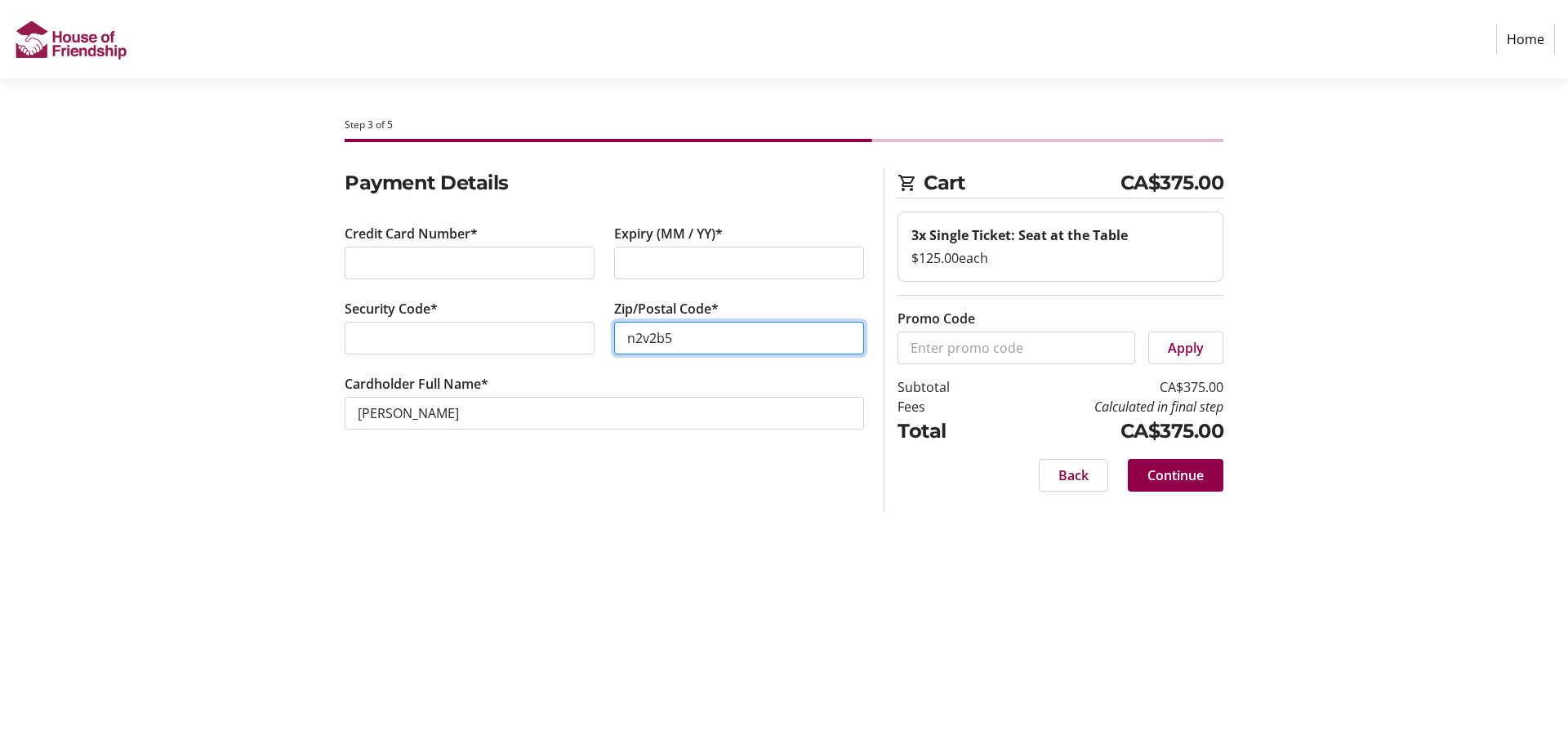
type input "n2v2b5"
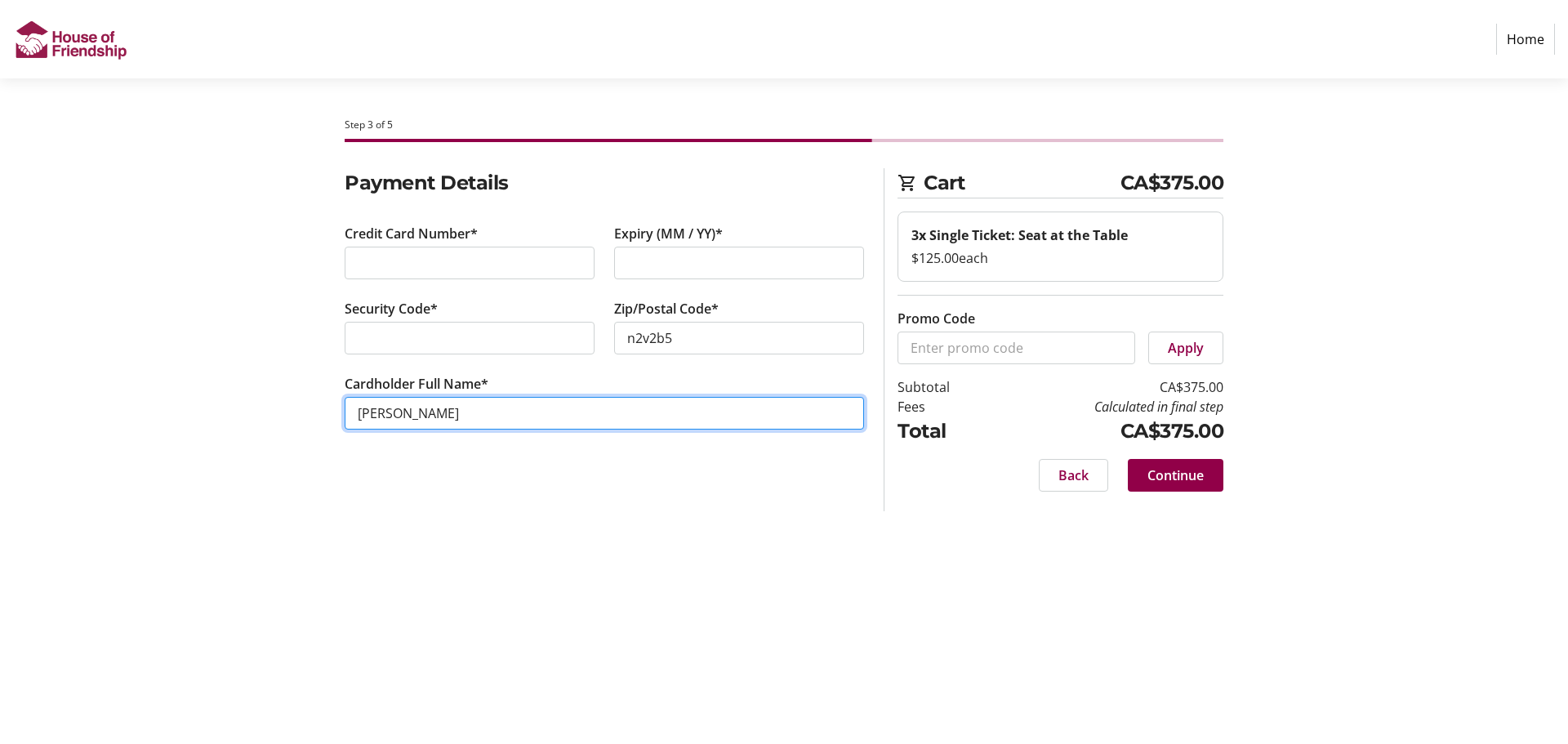
drag, startPoint x: 515, startPoint y: 412, endPoint x: 381, endPoint y: 403, distance: 134.3
click at [383, 404] on input "[PERSON_NAME]" at bounding box center [604, 412] width 519 height 32
type input "J"
type input "M"
type input "[PERSON_NAME] [PERSON_NAME] Construction"
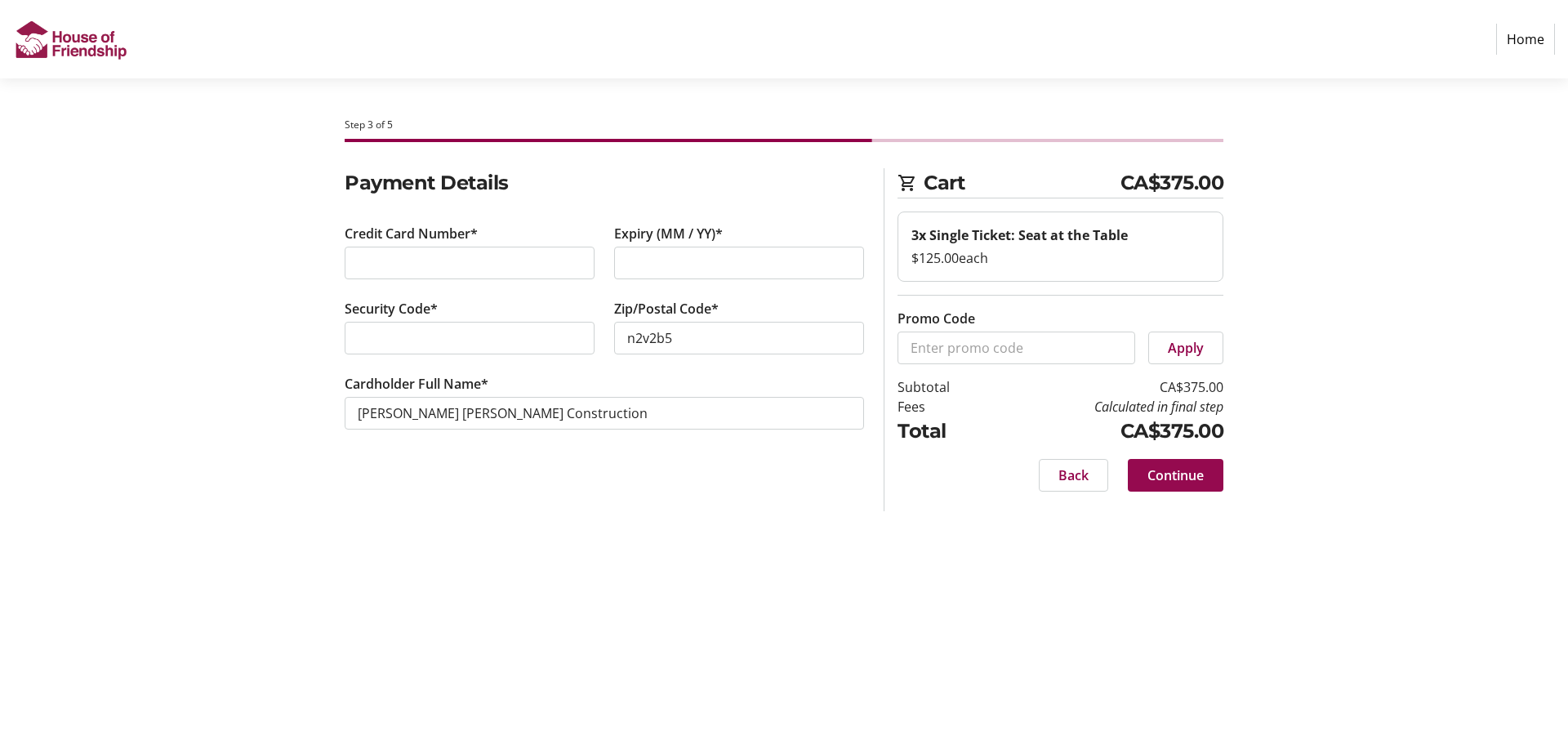
click at [1187, 477] on span "Continue" at bounding box center [1176, 475] width 56 height 19
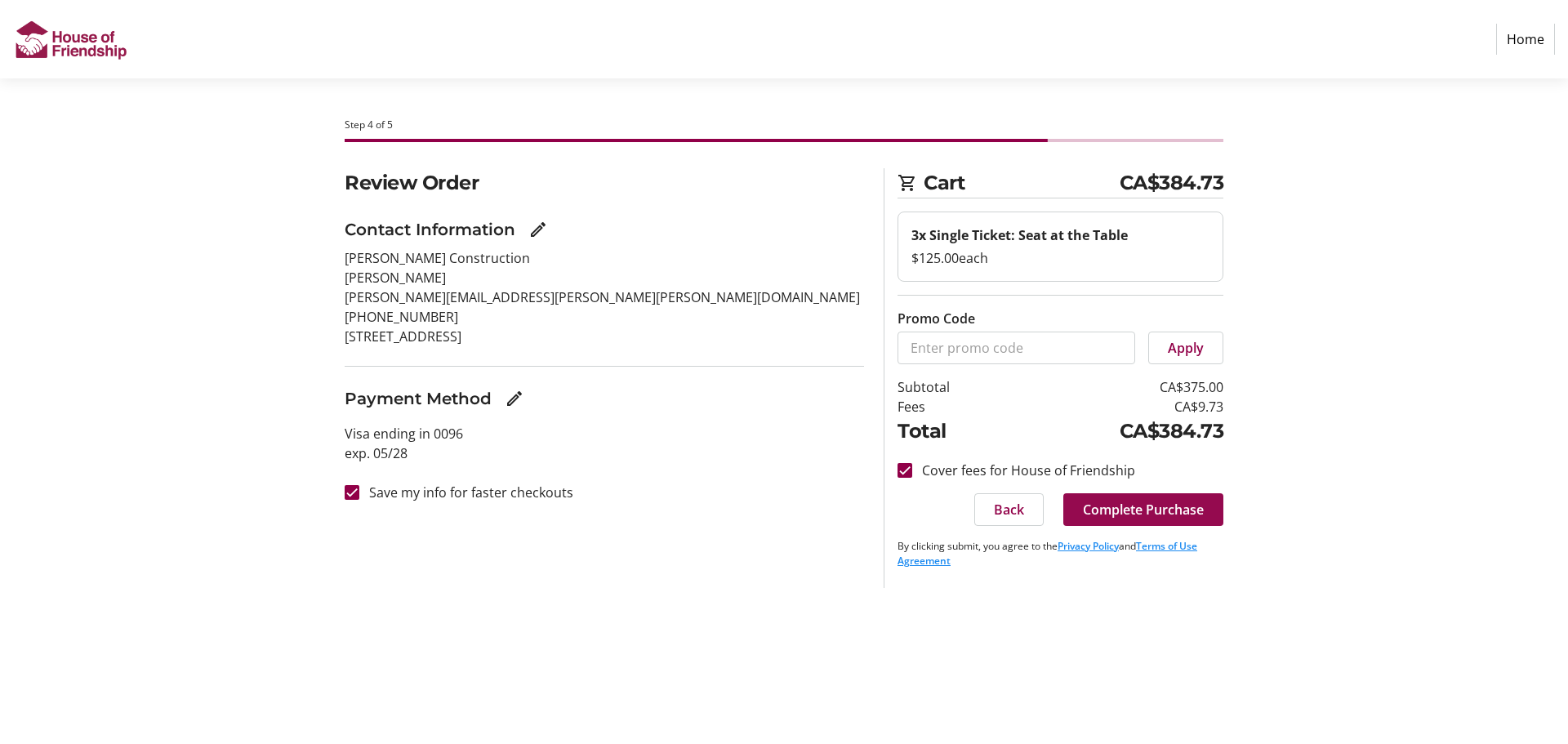
click at [1100, 503] on span "Complete Purchase" at bounding box center [1143, 509] width 121 height 19
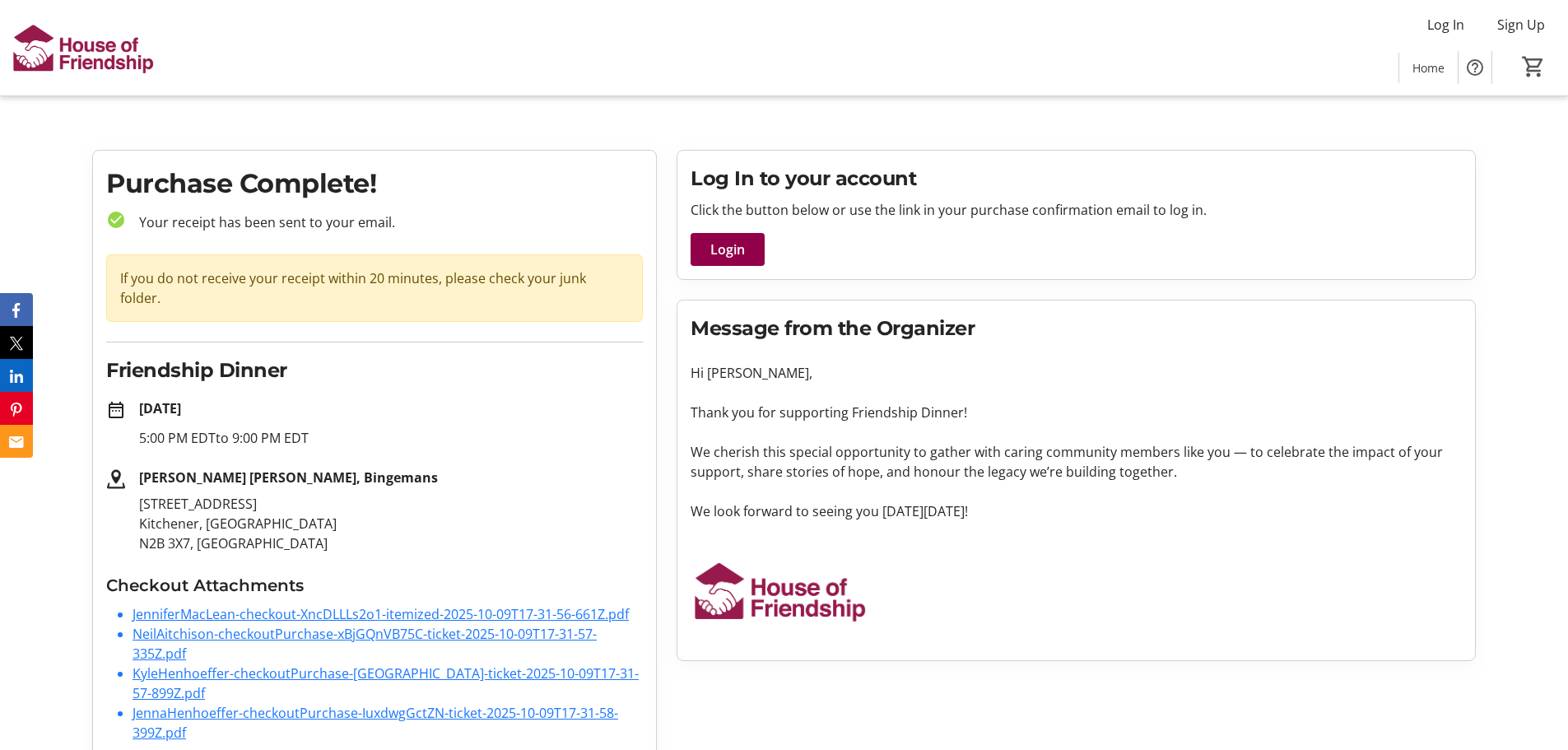
scroll to position [13, 0]
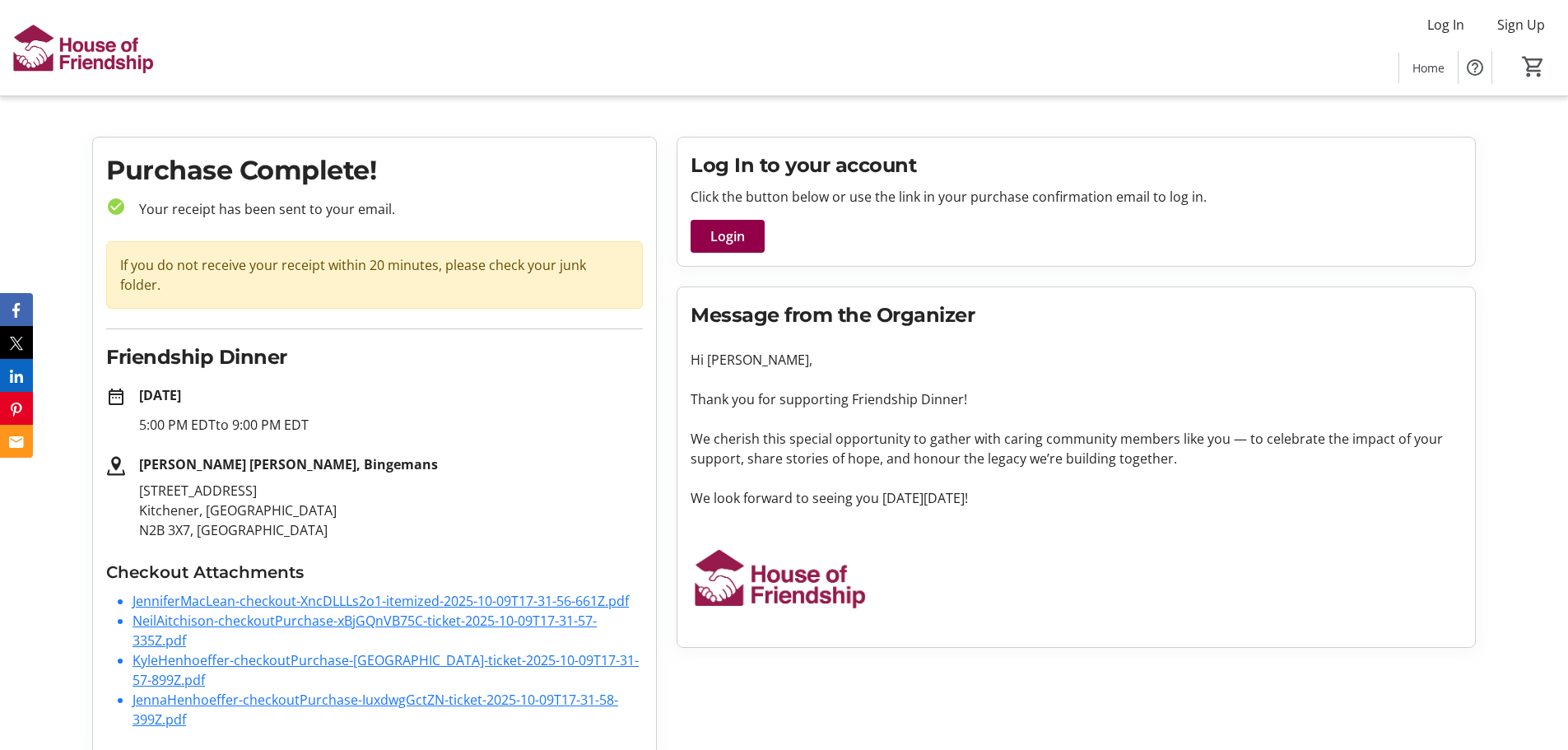
click at [202, 592] on link "JenniferMacLean-checkout-XncDLLLs2o1-itemized-2025-10-09T17-31-56-661Z.pdf" at bounding box center [380, 601] width 496 height 19
click at [284, 611] on link "NeilAitchison-checkoutPurchase-xBjGQnVB75C-ticket-2025-10-09T17-31-57-335Z.pdf" at bounding box center [364, 630] width 464 height 38
click at [281, 651] on link "KyleHenhoeffer-checkoutPurchase-[GEOGRAPHIC_DATA]-ticket-2025-10-09T17-31-57-89…" at bounding box center [386, 670] width 506 height 38
click at [279, 691] on link "JennaHenhoeffer-checkoutPurchase-IuxdwgGctZN-ticket-2025-10-09T17-31-58-399Z.pdf" at bounding box center [375, 709] width 485 height 38
